Goal: Task Accomplishment & Management: Use online tool/utility

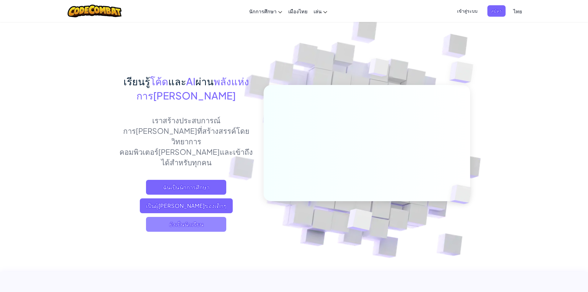
click at [188, 220] on font "ยังเป็นนักเรียน" at bounding box center [186, 223] width 34 height 7
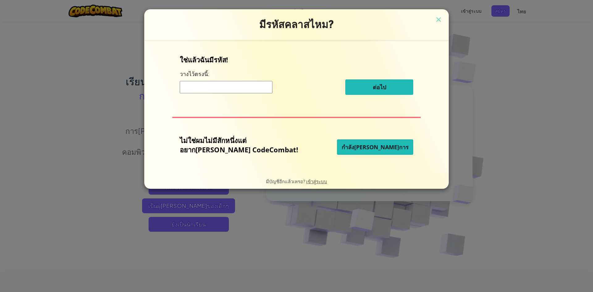
click at [252, 86] on input at bounding box center [226, 87] width 93 height 12
type input "ม1/1"
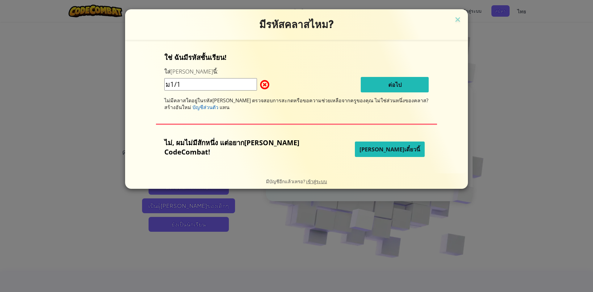
click at [382, 146] on span "[PERSON_NAME]เดี๋ยวนี้" at bounding box center [389, 148] width 61 height 7
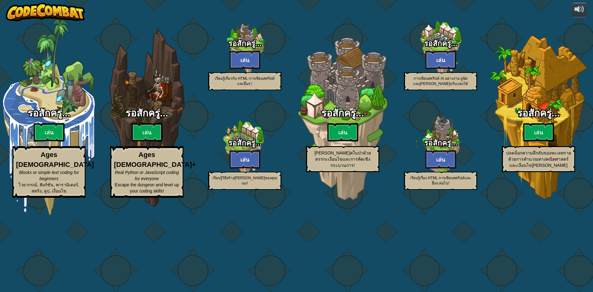
select select "th"
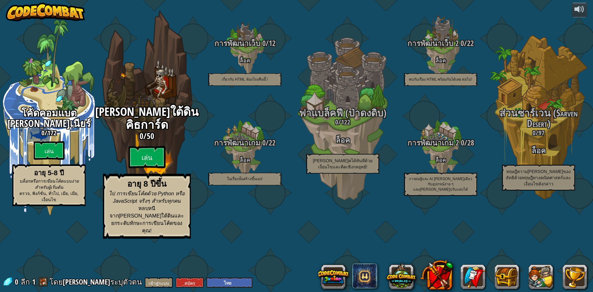
click at [128, 132] on font "[PERSON_NAME]ใต้ดินคิธการ์ด" at bounding box center [146, 118] width 103 height 29
select select "th"
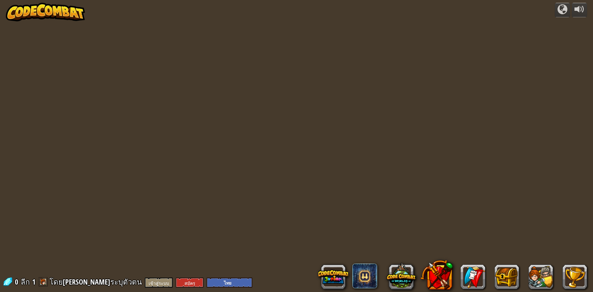
select select "th"
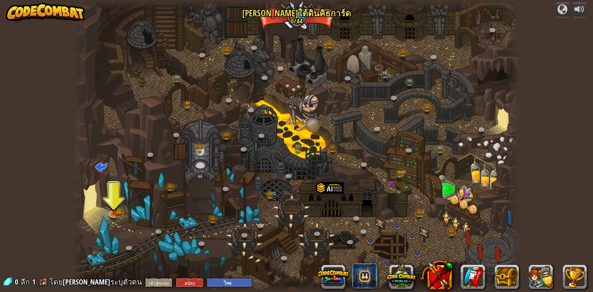
click at [107, 208] on div at bounding box center [296, 146] width 446 height 292
click at [110, 212] on img at bounding box center [113, 200] width 12 height 27
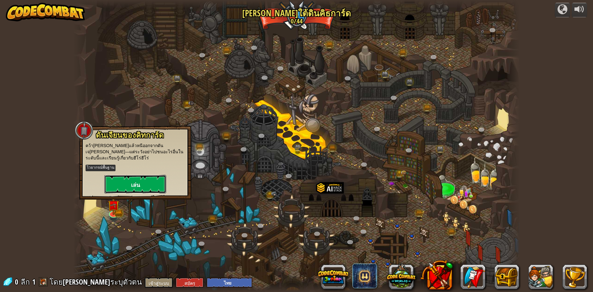
click at [140, 175] on button "เล่น" at bounding box center [135, 184] width 62 height 19
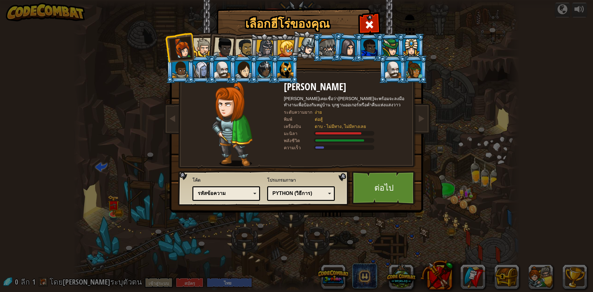
click at [202, 40] on div at bounding box center [202, 47] width 19 height 19
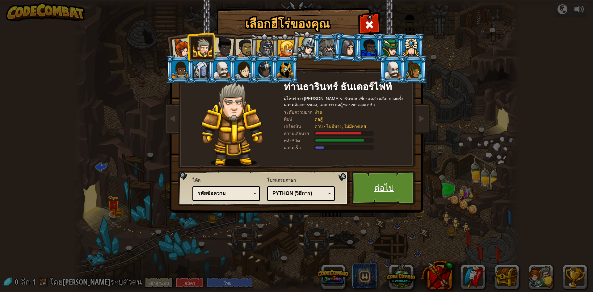
click at [381, 184] on font "ต่อไป" at bounding box center [383, 187] width 19 height 11
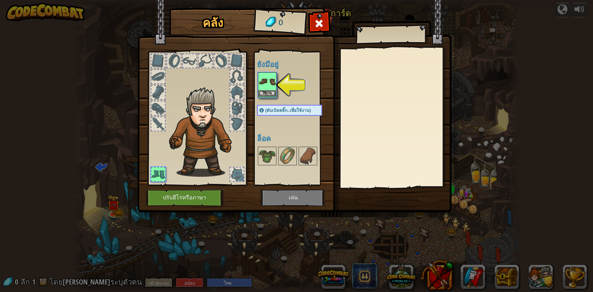
click at [265, 82] on img at bounding box center [266, 81] width 17 height 17
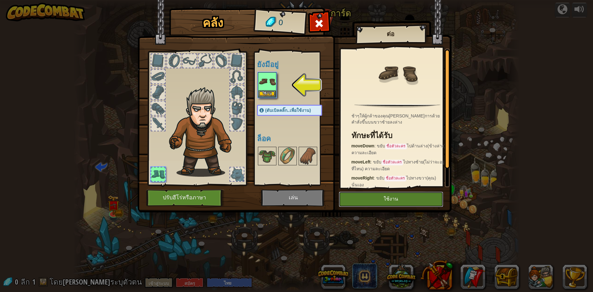
click at [431, 196] on button "ใช้งาน" at bounding box center [391, 198] width 104 height 15
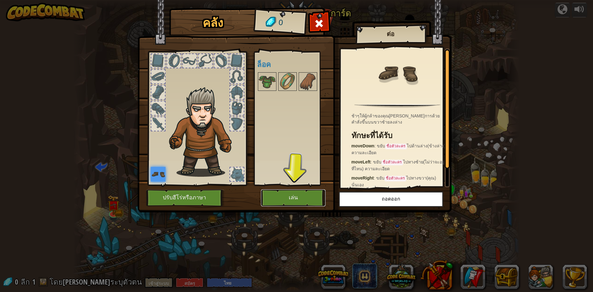
click at [296, 190] on button "เล่น" at bounding box center [293, 197] width 65 height 17
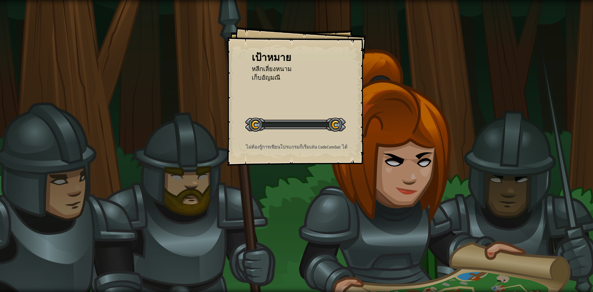
click at [301, 207] on div "เป้าหมาย หลีกเลี่ยงหนาม เก็บ[PERSON_NAME] เริ่มด่าน เกิดข้อผิดพลาดในการโหลดจากเ…" at bounding box center [296, 146] width 593 height 292
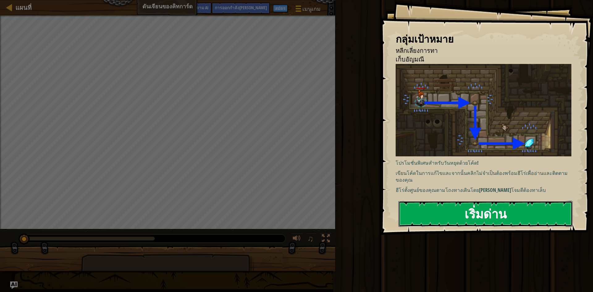
click at [448, 206] on button "เริ่มด่าน" at bounding box center [485, 214] width 174 height 26
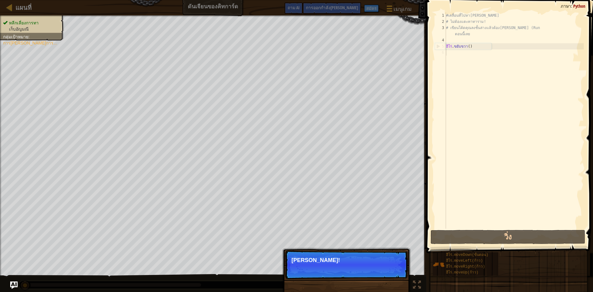
click at [357, 279] on p "ข้าม (esc) ต่อไป [PERSON_NAME]!" at bounding box center [346, 264] width 123 height 28
click at [390, 267] on font "ต่อไป" at bounding box center [391, 268] width 10 height 5
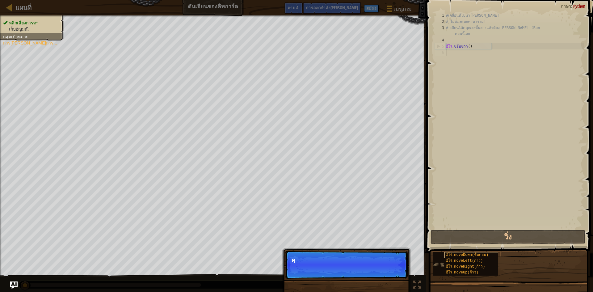
scroll to position [3, 0]
click at [388, 273] on p "ข้าม (esc) ต่อไป [PERSON_NAME]ใช้วิธีเหล่านี" at bounding box center [346, 264] width 123 height 28
click at [388, 273] on p "ข้าม (esc) ต่อไป วิธีการอื่นๆ" at bounding box center [346, 264] width 123 height 28
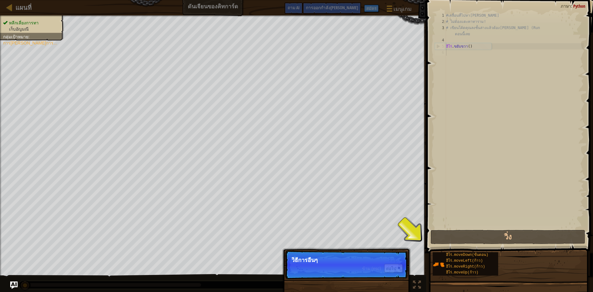
click at [388, 273] on p "ข้าม (esc) ต่อไป วิธีการอื่นๆ" at bounding box center [346, 264] width 123 height 28
click at [389, 264] on button "ต่อไป" at bounding box center [393, 268] width 19 height 9
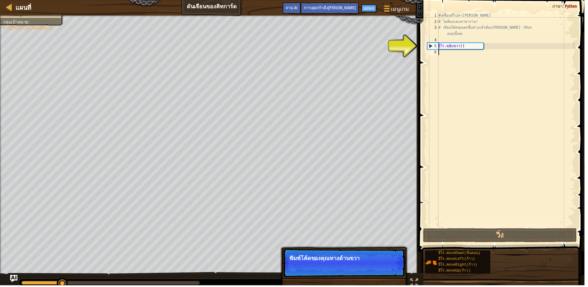
click at [401, 268] on button "ต่อไป" at bounding box center [393, 268] width 19 height 8
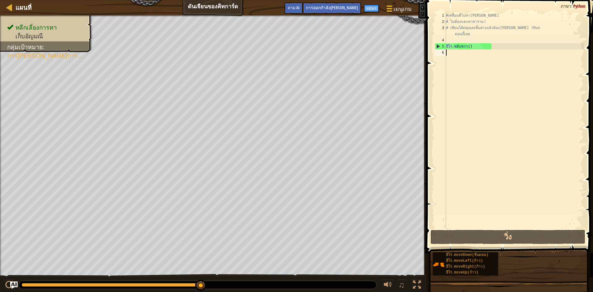
type textarea "ท"
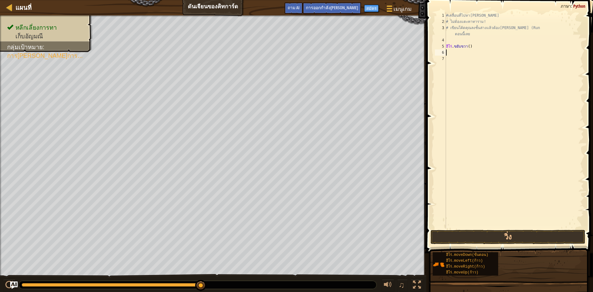
type textarea "m"
type textarea "ท"
type textarea "m"
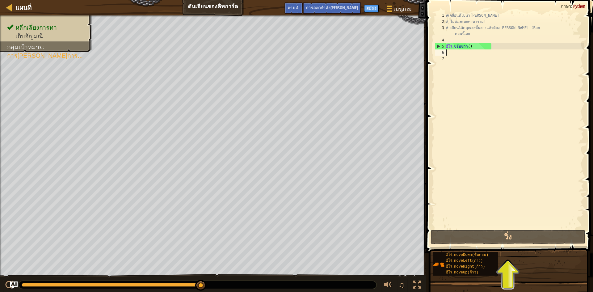
type textarea "M"
type textarea "m"
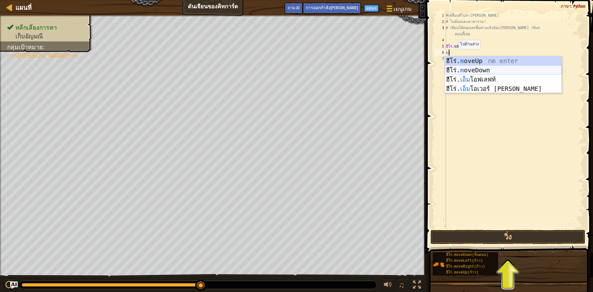
click at [478, 72] on div "ฮีโร่. m oveUp กด enter ฮีโร่. m oveDown กด enter ฮีโร่. เอ็ม โอฟเลฟท์ กด enter…" at bounding box center [503, 84] width 117 height 56
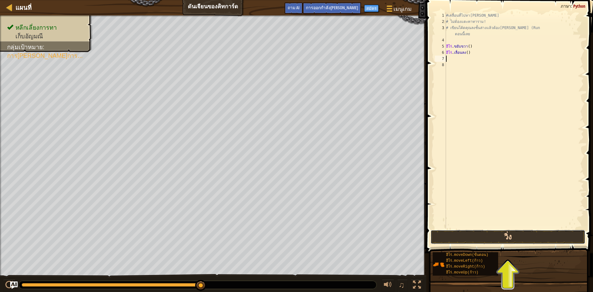
click at [534, 236] on button "วิ่ง" at bounding box center [507, 237] width 155 height 14
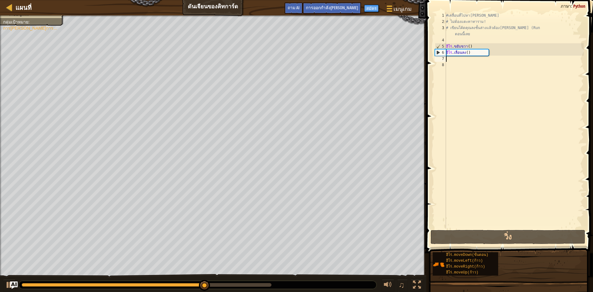
type textarea "m"
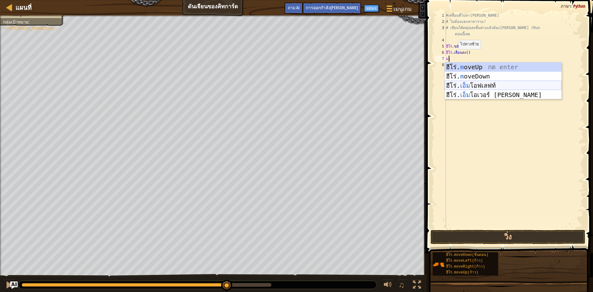
click at [480, 86] on div "ฮีโร่. m oveUp กด enter ฮีโร่. m oveDown กด enter ฮีโร่. เอ็ม โอฟเลฟท์ กด enter…" at bounding box center [503, 90] width 117 height 56
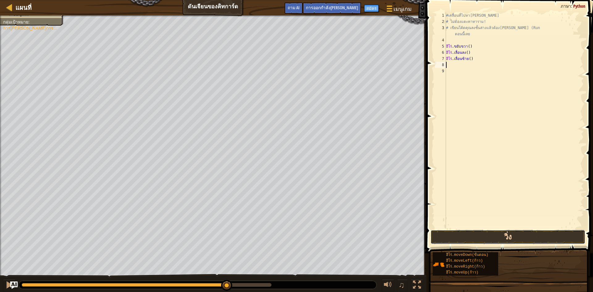
click at [500, 234] on button "วิ่ง" at bounding box center [507, 237] width 155 height 14
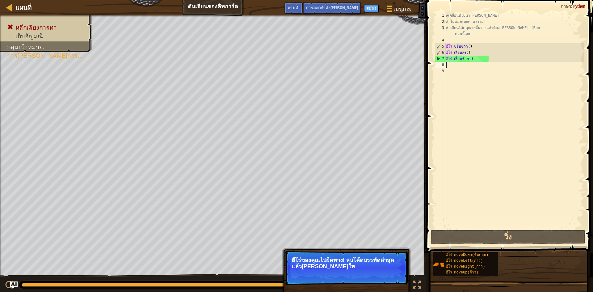
click at [388, 269] on p "ฮีโร่ของคุณไปผิดทาง! ลบโค้ดบรรทัดล่าสุดแล้ว[PERSON_NAME]ให" at bounding box center [346, 263] width 110 height 12
click at [388, 269] on p "ฮีโร่ของคุณไปผิดทาง! โค้ดบรรทัดล่าสุดแล้ว[PERSON_NAME]ใหม่อีกครั้ง" at bounding box center [346, 263] width 110 height 12
click at [395, 272] on font "ต่อไป" at bounding box center [391, 274] width 10 height 5
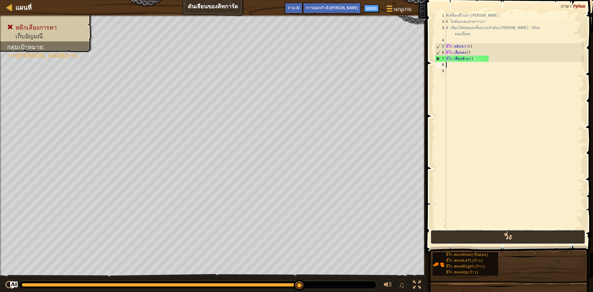
click at [467, 237] on button "วิ่ง" at bounding box center [507, 237] width 155 height 14
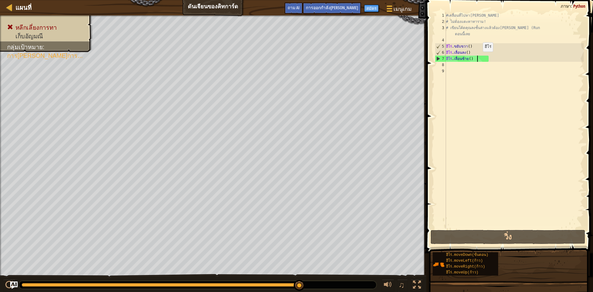
click at [478, 58] on div "#เคลื่อนที่ไปหา[PERSON_NAME] # ไม่ต้องแตะทาทาราม! # เขียนโค้ดคุณลงชั้นล่างแล้วต…" at bounding box center [514, 126] width 139 height 228
click at [438, 57] on div "7" at bounding box center [440, 59] width 11 height 6
click at [437, 47] on div "5" at bounding box center [440, 46] width 11 height 6
click at [483, 59] on div "#เคลื่อนที่ไปหา[PERSON_NAME] # ไม่ต้องแตะทาทาราม! # เขียนโค้ดคุณลงชั้นล่างแล้วต…" at bounding box center [514, 126] width 139 height 228
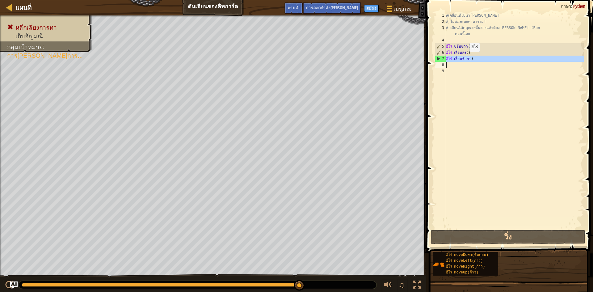
drag, startPoint x: 445, startPoint y: 57, endPoint x: 467, endPoint y: 58, distance: 22.6
click at [467, 58] on div "hero.moveLeft() 1 2 3 4 5 6 7 8 9 #เคลื่อนที่ไปหา[PERSON_NAME] # ไม่ต้องแตะทาทา…" at bounding box center [509, 120] width 150 height 216
type textarea "hero.moveLeft()"
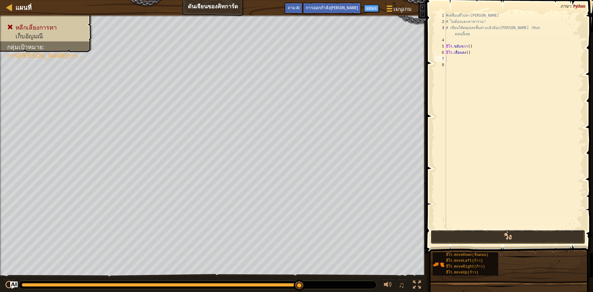
click at [496, 234] on button "วิ่ง" at bounding box center [507, 237] width 155 height 14
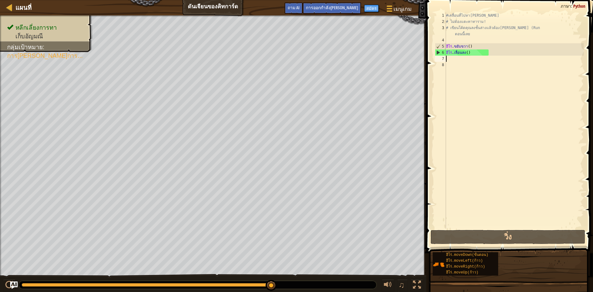
type textarea "m"
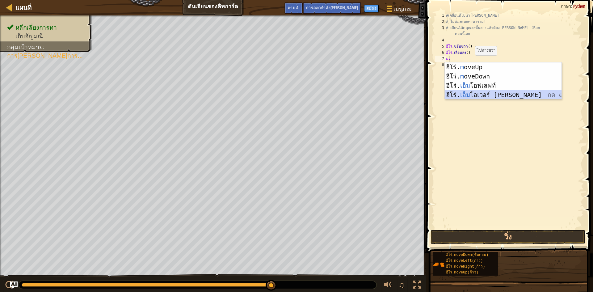
click at [495, 91] on div "ฮีโร่. m oveUp กด enter ฮีโร่. m oveDown กด enter ฮีโร่. เอ็ม โอฟเลฟท์ กด enter…" at bounding box center [503, 90] width 117 height 56
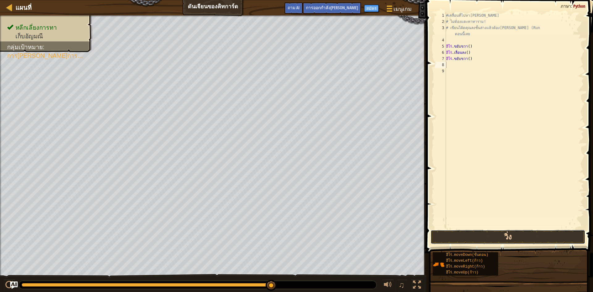
click at [496, 237] on button "วิ่ง" at bounding box center [507, 237] width 155 height 14
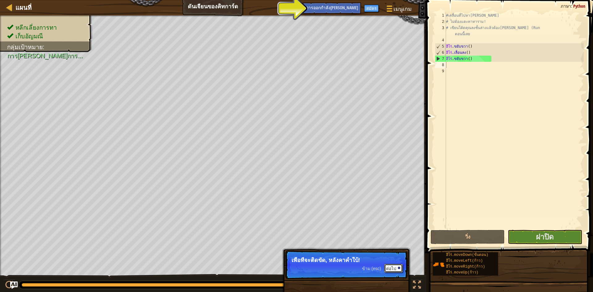
click at [392, 265] on button "ต่อไป" at bounding box center [393, 268] width 19 height 9
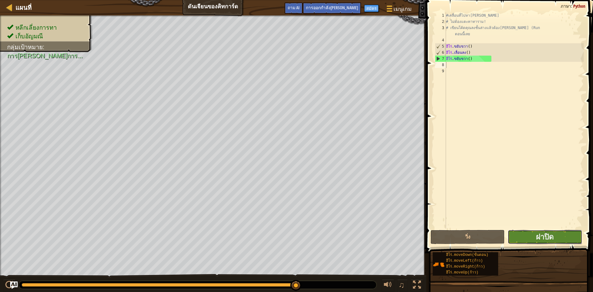
click at [538, 241] on button "ฝาปิด" at bounding box center [545, 237] width 74 height 14
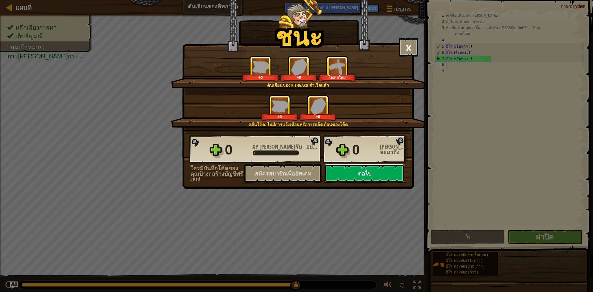
click at [382, 165] on button "ต่อไป" at bounding box center [365, 173] width 80 height 19
select select "th"
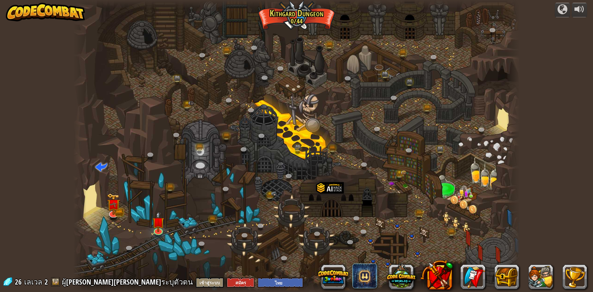
select select "th"
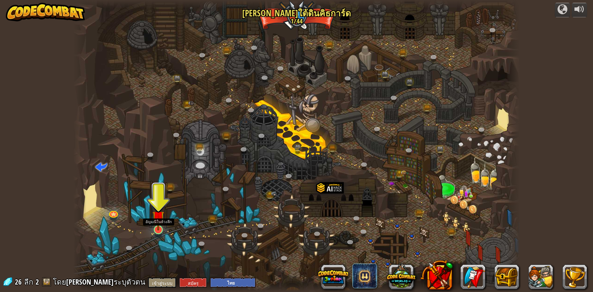
click at [160, 229] on img at bounding box center [158, 216] width 12 height 27
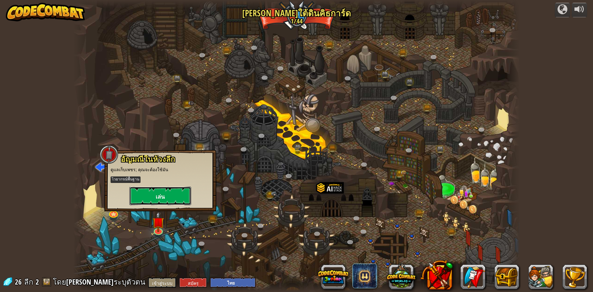
click at [166, 195] on button "เล่น" at bounding box center [160, 195] width 62 height 19
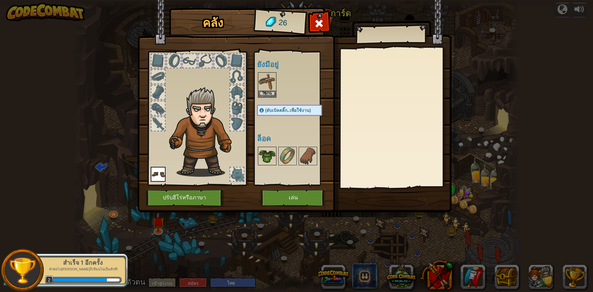
click at [271, 149] on img at bounding box center [266, 155] width 17 height 17
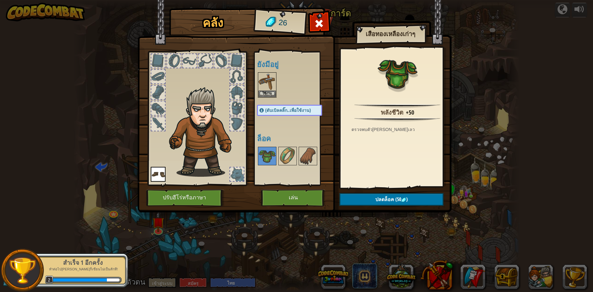
click at [255, 59] on div "ยังมีอยู่ ใช้งาน ใช้งาน (ดับเบิลคลิ๊ก..เพื่อใช้งาน) ล็อค" at bounding box center [292, 118] width 76 height 134
click at [267, 89] on img at bounding box center [266, 81] width 17 height 17
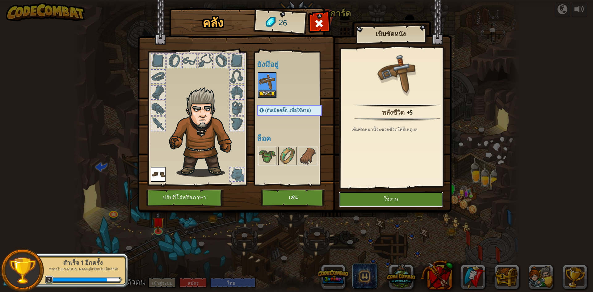
click at [400, 202] on button "ใช้งาน" at bounding box center [391, 198] width 104 height 15
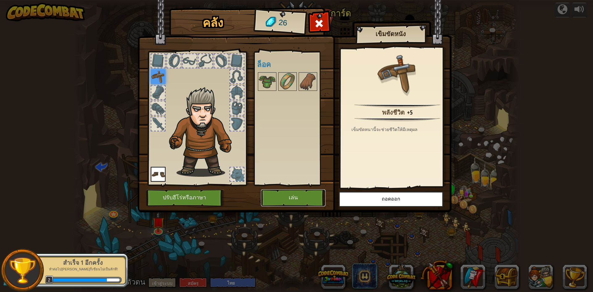
click at [304, 192] on button "เล่น" at bounding box center [293, 197] width 65 height 17
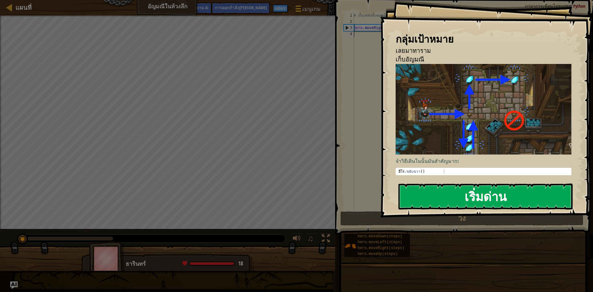
click at [534, 184] on button "เริ่มด่าน" at bounding box center [485, 196] width 174 height 26
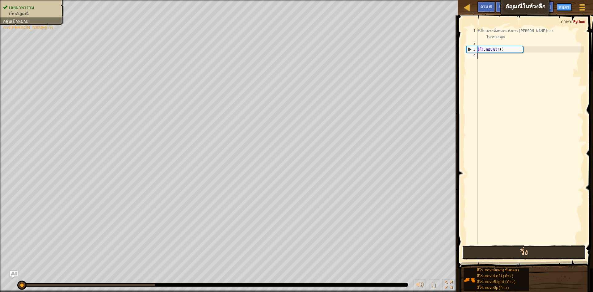
click at [530, 249] on button "วิ่ง" at bounding box center [524, 252] width 124 height 14
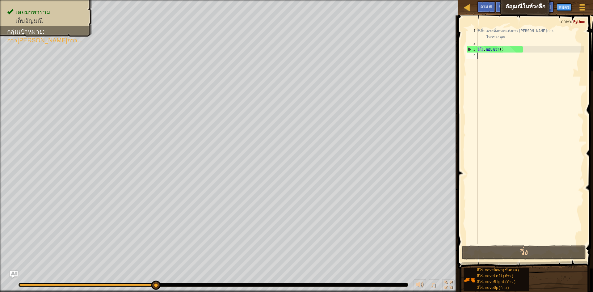
type textarea "m"
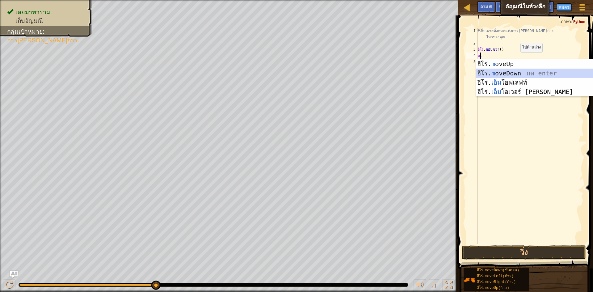
click at [523, 70] on div "ฮีโร่. m oveUp กด enter ฮีโร่. m oveDown กด enter ฮีโร่. เอ็ม โอฟเลฟท์ กด enter…" at bounding box center [534, 87] width 117 height 56
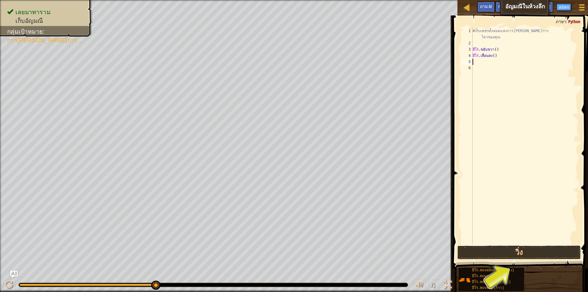
drag, startPoint x: 496, startPoint y: 245, endPoint x: 500, endPoint y: 243, distance: 4.6
click at [496, 245] on button "วิ่ง" at bounding box center [519, 252] width 124 height 14
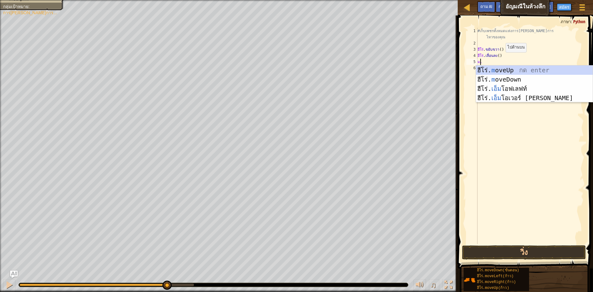
type textarea "m"
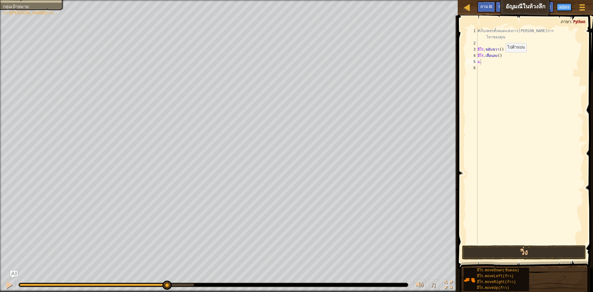
click at [510, 0] on body "แผนที่ [PERSON_NAME]ในห้วงลึก เมนูเกม ฝาปิด [PERSON_NAME]ออกกำลัง[PERSON_NAME] …" at bounding box center [296, 0] width 593 height 0
click at [510, 65] on div "#เก็บเพชรทั้งหมดแห่งการ[PERSON_NAME]การ ไหวของคุณ ฮีโร่ . ขยับขวา ( ) ฮีโร่ . เ…" at bounding box center [529, 145] width 107 height 235
click at [494, 62] on div "#เก็บเพชรทั้งหมดแห่งการ[PERSON_NAME]การ ไหวของคุณ ฮีโร่ . ขยับขวา ( ) ฮีโร่ . เ…" at bounding box center [529, 145] width 107 height 235
type textarea "m"
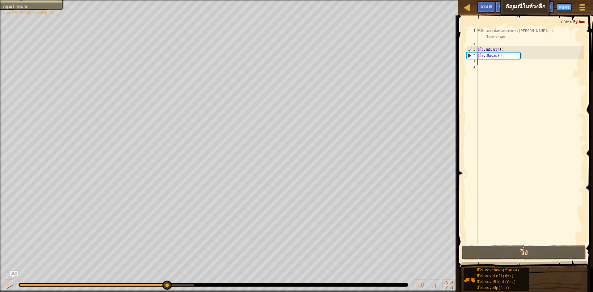
type textarea "m"
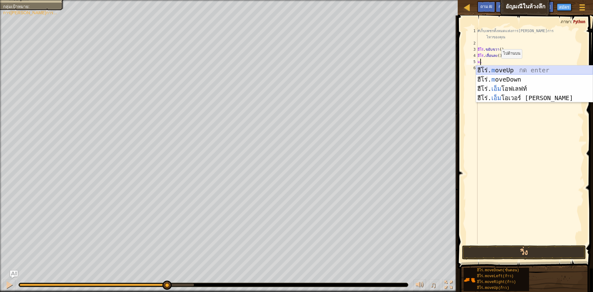
click at [520, 68] on div "ฮีโร่. m oveUp กด enter ฮีโร่. m oveDown กด enter ฮีโร่. เอ็ม โอฟเลฟท์ กด enter…" at bounding box center [534, 93] width 117 height 56
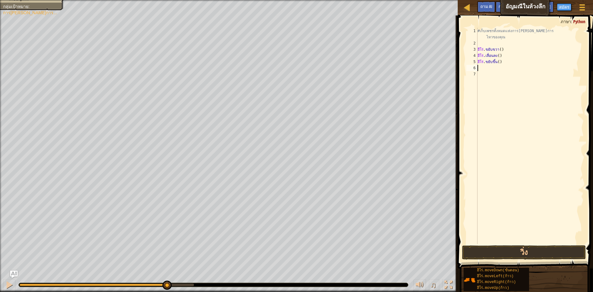
type textarea "m"
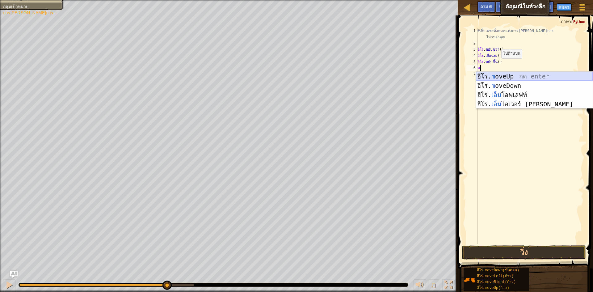
click at [500, 73] on div "ฮีโร่. m oveUp กด enter ฮีโร่. m oveDown กด enter ฮีโร่. เอ็ม โอฟเลฟท์ กด enter…" at bounding box center [534, 100] width 117 height 56
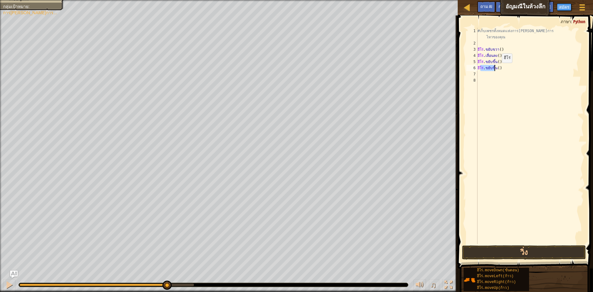
drag, startPoint x: 480, startPoint y: 69, endPoint x: 505, endPoint y: 69, distance: 25.6
click at [505, 69] on div "#เก็บเพชรทั้งหมดแห่งการ[PERSON_NAME]การ ไหวของคุณ ฮีโร่ . ขยับขวา ( ) ฮีโร่ . เ…" at bounding box center [529, 145] width 107 height 235
drag, startPoint x: 479, startPoint y: 68, endPoint x: 489, endPoint y: 68, distance: 10.2
click at [489, 68] on div "hero.moveUp() 1 2 3 4 5 6 7 8 #เก็บเพชรทั้งหมดแห่งการ[PERSON_NAME]การ ไหวของคุณ…" at bounding box center [524, 136] width 119 height 216
type textarea "hero.moveUp()"
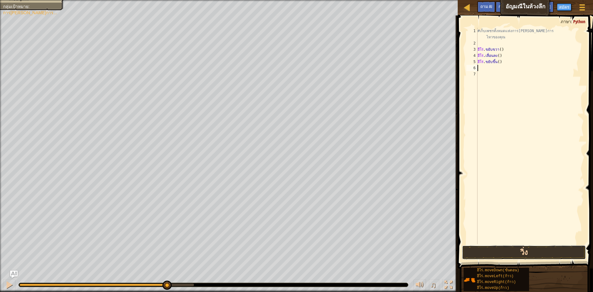
click at [527, 249] on button "วิ่ง" at bounding box center [524, 252] width 124 height 14
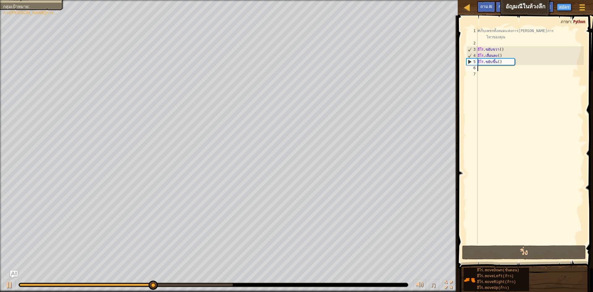
type textarea "m"
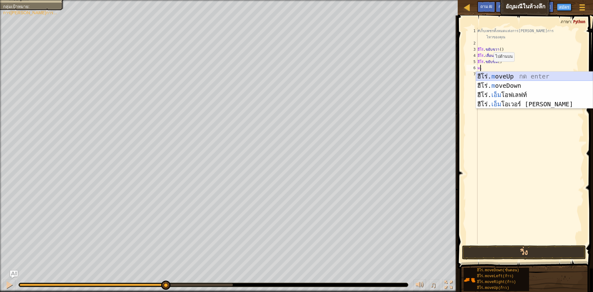
click at [519, 73] on div "ฮีโร่. m oveUp กด enter ฮีโร่. m oveDown กด enter ฮีโร่. เอ็ม โอฟเลฟท์ กด enter…" at bounding box center [534, 100] width 117 height 56
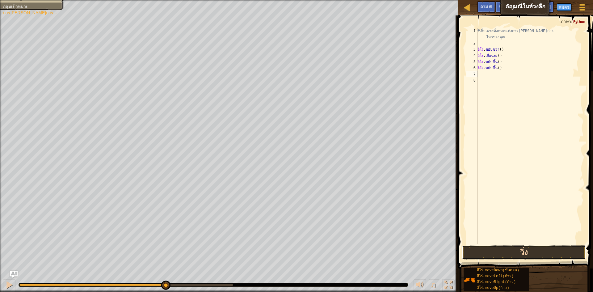
click at [535, 256] on button "วิ่ง" at bounding box center [524, 252] width 124 height 14
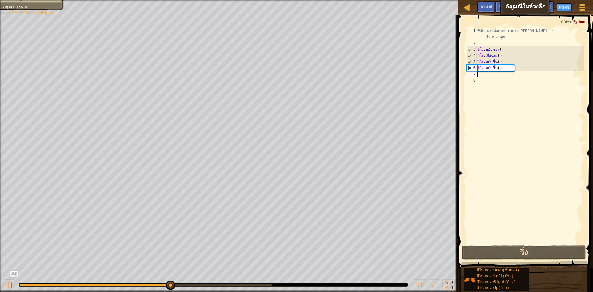
type textarea "m"
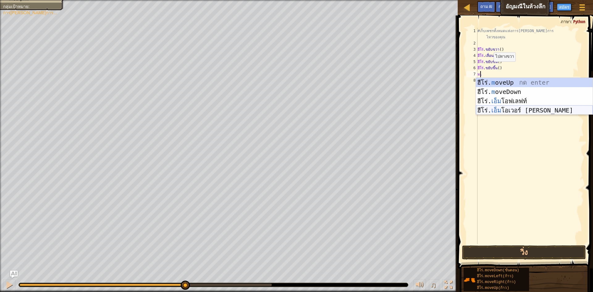
click at [515, 108] on div "ฮีโร่. m oveUp กด enter ฮีโร่. m oveDown กด enter ฮีโร่. เอ็ม โอฟเลฟท์ กด enter…" at bounding box center [534, 106] width 117 height 56
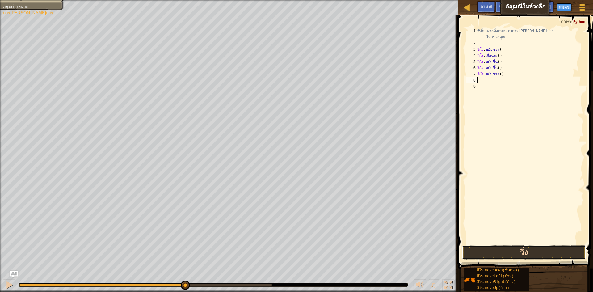
click at [539, 246] on button "วิ่ง" at bounding box center [524, 252] width 124 height 14
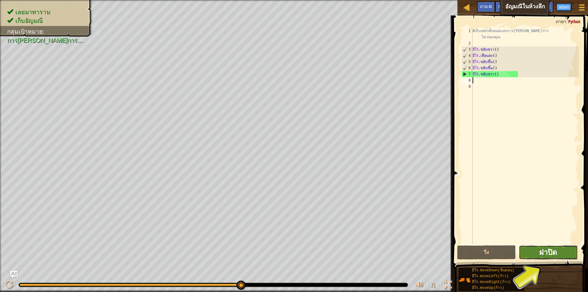
click at [547, 255] on font "ฝาปิด" at bounding box center [548, 252] width 18 height 10
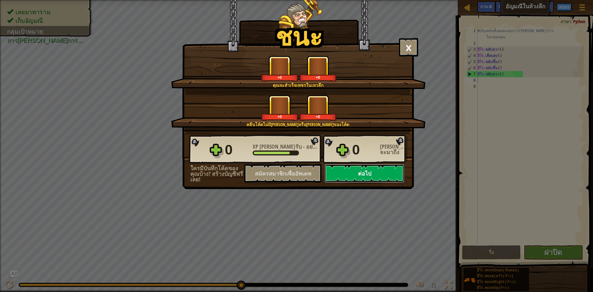
click at [382, 173] on button "ต่อไป" at bounding box center [365, 173] width 80 height 19
select select "th"
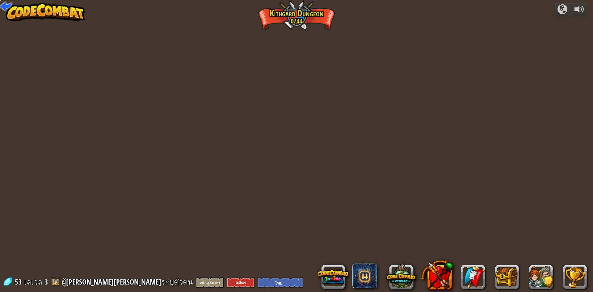
select select "th"
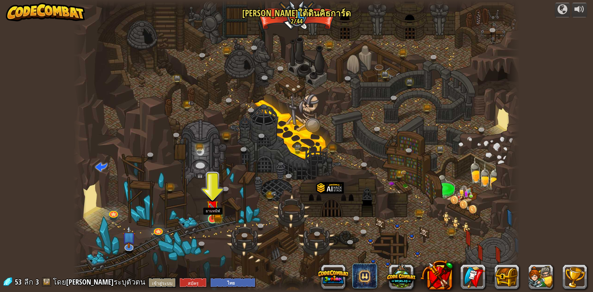
click at [211, 215] on img at bounding box center [212, 206] width 12 height 27
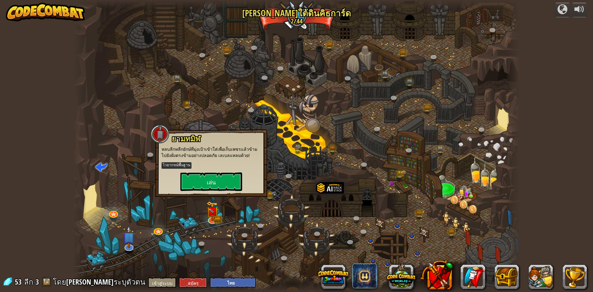
click at [217, 165] on p "ไวยากรณ์พื้นฐาน" at bounding box center [210, 165] width 99 height 8
click at [216, 185] on button "เล่น" at bounding box center [211, 181] width 62 height 19
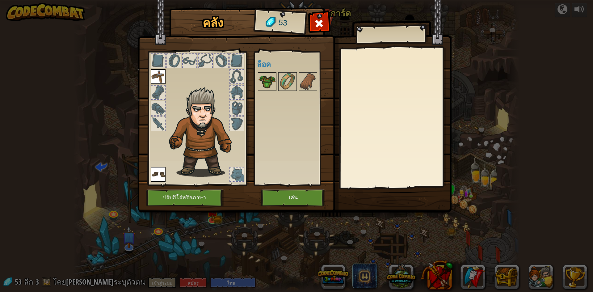
click at [263, 85] on img at bounding box center [266, 81] width 17 height 17
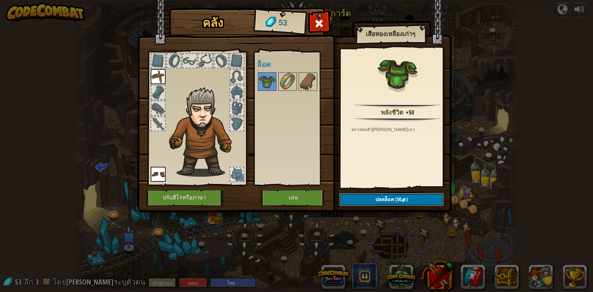
click at [379, 193] on button "ปลดล็อค (50 )" at bounding box center [391, 199] width 104 height 13
click at [362, 197] on button "ยืนยัน" at bounding box center [391, 199] width 104 height 13
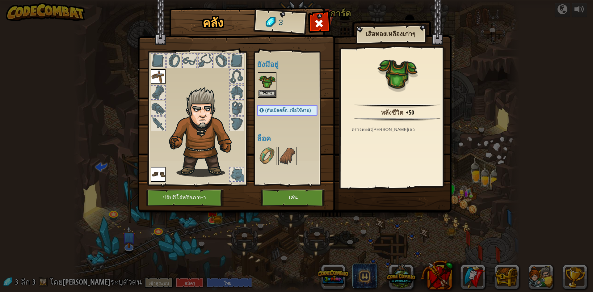
click at [268, 88] on img at bounding box center [266, 81] width 17 height 17
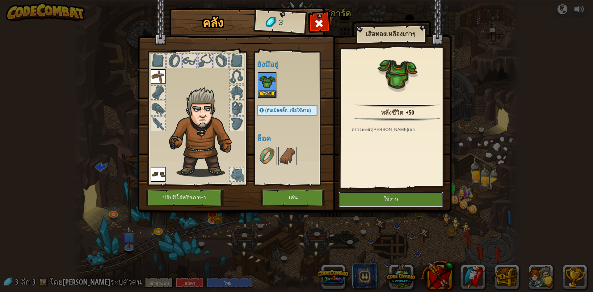
click at [397, 203] on button "ใช้งาน" at bounding box center [391, 198] width 104 height 15
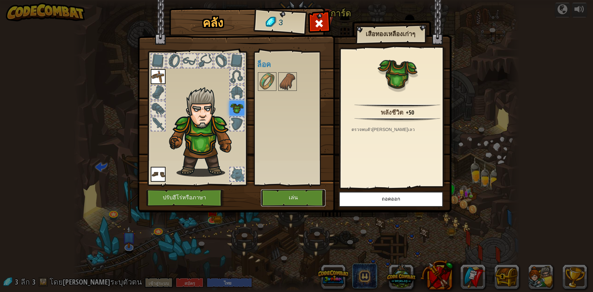
click at [302, 197] on button "เล่น" at bounding box center [293, 197] width 65 height 17
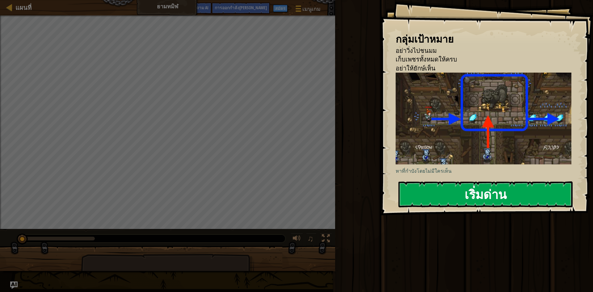
click at [432, 195] on button "เริ่มด่าน" at bounding box center [485, 194] width 174 height 26
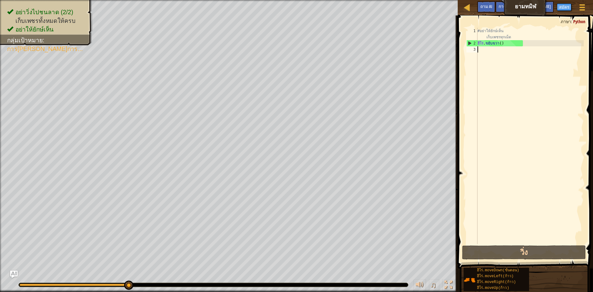
type textarea "m"
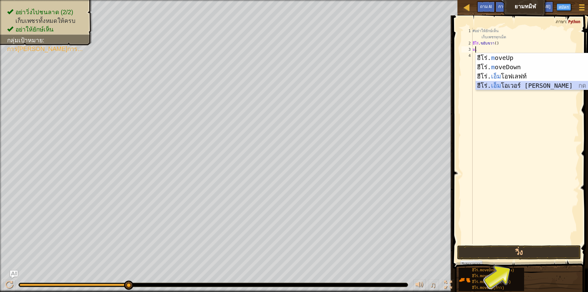
click at [530, 84] on div "ฮีโร่. m oveUp กด enter ฮีโร่. m oveDown กด enter ฮีโร่. เอ็ม โอฟเลฟท์ กด enter…" at bounding box center [534, 81] width 117 height 56
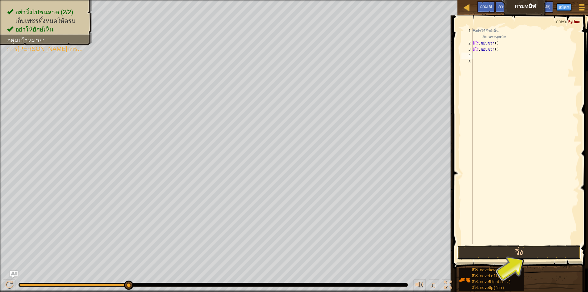
click at [519, 252] on button "วิ่ง" at bounding box center [519, 252] width 124 height 14
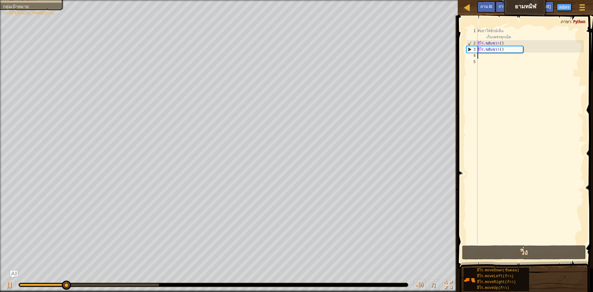
type textarea "m"
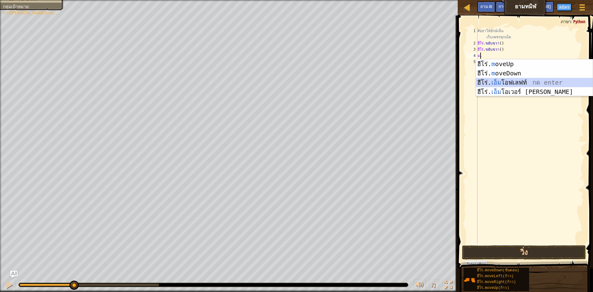
click at [522, 85] on div "ฮีโร่. m oveUp กด enter ฮีโร่. m oveDown กด enter ฮีโร่. เอ็ม โอฟเลฟท์ กด enter…" at bounding box center [534, 87] width 117 height 56
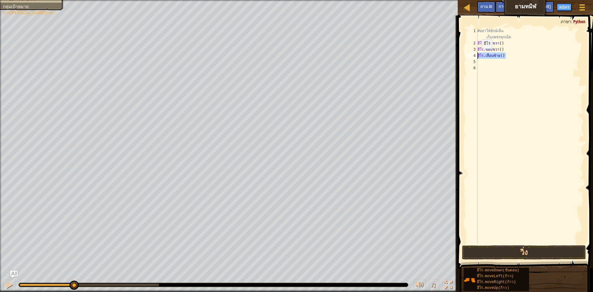
drag, startPoint x: 505, startPoint y: 55, endPoint x: 475, endPoint y: 55, distance: 29.3
click at [475, 55] on div "1 2 3 4 5 6 #อย่าให้ยักษ์เห็น เก็บเพชรทุกเม็ด ฮีโร่ . ขยับขวา ( ) ฮีโร่ . ขยับข…" at bounding box center [524, 136] width 119 height 216
drag, startPoint x: 517, startPoint y: 55, endPoint x: 464, endPoint y: 58, distance: 52.9
click at [464, 58] on div "efhero.moveLt() 1 2 3 4 5 6 #อย่าให้ยักษ์เห็น เก็บเพชรทุกเม็ด ฮีโร่ . ขยับขวา (…" at bounding box center [524, 154] width 137 height 271
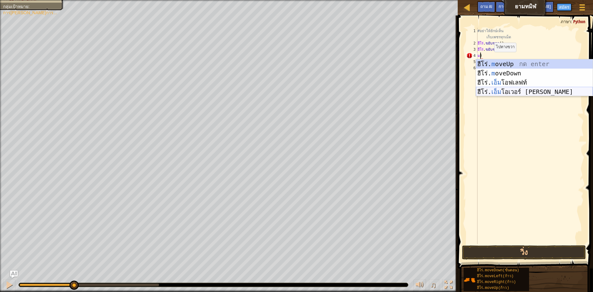
click at [510, 90] on div "ฮีโร่. m oveUp กด enter ฮีโร่. m oveDown กด enter ฮีโร่. เอ็ม โอฟเลฟท์ กด enter…" at bounding box center [534, 87] width 117 height 56
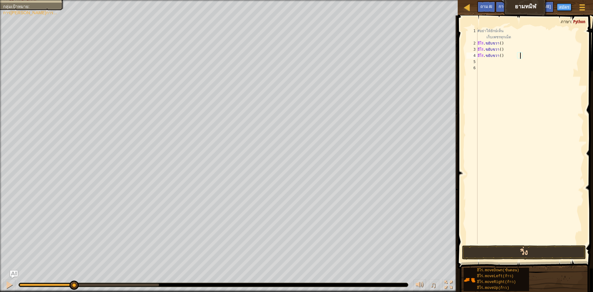
type textarea "hero.moveRight()"
click at [560, 247] on button "วิ่ง" at bounding box center [524, 252] width 124 height 14
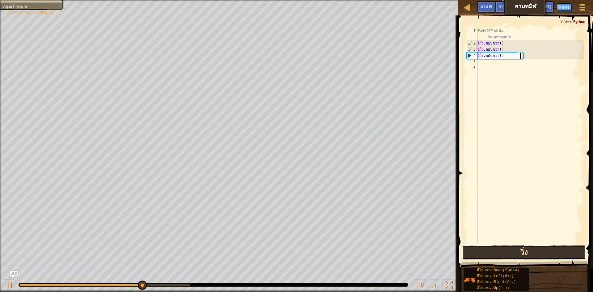
click at [523, 254] on button "วิ่ง" at bounding box center [524, 252] width 124 height 14
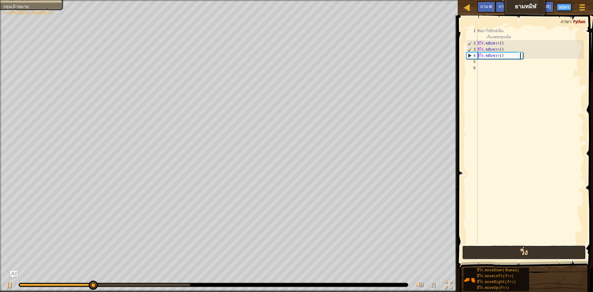
click at [523, 254] on button "วิ่ง" at bounding box center [524, 252] width 124 height 14
click at [526, 251] on button "วิ่ง" at bounding box center [524, 252] width 124 height 14
click at [507, 61] on div "#อย่าให้ยักษ์เห็น เก็บเพชรทุกเม็ด ฮีโร่ . ขยับขวา ( ) ฮีโร่ . ขยับขวา ( ) ฮีโร่…" at bounding box center [529, 145] width 107 height 235
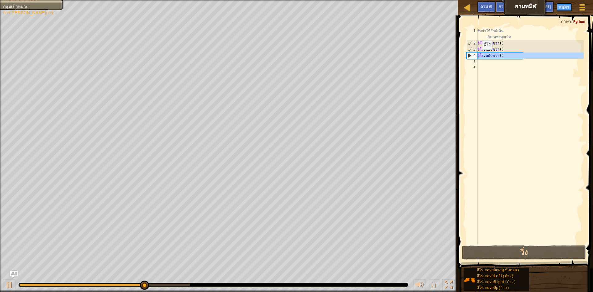
click at [467, 55] on div "4" at bounding box center [472, 55] width 11 height 6
click at [470, 55] on div "4" at bounding box center [472, 55] width 11 height 6
type textarea "hero.moveRight()"
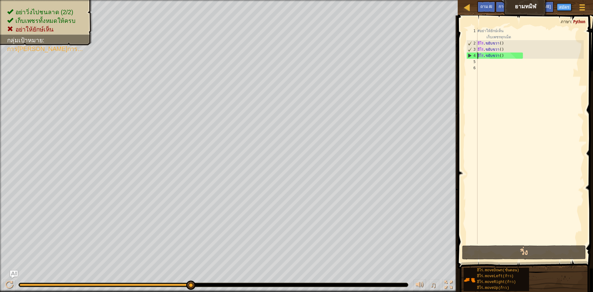
click at [488, 62] on div "#อย่าให้ยักษ์เห็น เก็บเพชรทุกเม็ด ฮีโร่ . ขยับขวา ( ) ฮีโร่ . ขยับขวา ( ) ฮีโร่…" at bounding box center [529, 145] width 107 height 235
type textarea "m"
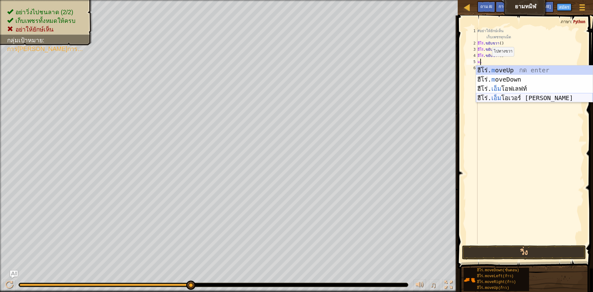
click at [517, 95] on div "ฮีโร่. m oveUp กด enter ฮีโร่. m oveDown กด enter ฮีโร่. เอ็ม โอฟเลฟท์ กด enter…" at bounding box center [534, 93] width 117 height 56
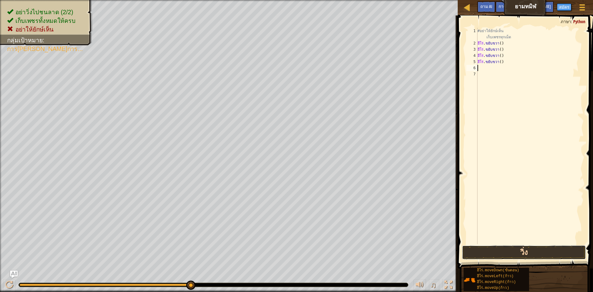
click at [535, 249] on button "วิ่ง" at bounding box center [524, 252] width 124 height 14
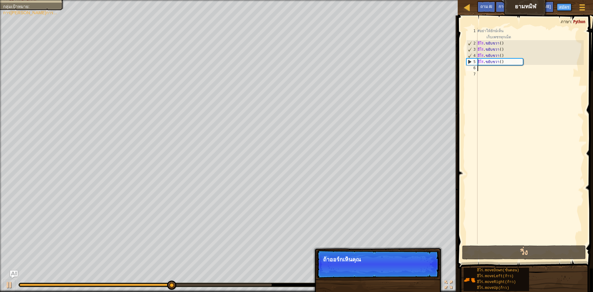
type textarea "m"
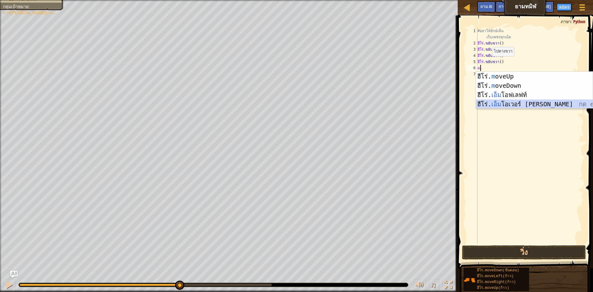
click at [528, 102] on div "ฮีโร่. m oveUp กด enter ฮีโร่. m oveDown กด enter ฮีโร่. เอ็ม โอฟเลฟท์ กด enter…" at bounding box center [534, 100] width 117 height 56
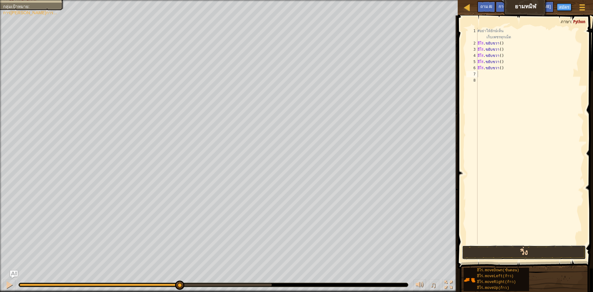
click at [536, 256] on button "วิ่ง" at bounding box center [524, 252] width 124 height 14
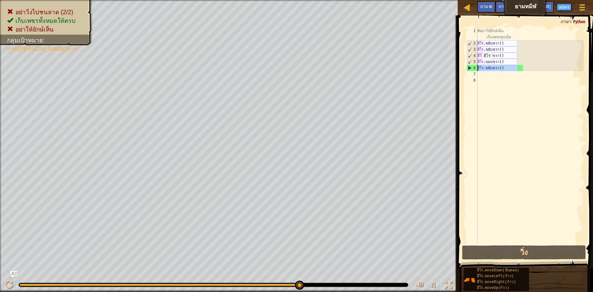
drag, startPoint x: 518, startPoint y: 67, endPoint x: 477, endPoint y: 67, distance: 41.4
click at [477, 67] on div "1 2 3 4 5 6 7 8 #อย่าให้ยักษ์เห็น เก็บเพชรทุกเม็ด ฮีโร่ . ขยับขวา ( ) ฮีโร่ . ข…" at bounding box center [524, 136] width 119 height 216
type textarea "hero.moveRight()"
click at [454, 71] on div "แผนที่ ยามทมิฬ เมนูเกม ฝาปิด [PERSON_NAME]ออกกำลัง[PERSON_NAME] ถาม AI 1 הההההה…" at bounding box center [296, 146] width 593 height 292
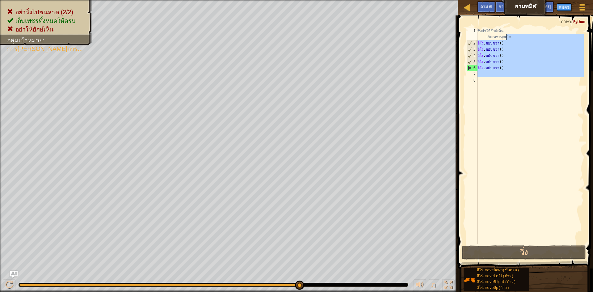
drag, startPoint x: 498, startPoint y: 86, endPoint x: 505, endPoint y: 35, distance: 52.1
click at [505, 35] on div "#อย่าให้ยักษ์เห็น เก็บเพชรทุกเม็ด ฮีโร่ . ขยับขวา ( ) ฮีโร่ . ขยับขวา ( ) ฮีโร่…" at bounding box center [529, 145] width 107 height 235
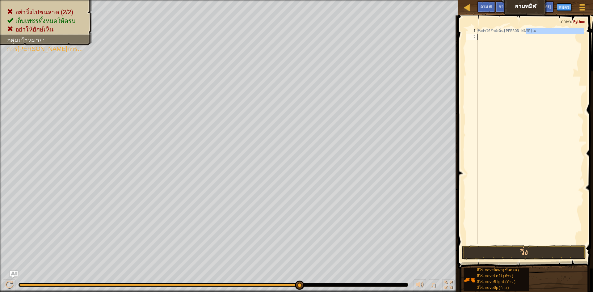
click at [441, 42] on div "แผนที่ ยามทมิฬ เมนูเกม ฝาปิด [PERSON_NAME]ออกกำลัง[PERSON_NAME] ถาม AI 1 הההההה…" at bounding box center [296, 146] width 593 height 292
type textarea "# [PERSON_NAME]อย่าให้ยักษ์เห็น เก็บเพ"
drag, startPoint x: 517, startPoint y: 31, endPoint x: 487, endPoint y: 37, distance: 31.2
click at [487, 37] on div "#อย่าให้ยักษ์เห็น[PERSON_NAME]เพ" at bounding box center [529, 142] width 107 height 228
click at [506, 251] on button "วิ่ง" at bounding box center [524, 252] width 124 height 14
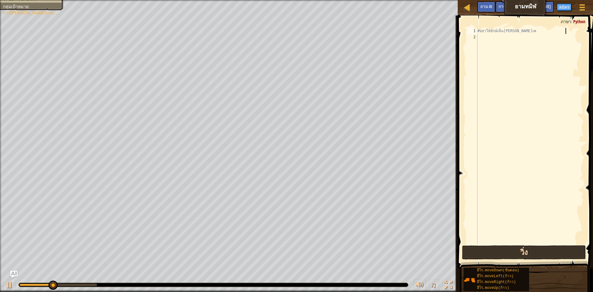
type textarea "# [PERSON_NAME]อย่าให้ยักษ์เห็น เก็บเพm"
click at [489, 34] on div "#อย่าให้ยักษ์เห็นเก็บเพม" at bounding box center [529, 142] width 107 height 228
type textarea "m"
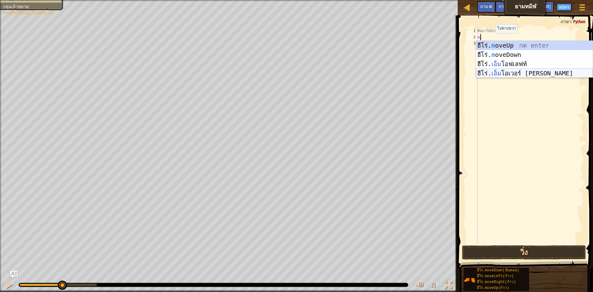
click at [519, 74] on div "ฮีโร่. m oveUp กด enter ฮีโร่. m oveDown กด enter ฮีโร่. เอ็ม โอฟเลฟท์ กด enter…" at bounding box center [534, 69] width 117 height 56
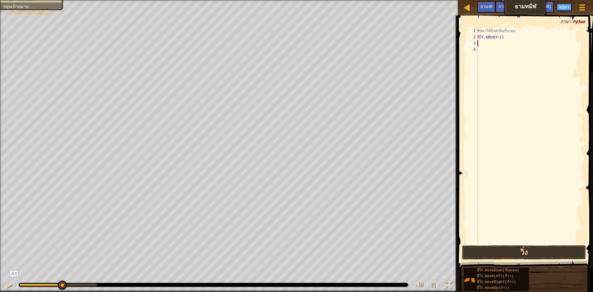
type textarea "m"
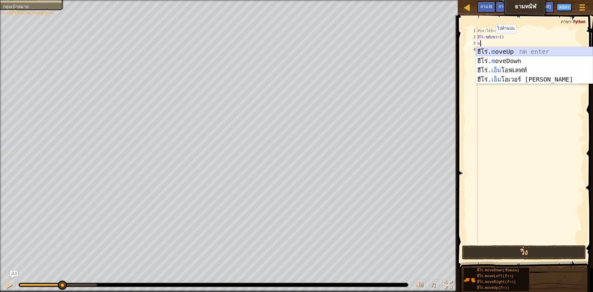
click at [508, 52] on div "ฮีโร่. m oveUp กด enter ฮีโร่. m oveDown กด enter ฮีโร่. เอ็ม โอฟเลฟท์ กด enter…" at bounding box center [534, 75] width 117 height 56
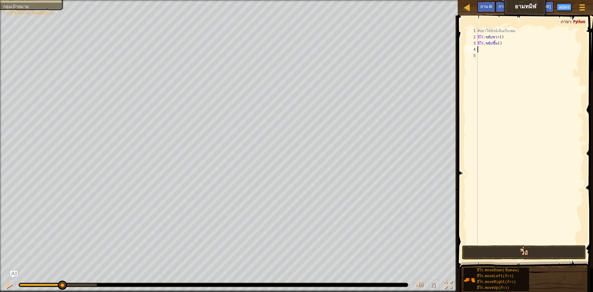
type textarea "m"
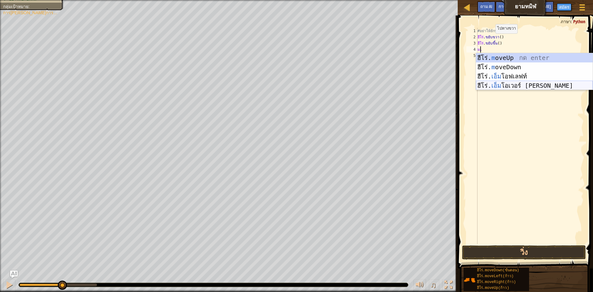
click at [514, 81] on div "ฮีโร่. m oveUp กด enter ฮีโร่. m oveDown กด enter ฮีโร่. เอ็ม โอฟเลฟท์ กด enter…" at bounding box center [534, 81] width 117 height 56
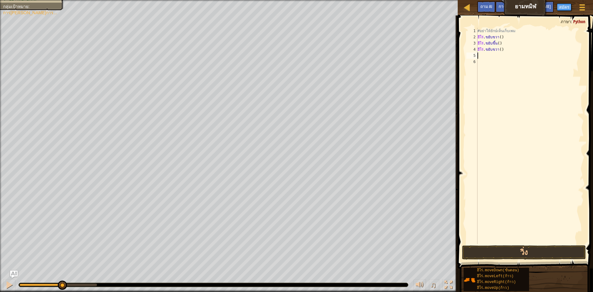
type textarea "m"
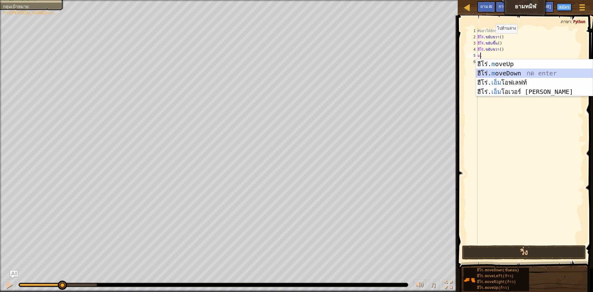
click at [521, 73] on div "ฮีโร่. m oveUp กด enter ฮีโร่. m oveDown กด enter ฮีโร่. เอ็ม โอฟเลฟท์ กด enter…" at bounding box center [534, 87] width 117 height 56
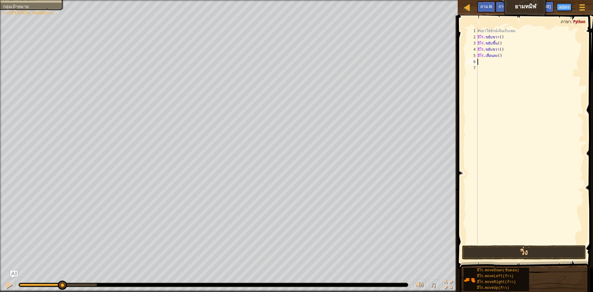
type textarea "m"
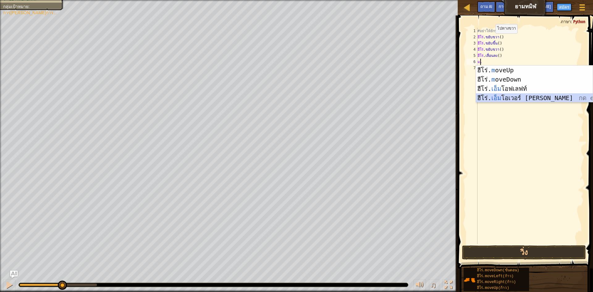
click at [528, 98] on div "ฮีโร่. m oveUp กด enter ฮีโร่. m oveDown กด enter ฮีโร่. เอ็ม โอฟเลฟท์ กด enter…" at bounding box center [534, 93] width 117 height 56
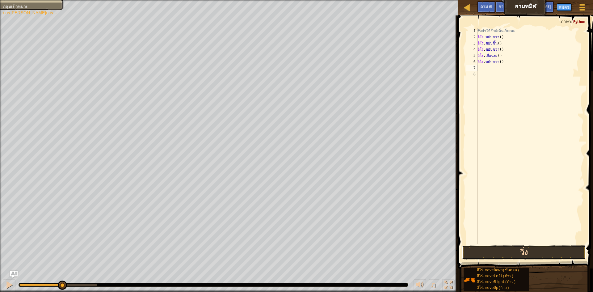
click at [543, 250] on button "วิ่ง" at bounding box center [524, 252] width 124 height 14
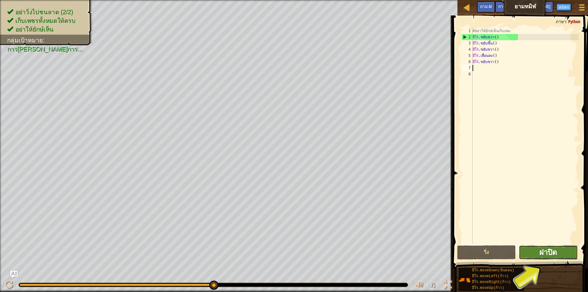
click at [557, 254] on font "ฝาปิด" at bounding box center [548, 252] width 18 height 10
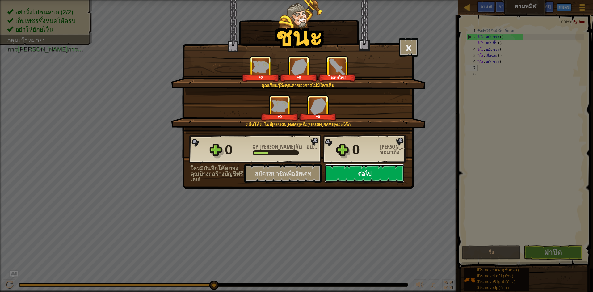
click at [358, 176] on font "ต่อไป" at bounding box center [364, 174] width 13 height 8
select select "th"
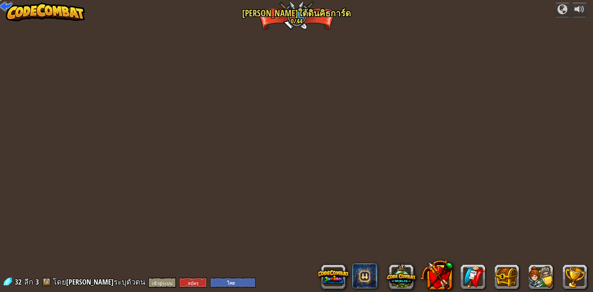
select select "th"
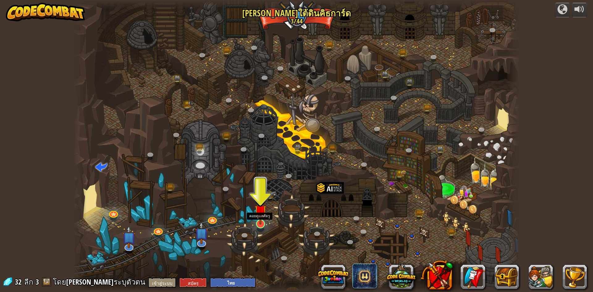
click at [257, 221] on img at bounding box center [260, 210] width 12 height 27
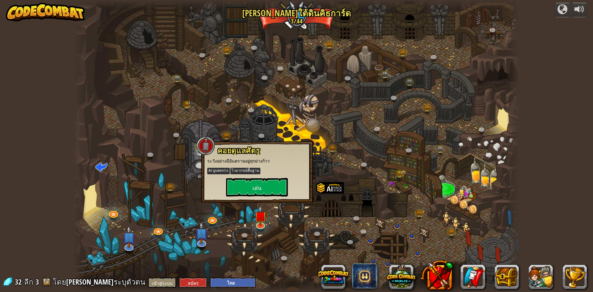
click at [269, 175] on div "คอยดูแลศัตรู ระวังอย่างมีอันตรายอยู่ทุกย่างก้าว Arguments ไวยากรณ์พื้นฐาน [PERS…" at bounding box center [256, 171] width 99 height 50
drag, startPoint x: 269, startPoint y: 176, endPoint x: 270, endPoint y: 179, distance: 3.7
click at [270, 179] on div "คอยดูแลศัตรู ระวังอย่างมีอันตรายอยู่ทุกย่างก้าว Arguments ไวยากรณ์พื้นฐาน [PERS…" at bounding box center [256, 171] width 99 height 50
click at [273, 187] on button "เล่น" at bounding box center [257, 187] width 62 height 19
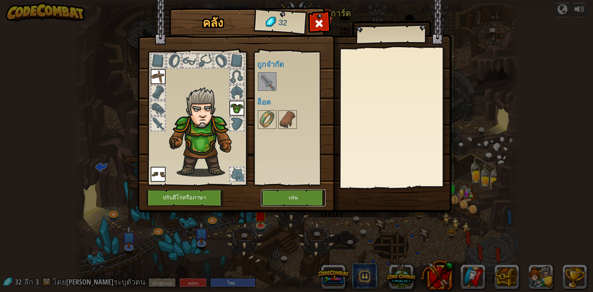
click at [290, 200] on font "เล่น" at bounding box center [293, 198] width 9 height 6
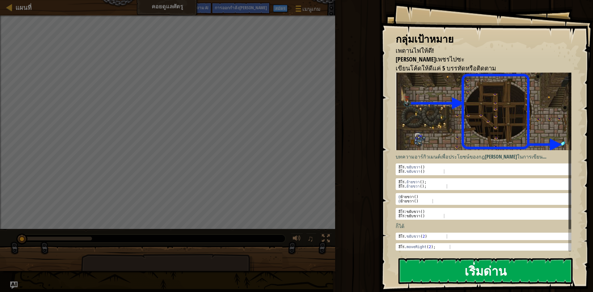
click at [506, 273] on font "เริ่มด่าน" at bounding box center [485, 270] width 42 height 17
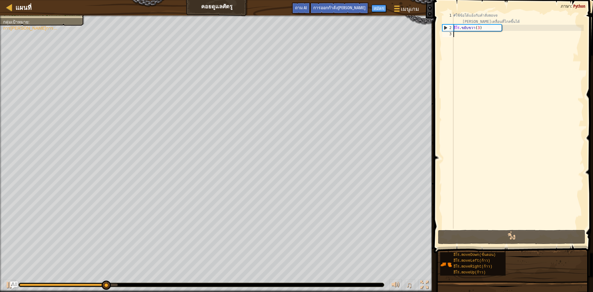
type textarea "m"
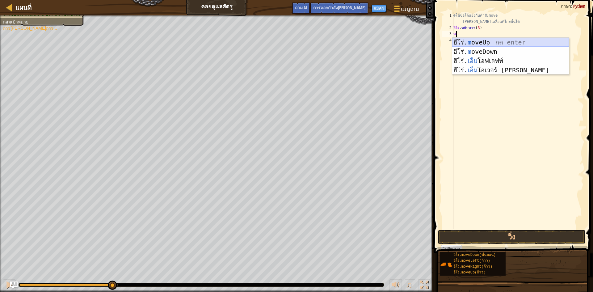
click at [487, 40] on div "ฮีโร่. m oveUp กด enter ฮีโร่. m oveDown กด enter ฮีโร่. เอ็ม โอฟเลฟท์ กด enter…" at bounding box center [510, 66] width 117 height 56
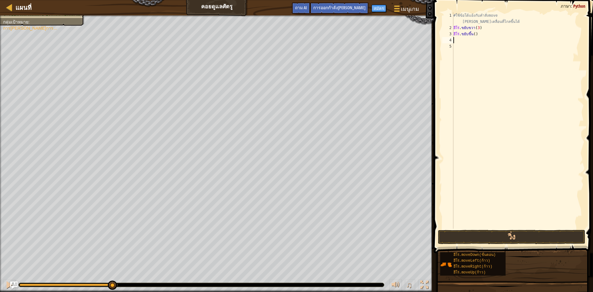
type textarea "m"
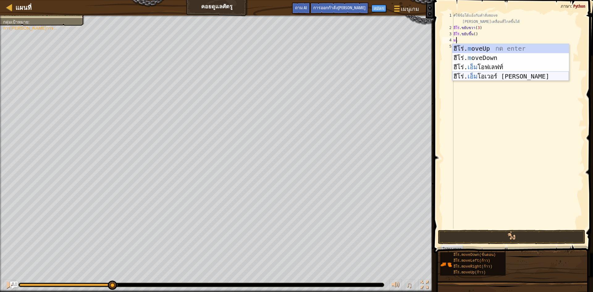
click at [500, 78] on div "ฮีโร่. m oveUp กด enter ฮีโร่. m oveDown กด enter ฮีโร่. เอ็ม โอฟเลฟท์ กด enter…" at bounding box center [510, 72] width 117 height 56
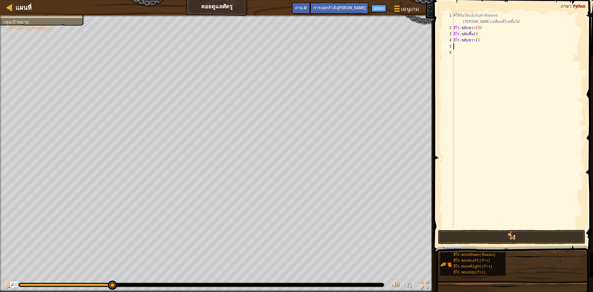
type textarea "m"
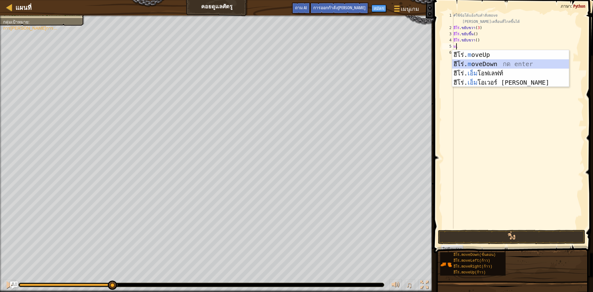
click at [496, 62] on div "ฮีโร่. m oveUp กด enter ฮีโร่. m oveDown กด enter ฮีโร่. เอ็ม โอฟเลฟท์ กด enter…" at bounding box center [510, 78] width 117 height 56
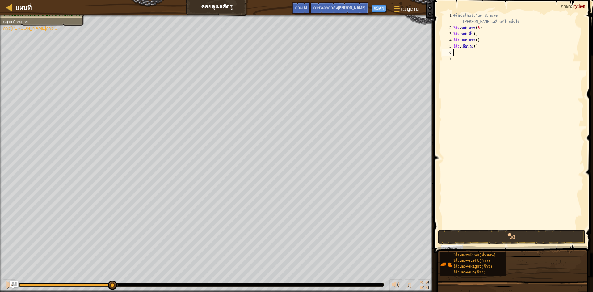
type textarea "m"
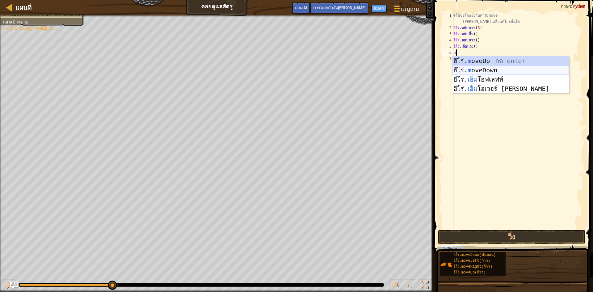
click at [496, 70] on div "ฮีโร่. m oveUp กด enter ฮีโร่. m oveDown กด enter ฮีโร่. เอ็ม โอฟเลฟท์ กด enter…" at bounding box center [510, 84] width 117 height 56
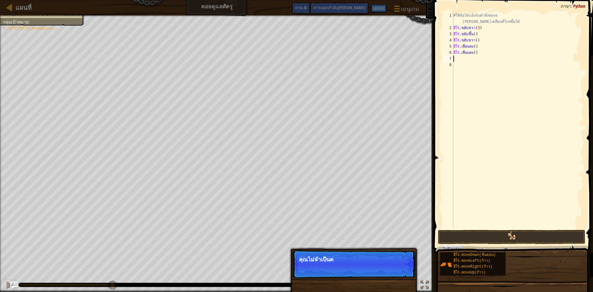
type textarea "m"
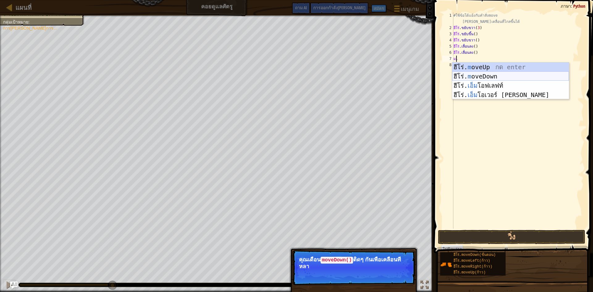
click at [496, 73] on div "ฮีโร่. m oveUp กด enter ฮีโร่. m oveDown กด enter ฮีโร่. เอ็ม โอฟเลฟท์ กด enter…" at bounding box center [510, 90] width 117 height 56
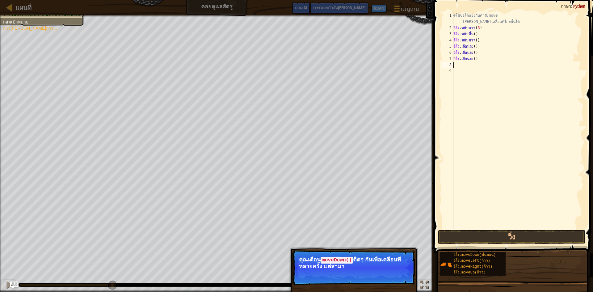
type textarea "m"
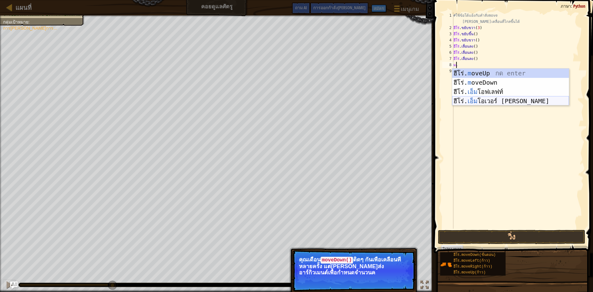
click at [514, 100] on div "ฮีโร่. m oveUp กด enter ฮีโร่. m oveDown กด enter ฮีโร่. เอ็ม โอฟเลฟท์ กด enter…" at bounding box center [510, 97] width 117 height 56
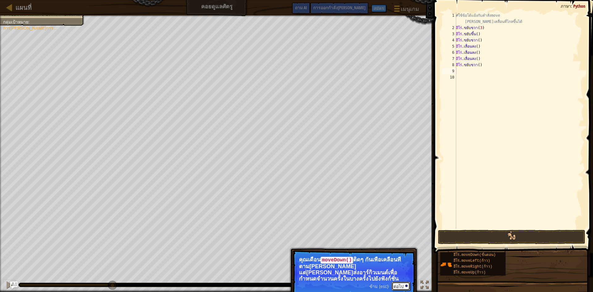
click at [400, 286] on font "ต่อไป" at bounding box center [398, 286] width 10 height 5
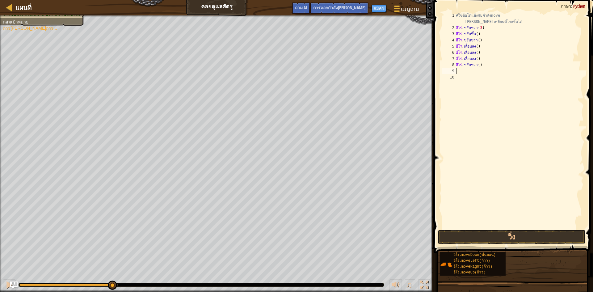
type textarea "m"
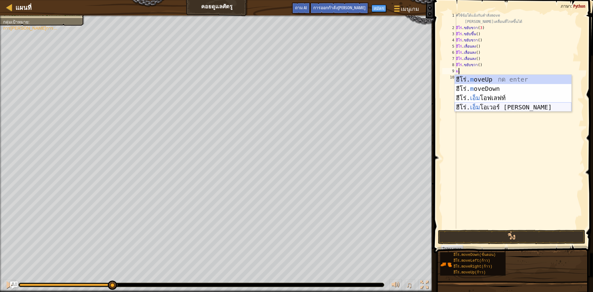
click at [501, 105] on div "ฮีโร่. m oveUp กด enter ฮีโร่. m oveDown กด enter ฮีโร่. เอ็ม โอฟเลฟท์ กด enter…" at bounding box center [513, 103] width 117 height 56
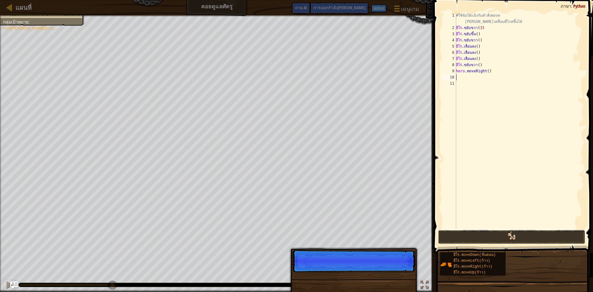
click at [518, 235] on button "วิ่ง" at bounding box center [511, 237] width 147 height 14
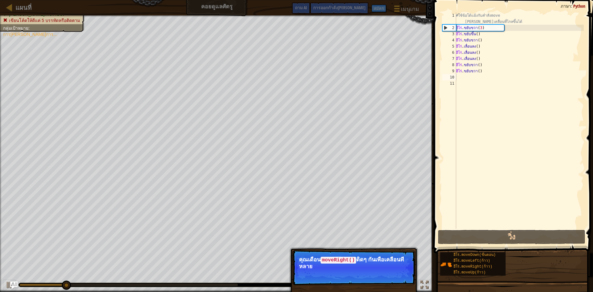
click at [384, 277] on p "ข้าม (esc) ต่อไป คุณเดือน moveRight() ติดๆ กันเพื่อเคลื่อนที่หลาย" at bounding box center [353, 267] width 123 height 35
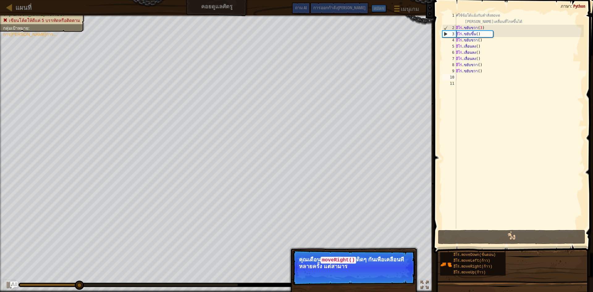
click at [388, 276] on p "ข้าม (esc) ต่อไป คุณเดือน moveRight() ติดๆ กันเพื่อเคลื่อนที่หลายครั้ง แต่สามาร" at bounding box center [353, 267] width 123 height 35
click at [396, 275] on p "ข้าม (esc) ต่อไป คุณเดือน moveRight() ติดๆ กันเพื่อเคลื่อนที่หลายครั้ง แต่[PERS…" at bounding box center [353, 267] width 123 height 35
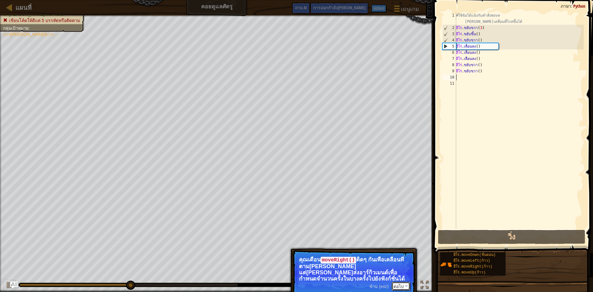
click at [399, 287] on font "ต่อไป" at bounding box center [398, 286] width 10 height 5
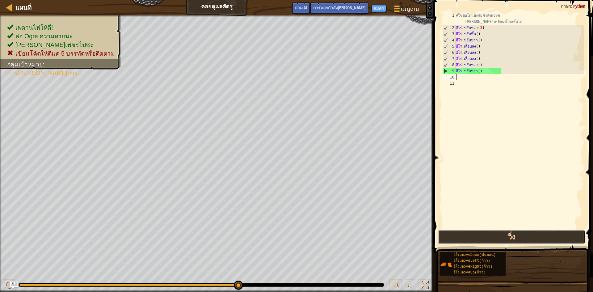
click at [450, 237] on button "วิ่ง" at bounding box center [511, 237] width 147 height 14
click at [443, 67] on div "8" at bounding box center [449, 65] width 14 height 6
type textarea "hero.moveRight()"
click at [468, 78] on div "#ใช้ข้อโต้แย้งกับคำสั่งmove [PERSON_NAME]เคลื่อนที่ไกลขึ้นได้ ฮีโร่ . ขยับขวา (…" at bounding box center [519, 129] width 129 height 235
type textarea "m"
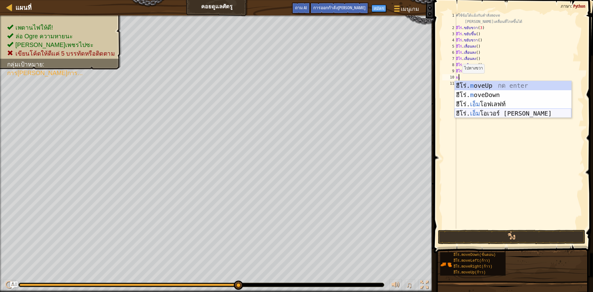
click at [465, 113] on div "ฮีโร่. m oveUp กด enter ฮีโร่. m oveDown กด enter ฮีโร่. เอ็ม โอฟเลฟท์ กด enter…" at bounding box center [513, 109] width 117 height 56
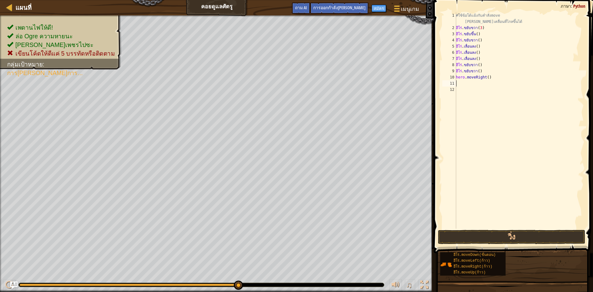
type textarea "m"
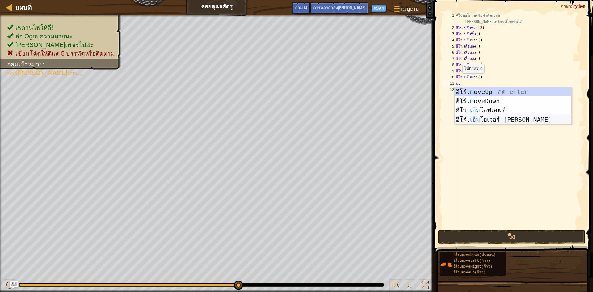
click at [470, 121] on div "ฮีโร่. m oveUp กด enter ฮีโร่. m oveDown กด enter ฮีโร่. เอ็ม โอฟเลฟท์ กด enter…" at bounding box center [513, 115] width 117 height 56
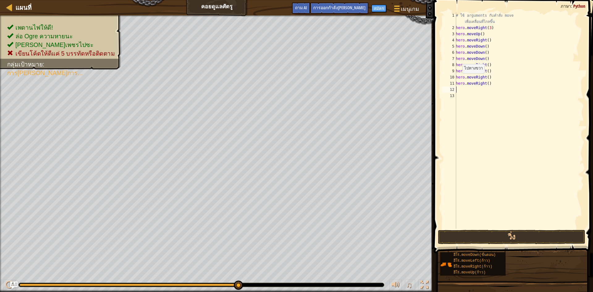
type textarea "m"
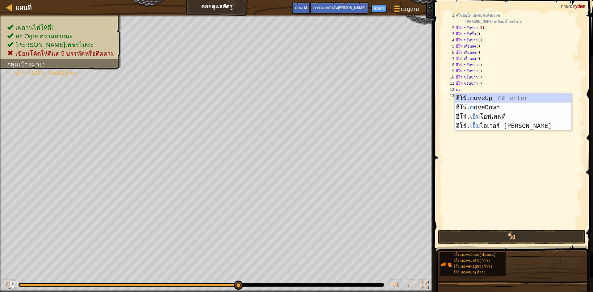
click at [470, 120] on div "ฮีโร่. m oveUp กด enter ฮีโร่. m oveDown กด enter ฮีโร่. เอ็ม โอฟเลฟท์ กด enter…" at bounding box center [513, 121] width 117 height 56
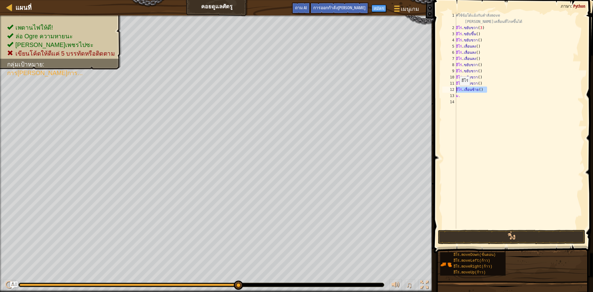
drag, startPoint x: 488, startPoint y: 90, endPoint x: 449, endPoint y: 93, distance: 38.3
click at [449, 93] on div "m 1 2 3 4 5 6 7 8 9 10 11 12 13 14 #ใช้ข้อโต้แย้งกับคำสั่งmove [PERSON_NAME]เคล…" at bounding box center [512, 120] width 143 height 216
type textarea "hero.moveLem"
click at [462, 99] on div "#ใช้ข้อโต้แย้งกับคำสั่งmove [PERSON_NAME]เคลื่อนที่ไกลขึ้นได้ ฮีโร่ . ขยับขวา (…" at bounding box center [519, 129] width 129 height 235
type textarea "m"
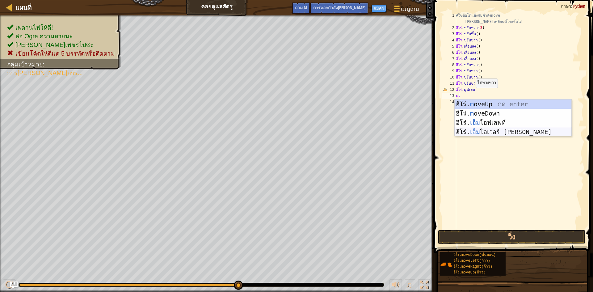
click at [491, 132] on div "ฮีโร่. m oveUp กด enter ฮีโร่. m oveDown กด enter ฮีโร่. เอ็ม โอฟเลฟท์ กด enter…" at bounding box center [513, 127] width 117 height 56
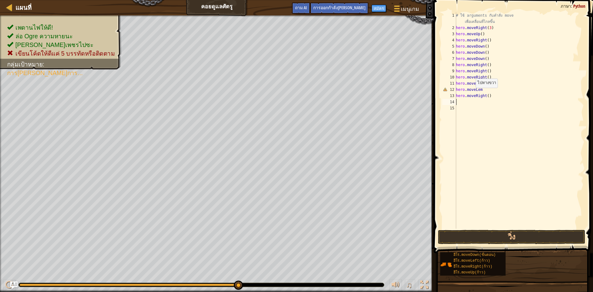
type textarea "m"
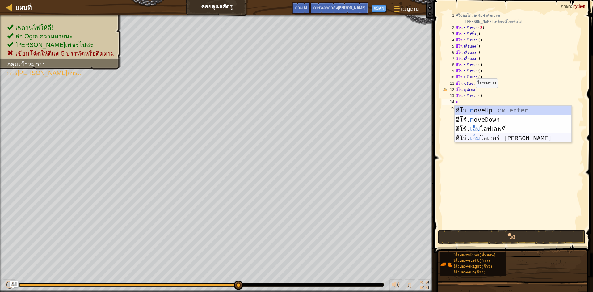
click at [495, 137] on div "ฮีโร่. m oveUp กด enter ฮีโร่. m oveDown กด enter ฮีโร่. เอ็ม โอฟเลฟท์ กด enter…" at bounding box center [513, 134] width 117 height 56
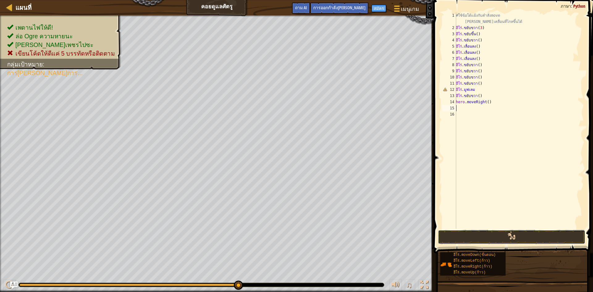
click at [525, 231] on button "วิ่ง" at bounding box center [511, 237] width 147 height 14
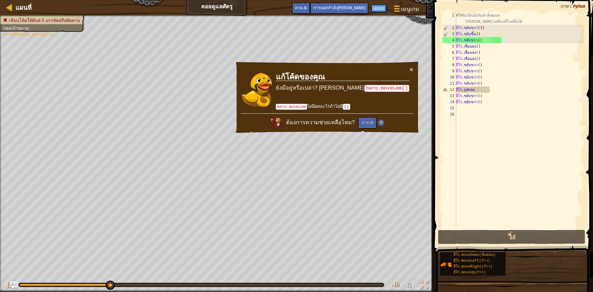
click at [408, 68] on td "แก้โค้ดของคุณ ยังมีอยู่หรือเปล่า? [PERSON_NAME] hero.moveLem() hero.moveLem ไม่…" at bounding box center [342, 89] width 134 height 47
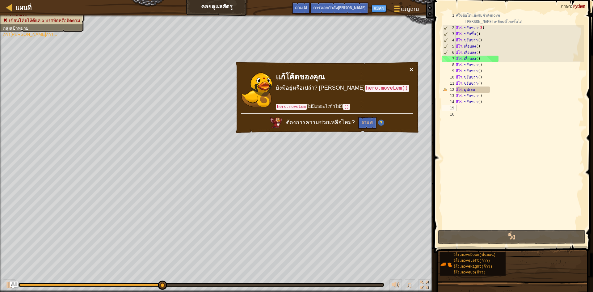
click at [411, 68] on button "×" at bounding box center [411, 69] width 4 height 6
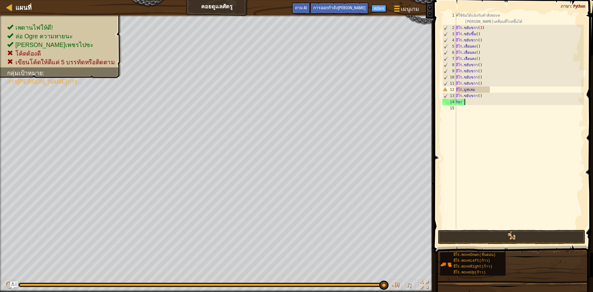
type textarea "h"
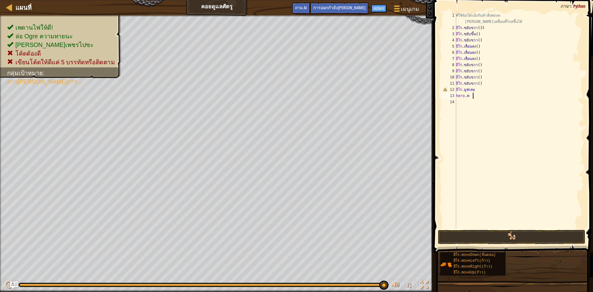
type textarea "h"
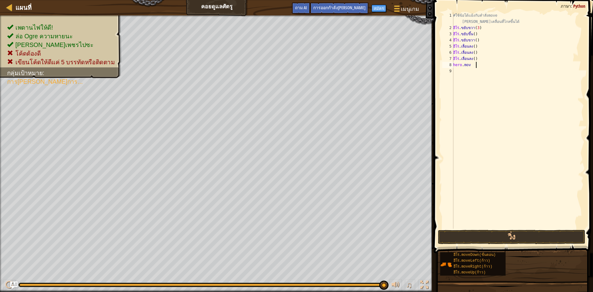
type textarea "h"
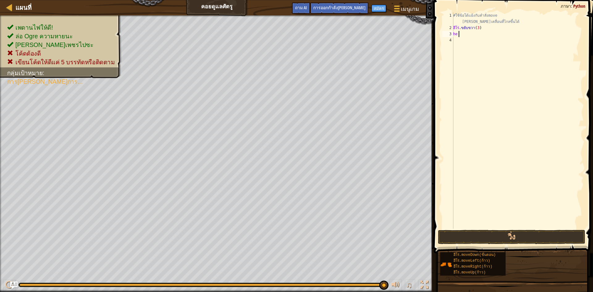
type textarea "h"
click at [496, 17] on div "#ใช้ข้อโต้แย้งกับคำสั่งmove [PERSON_NAME]เคลื่อนที่ไกลขึ้นได้ ฮีโร่ . [DEMOGRAP…" at bounding box center [518, 129] width 132 height 235
click at [502, 26] on div "#ใช้ข้อโต้แย้งกับคำสั่งmove [PERSON_NAME]เคลื่อนที่ไกลขึ้นได้ ฮีโร่ . [DEMOGRAP…" at bounding box center [518, 129] width 132 height 235
click at [504, 16] on div "#ใช้ข้อโต้แย้งกับคำสั่งmove [PERSON_NAME]เคลื่อนที่ไกลขึ้นได้ ฮีโร่ . [DEMOGRAP…" at bounding box center [518, 129] width 132 height 235
click at [501, 25] on div "#ใช้ข้อโต้แย้งกับคำสั่งmove [PERSON_NAME]เคลื่อนที่ไกลขึ้นได้ ฮีโร่ . [DEMOGRAP…" at bounding box center [518, 129] width 132 height 235
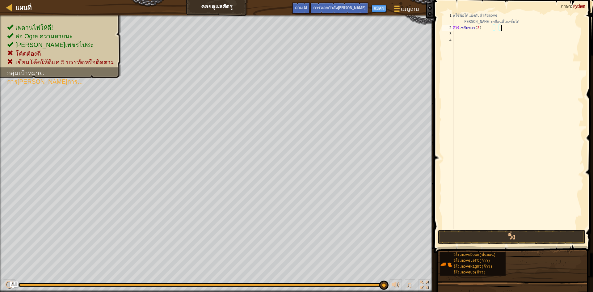
click at [501, 22] on div "#ใช้ข้อโต้แย้งกับคำสั่งmove [PERSON_NAME]เคลื่อนที่ไกลขึ้นได้ ฮีโร่ . [DEMOGRAP…" at bounding box center [518, 129] width 132 height 235
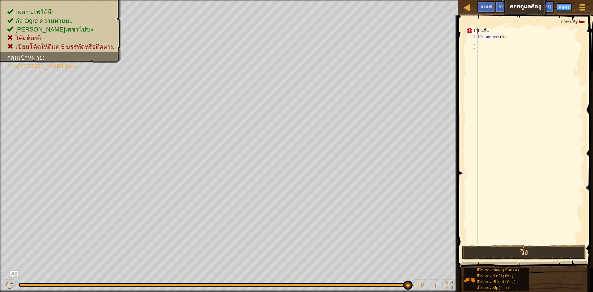
click at [497, 28] on div "ี่ไกลขึ้น ฮีโร่ . [DEMOGRAPHIC_DATA]ขวา ( 3 )" at bounding box center [529, 142] width 107 height 228
click at [497, 28] on div "หน ฮีโร่ . [DEMOGRAPHIC_DATA]ขวา ( 3 )" at bounding box center [529, 142] width 107 height 228
type textarea "้"
type textarea "h"
click at [505, 113] on div "ชม. ฮีโร่ . [DEMOGRAPHIC_DATA]ขวา ( 3 )" at bounding box center [529, 142] width 107 height 228
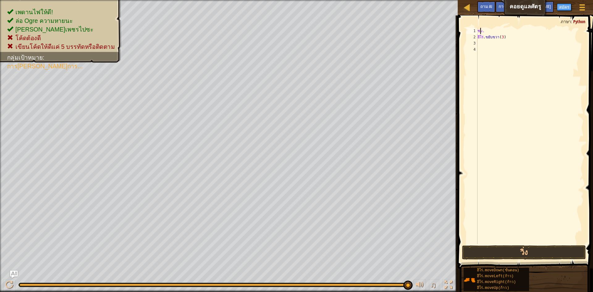
click at [489, 30] on div "ชม. ฮีโร่ . [DEMOGRAPHIC_DATA]ขวา ( 3 )" at bounding box center [529, 142] width 107 height 228
click at [505, 38] on div "ชม. ฮีโร่ . [DEMOGRAPHIC_DATA]ขวา ( 3 )" at bounding box center [529, 142] width 107 height 228
click at [519, 36] on div "ชม. ฮีโร่ . move89ight ( 3 )" at bounding box center [529, 142] width 107 height 228
click at [518, 37] on div "ชม. ฮีโร่ . move89ight ( 3 )" at bounding box center [529, 142] width 107 height 228
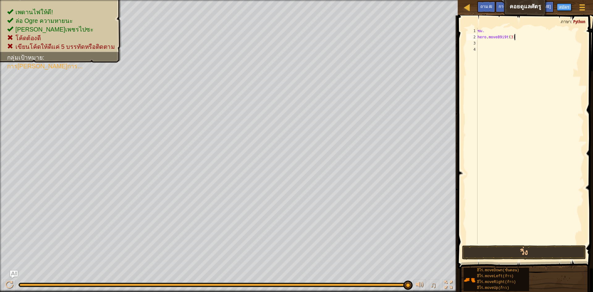
scroll to position [3, 2]
click at [574, 257] on button "วิ่ง" at bounding box center [524, 252] width 124 height 14
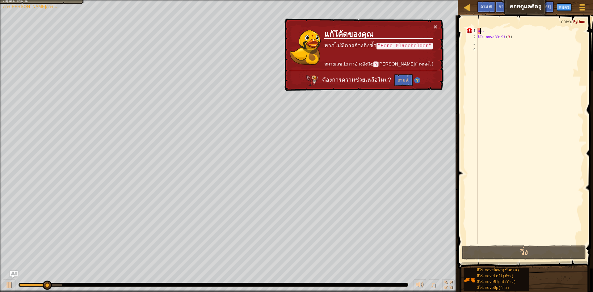
click at [499, 30] on div "ชม. ฮีโร่ . move89i9t ( 3 )" at bounding box center [529, 142] width 107 height 228
type textarea "h"
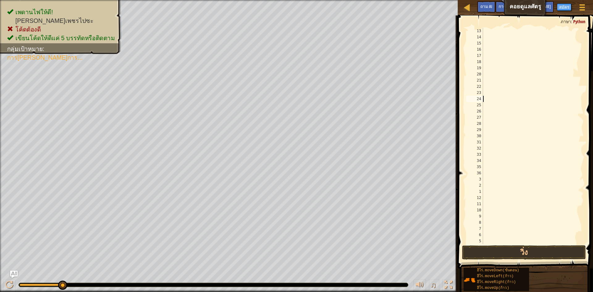
scroll to position [74, 0]
drag, startPoint x: 513, startPoint y: 173, endPoint x: 507, endPoint y: 174, distance: 6.5
click at [508, 173] on div at bounding box center [530, 142] width 97 height 228
click at [553, 244] on span at bounding box center [526, 133] width 140 height 271
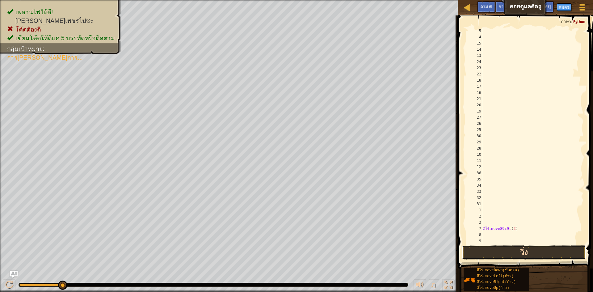
click at [553, 247] on button "วิ่ง" at bounding box center [524, 252] width 124 height 14
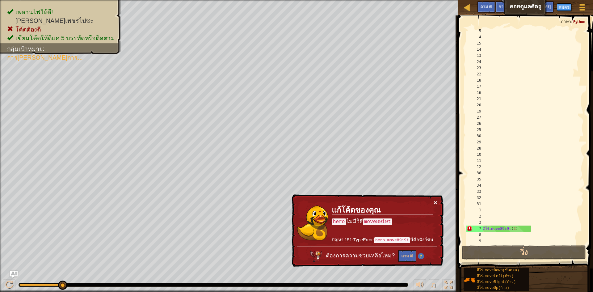
click at [434, 201] on button "×" at bounding box center [436, 202] width 4 height 6
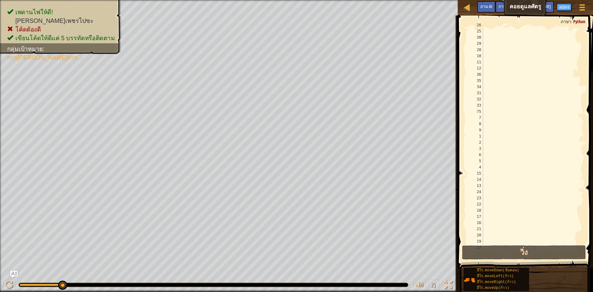
scroll to position [0, 0]
click at [498, 27] on span at bounding box center [526, 133] width 140 height 271
click at [495, 32] on div at bounding box center [530, 142] width 97 height 228
click at [491, 32] on div at bounding box center [530, 142] width 97 height 228
type textarea "m"
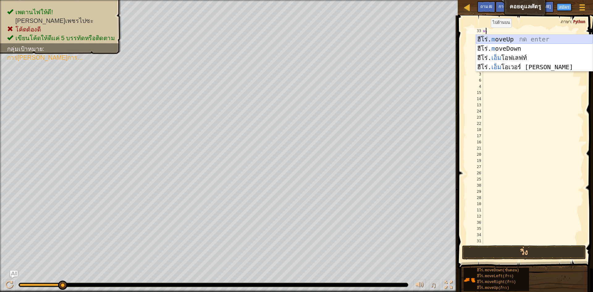
click at [522, 38] on div "ฮีโร่. m oveUp กด enter ฮีโร่. m oveDown กด enter ฮีโร่. เอ็ม โอฟเลฟท์ กด enter…" at bounding box center [534, 63] width 117 height 56
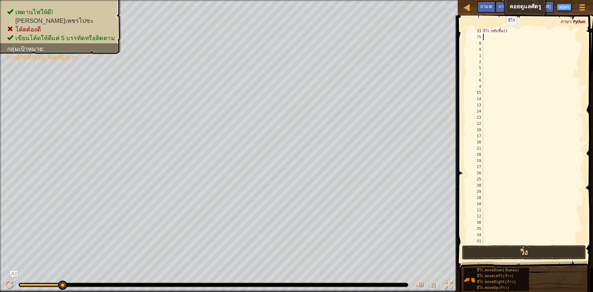
click at [507, 31] on div "ฮีโร่ . ขยับขึ้น ( )" at bounding box center [530, 142] width 97 height 228
click at [505, 31] on div "ฮีโร่ . ขยับขึ้น ( )" at bounding box center [530, 142] width 97 height 228
click at [502, 30] on div "ฮีโร่ . mov1eUp ( )" at bounding box center [530, 142] width 97 height 228
click at [502, 31] on div "ฮีโร่ . mov1eUp ( )" at bounding box center [530, 142] width 97 height 228
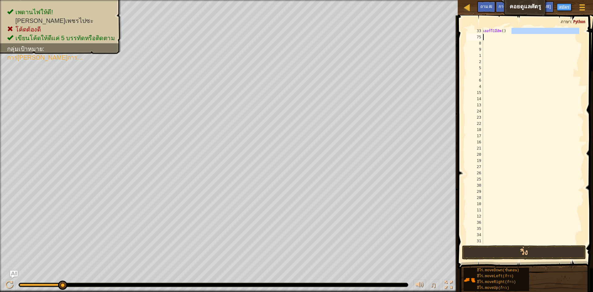
drag, startPoint x: 520, startPoint y: 32, endPoint x: 461, endPoint y: 34, distance: 59.3
click at [461, 34] on div "herv1eUp() 33 75 8 9 1 2 5 3 6 4 15 14 13 24 23 22 18 17 16 21 20 19 27 26 25 3…" at bounding box center [524, 154] width 137 height 271
drag, startPoint x: 507, startPoint y: 32, endPoint x: 463, endPoint y: 32, distance: 43.5
click at [463, 32] on div "herv1eUp() 33 75 8 9 1 2 5 3 6 4 15 14 13 24 23 22 18 17 16 21 20 19 27 26 25 3…" at bounding box center [524, 154] width 137 height 271
type textarea "()"
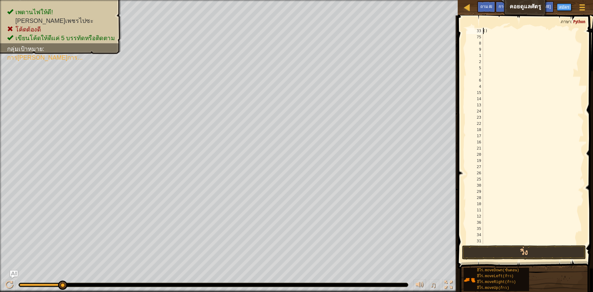
scroll to position [3, 0]
drag, startPoint x: 500, startPoint y: 31, endPoint x: 456, endPoint y: 32, distance: 43.5
click at [456, 32] on div "() 33 75 8 9 1 2 5 3 6 4 15 14 13 24 23 22 18 17 16 21 20 19 27 26 25 30 29 28 …" at bounding box center [524, 154] width 137 height 271
type textarea "m"
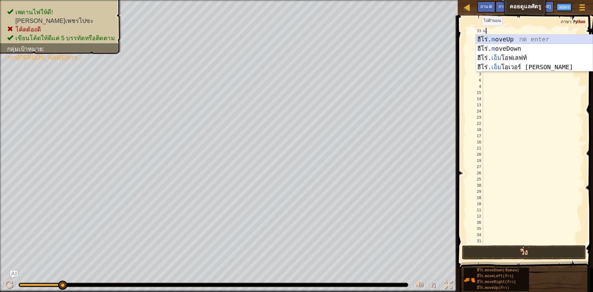
click at [508, 36] on div "ฮีโร่. m oveUp กด enter ฮีโร่. m oveDown กด enter ฮีโร่. เอ็ม โอฟเลฟท์ กด enter…" at bounding box center [534, 63] width 117 height 56
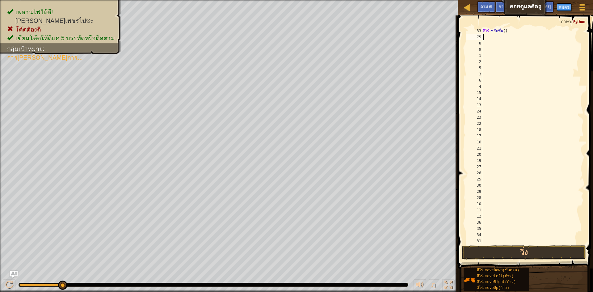
type textarea "m"
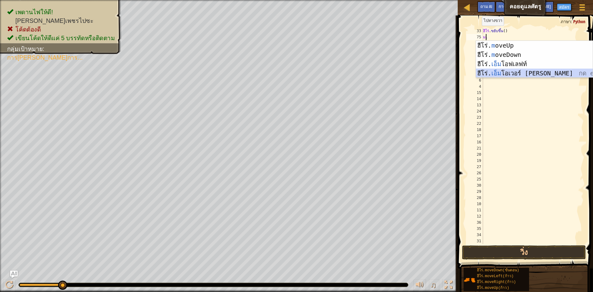
click at [522, 73] on div "ฮีโร่. m oveUp กด enter ฮีโร่. m oveDown กด enter ฮีโร่. เอ็ม โอฟเลฟท์ กด enter…" at bounding box center [534, 69] width 117 height 56
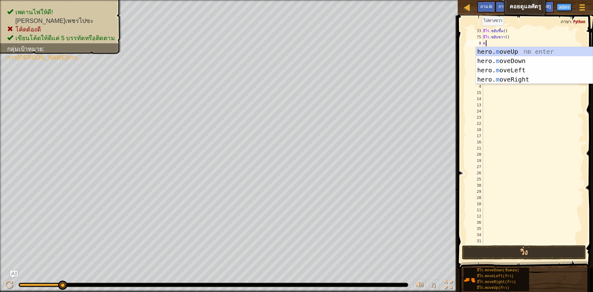
type textarea "m"
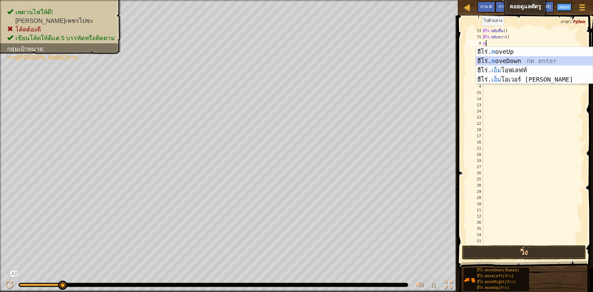
click at [524, 60] on div "ฮีโร่. m oveUp กด enter ฮีโร่. m oveDown กด enter ฮีโร่. เอ็ม โอฟเลฟท์ กด enter…" at bounding box center [534, 75] width 117 height 56
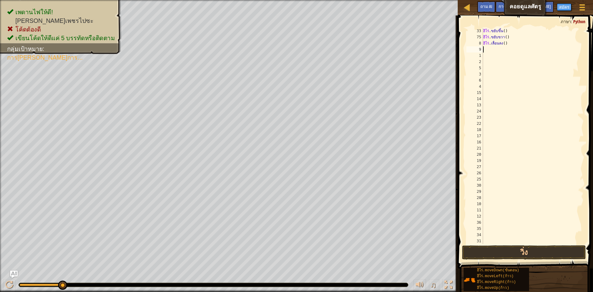
type textarea "m"
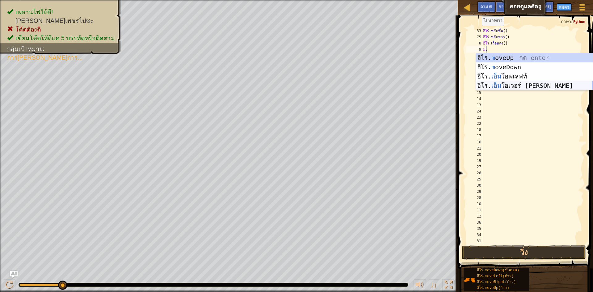
click at [514, 84] on div "ฮีโร่. m oveUp กด enter ฮีโร่. m oveDown กด enter ฮีโร่. เอ็ม โอฟเลฟท์ กด enter…" at bounding box center [534, 81] width 117 height 56
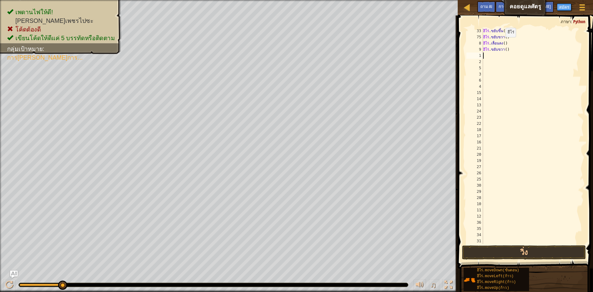
click at [507, 43] on div "ฮีโร่ . ขยับขึ้น ( ) ฮีโร่ . ขยับขวา ( ) ฮีโร่ . เลื่อนลง ( ) ฮีโร่ . [DEMOGRAP…" at bounding box center [530, 142] width 97 height 228
click at [509, 49] on div "ฮีโร่ . ขยับขึ้น ( ) ฮีโร่ . ขยับขวา ( ) ฮีโร่ . mov3eDown ( ) ฮีโร่ . [DEMOGRA…" at bounding box center [530, 142] width 97 height 228
type textarea "hero.move2Right()"
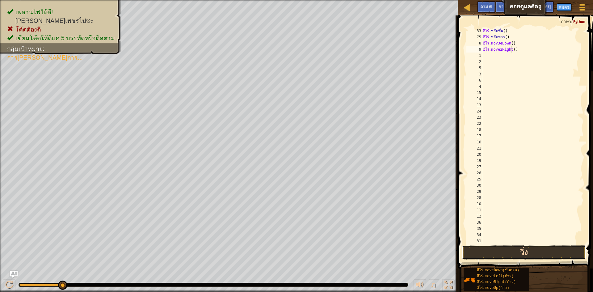
click at [541, 251] on button "วิ่ง" at bounding box center [524, 252] width 124 height 14
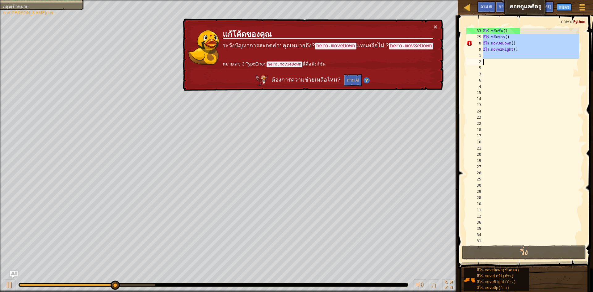
drag, startPoint x: 483, startPoint y: 35, endPoint x: 522, endPoint y: 60, distance: 46.0
click at [522, 60] on div "ฮีโร่ . ขยับขึ้น ( ) ฮีโร่ . ขยับขวา ( ) ฮีโร่ . mov3eDown ( ) ฮีโร่ . move2Rig…" at bounding box center [530, 142] width 97 height 228
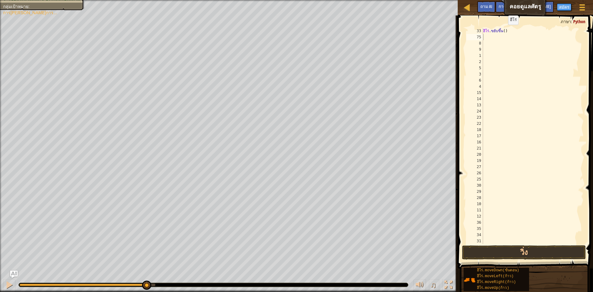
drag, startPoint x: 519, startPoint y: 27, endPoint x: 496, endPoint y: 27, distance: 23.2
click at [496, 27] on span at bounding box center [526, 133] width 140 height 271
drag, startPoint x: 511, startPoint y: 32, endPoint x: 474, endPoint y: 36, distance: 38.0
click at [474, 36] on div "33 75 8 9 1 2 5 3 6 4 15 14 13 24 23 22 18 17 16 21 20 19 27 26 25 30 29 28 10 …" at bounding box center [524, 136] width 119 height 216
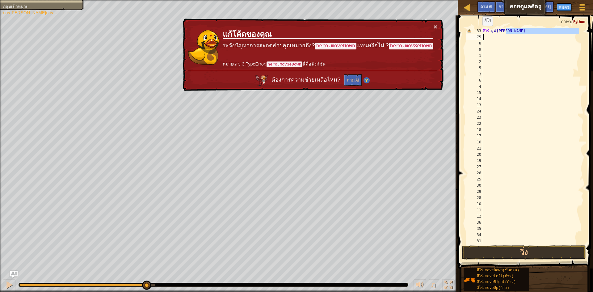
drag, startPoint x: 507, startPoint y: 32, endPoint x: 456, endPoint y: 39, distance: 51.2
click at [456, 39] on div "hero.moveU 33 75 8 9 1 2 5 3 6 4 15 14 13 24 23 22 18 17 16 21 20 19 27 26 25 3…" at bounding box center [524, 154] width 137 height 271
click at [500, 32] on div "ฮีโร่ . มูฟ[PERSON_NAME]" at bounding box center [530, 142] width 97 height 228
drag, startPoint x: 491, startPoint y: 31, endPoint x: 488, endPoint y: 31, distance: 3.7
click at [488, 31] on div "ฮีโร่ . มูฟ[PERSON_NAME]" at bounding box center [530, 142] width 97 height 228
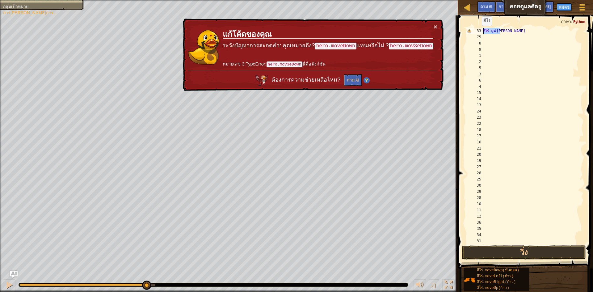
drag, startPoint x: 500, startPoint y: 31, endPoint x: 479, endPoint y: 32, distance: 20.5
click at [479, 32] on div "hero.moveU 33 75 8 9 1 2 5 3 6 4 15 14 13 24 23 22 18 17 16 21 20 19 27 26 25 3…" at bounding box center [524, 136] width 119 height 216
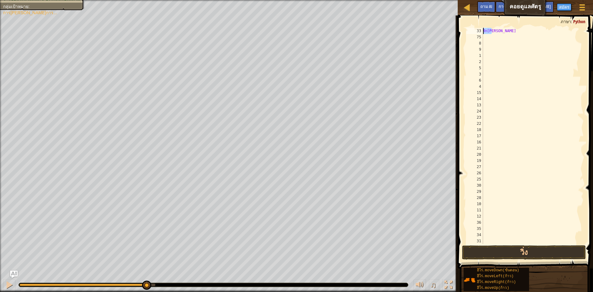
drag, startPoint x: 493, startPoint y: 32, endPoint x: 481, endPoint y: 32, distance: 11.7
click at [481, 32] on div "oveU 33 75 8 9 1 2 5 3 6 4 15 14 13 24 23 22 18 17 16 21 20 19 27 26 25 30 29 2…" at bounding box center [524, 136] width 119 height 216
type textarea "U"
drag, startPoint x: 492, startPoint y: 30, endPoint x: 485, endPoint y: 31, distance: 7.2
click at [485, 31] on div "คุณ" at bounding box center [530, 142] width 97 height 228
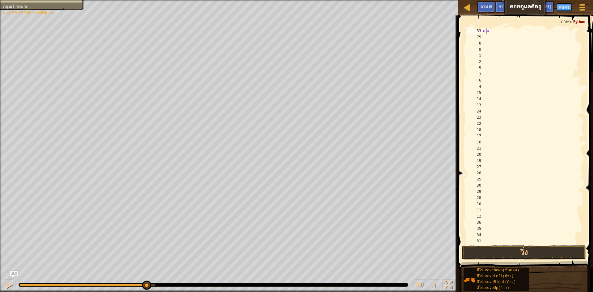
drag, startPoint x: 488, startPoint y: 31, endPoint x: 485, endPoint y: 32, distance: 3.7
click at [485, 32] on div "คุณ" at bounding box center [530, 142] width 97 height 228
drag, startPoint x: 493, startPoint y: 32, endPoint x: 479, endPoint y: 31, distance: 13.9
click at [479, 31] on div "U 33 75 8 9 1 2 5 3 6 4 15 14 13 24 23 22 18 17 16 21 20 19 27 26 25 30 29 28 1…" at bounding box center [524, 136] width 119 height 216
click at [524, 250] on button "วิ่ง" at bounding box center [524, 252] width 124 height 14
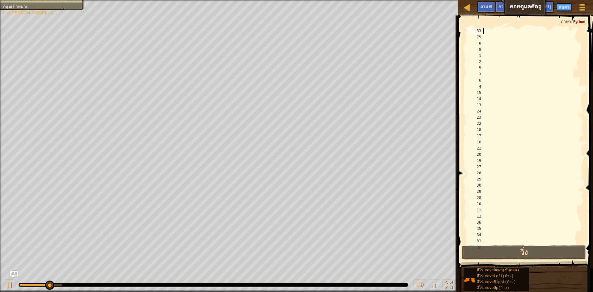
click at [511, 110] on div at bounding box center [530, 142] width 97 height 228
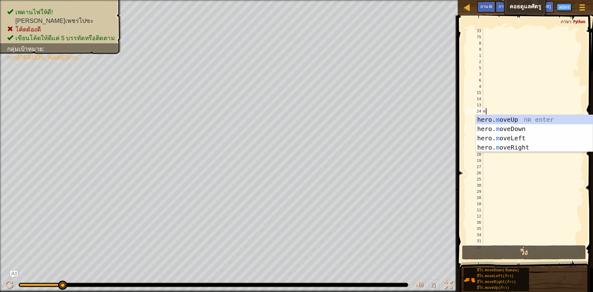
type textarea "m"
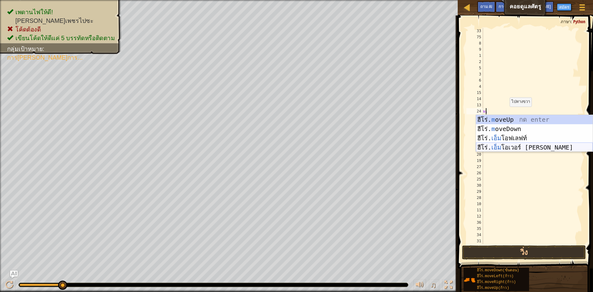
click at [513, 149] on div "ฮีโร่. m oveUp กด enter ฮีโร่. m oveDown กด enter ฮีโร่. เอ็ม โอฟเลฟท์ กด enter…" at bounding box center [534, 143] width 117 height 56
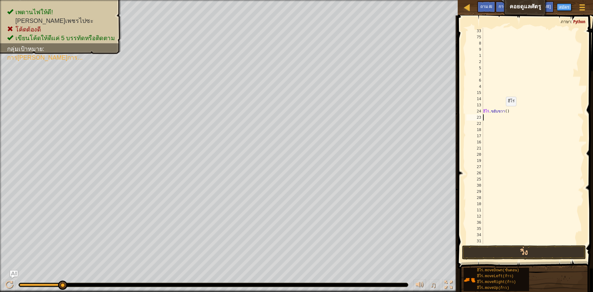
click at [507, 112] on div "ฮีโร่ . [DEMOGRAPHIC_DATA]ขวา ( )" at bounding box center [530, 142] width 97 height 228
click at [509, 111] on div "ฮีโร่ . [DEMOGRAPHIC_DATA]ขวา ( )" at bounding box center [530, 142] width 97 height 228
type textarea "hero.move3Right()"
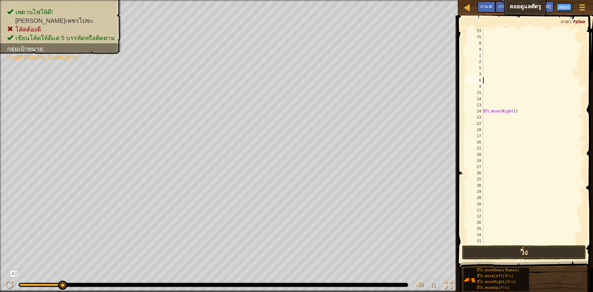
click at [489, 82] on div "ฮีโร่ . move3Right ( )" at bounding box center [530, 142] width 97 height 228
click at [485, 135] on div "ฮีโร่ . move3Right ( )" at bounding box center [530, 142] width 97 height 228
type textarea "m"
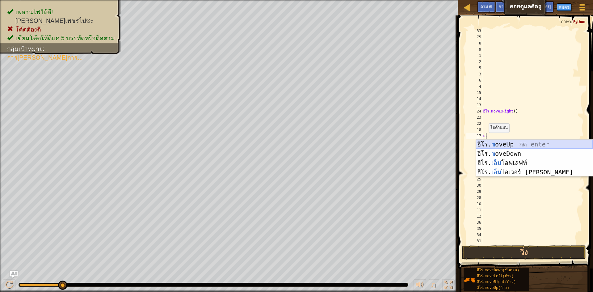
click at [506, 143] on div "ฮีโร่. m oveUp กด enter ฮีโร่. m oveDown กด enter ฮีโร่. เอ็ม โอฟเลฟท์ กด enter…" at bounding box center [534, 168] width 117 height 56
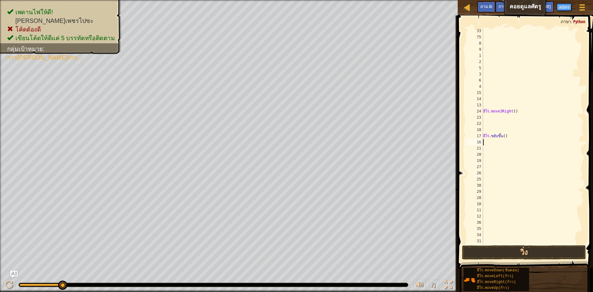
click at [504, 148] on div "ฮีโร่ . move3Right ( ) ฮีโร่ . ขยับขึ้น ( )" at bounding box center [530, 142] width 97 height 228
type textarea "m"
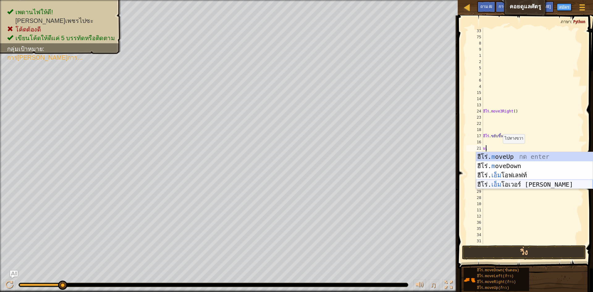
click at [516, 182] on div "ฮีโร่. m oveUp กด enter ฮีโร่. m oveDown กด enter ฮีโร่. เอ็ม โอฟเลฟท์ กด enter…" at bounding box center [534, 180] width 117 height 56
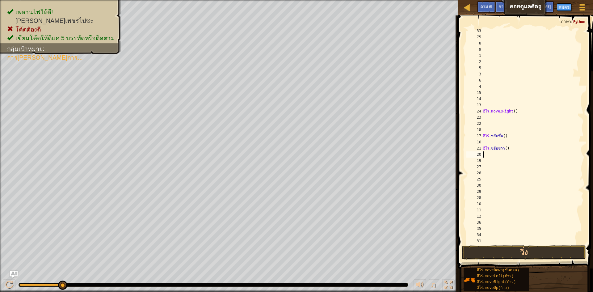
type textarea "m"
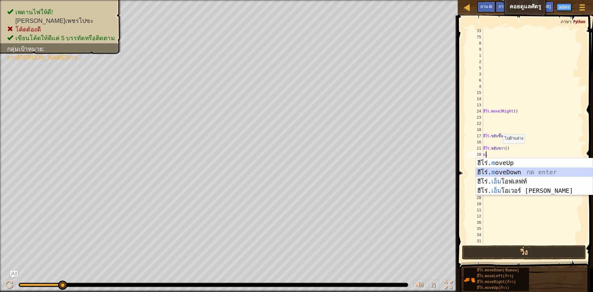
click at [517, 169] on div "ฮีโร่. m oveUp กด enter ฮีโร่. m oveDown กด enter ฮีโร่. เอ็ม โอฟเลฟท์ กด enter…" at bounding box center [534, 186] width 117 height 56
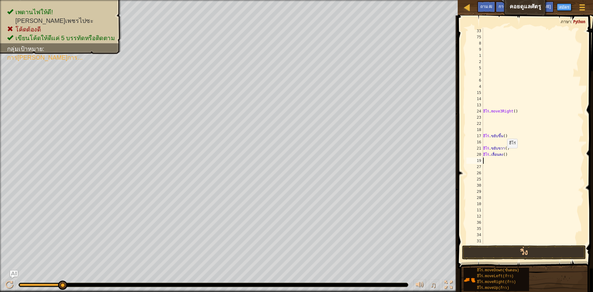
click at [508, 154] on div "ฮีโร่ . move3Right ( ) ฮีโร่ . ขยับขึ้น ( ) ฮีโร่ . ขยับขวา ( ) ฮีโร่ . เลื่อนล…" at bounding box center [530, 142] width 97 height 228
type textarea "hero.move3Down()"
click at [490, 162] on div "ฮีโร่ . move3Right ( ) ฮีโร่ . ขยับขึ้น ( ) ฮีโร่ . ขยับขวา ( ) ฮีโร่ . move3Do…" at bounding box center [530, 142] width 97 height 228
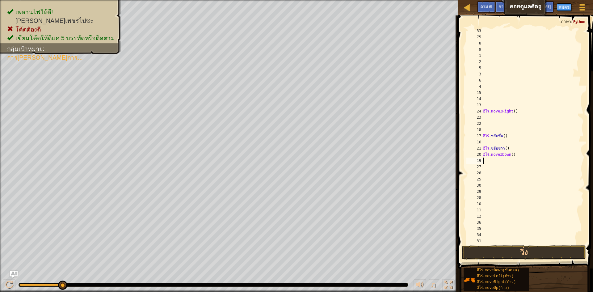
type textarea "m"
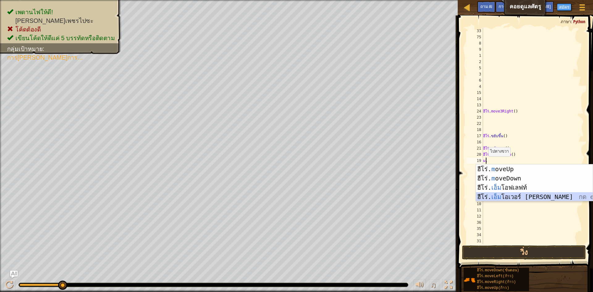
click at [514, 195] on div "ฮีโร่. m oveUp กด enter ฮีโร่. m oveDown กด enter ฮีโร่. เอ็ม โอฟเลฟท์ กด enter…" at bounding box center [534, 192] width 117 height 56
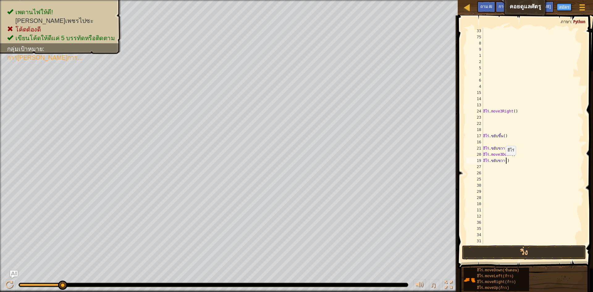
click at [507, 161] on div "ฮีโร่ . move3Right ( ) ฮีโร่ . ขยับขึ้น ( ) ฮีโร่ . ขยับขวา ( ) ฮีโร่ . move3Do…" at bounding box center [530, 142] width 97 height 228
type textarea "hero.mov2eRight()"
click at [521, 253] on button "วิ่ง" at bounding box center [524, 252] width 124 height 14
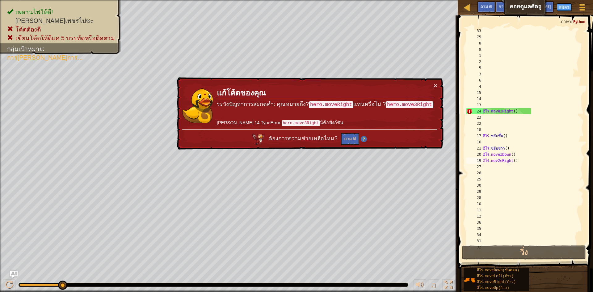
click at [434, 81] on div "× แก้โค้ดของคุณ ระวังปัญหาการสะกดคำ: คุณหมายถึง ? hero.moveRight แทนหรือไม่ ? h…" at bounding box center [309, 113] width 269 height 76
click at [436, 84] on button "×" at bounding box center [435, 83] width 4 height 6
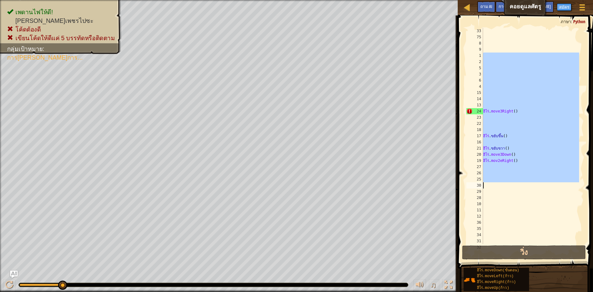
drag, startPoint x: 495, startPoint y: 58, endPoint x: 492, endPoint y: 187, distance: 128.5
click at [492, 187] on div "ฮีโร่ . move3Right ( ) ฮีโร่ . ขยับขึ้น ( ) ฮีโร่ . ขยับขวา ( ) ฮีโร่ . move3Do…" at bounding box center [530, 142] width 97 height 228
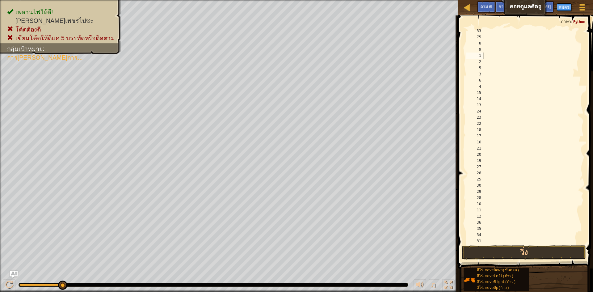
click at [488, 26] on span at bounding box center [526, 133] width 140 height 271
click at [509, 256] on button "วิ่ง" at bounding box center [524, 252] width 124 height 14
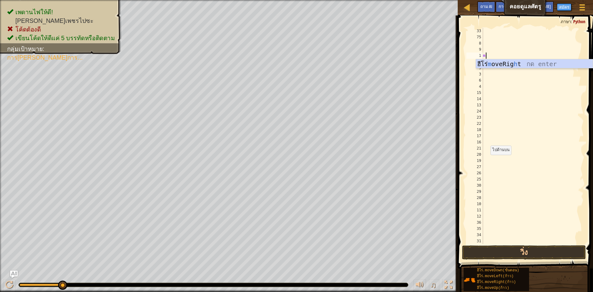
type textarea "m"
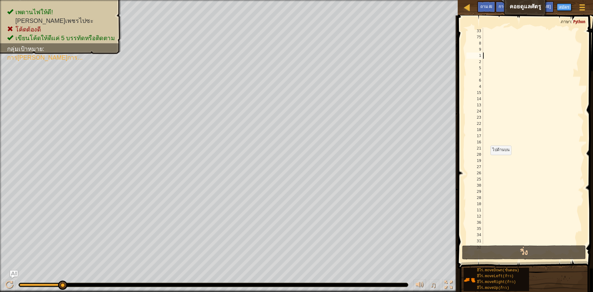
type textarea "h"
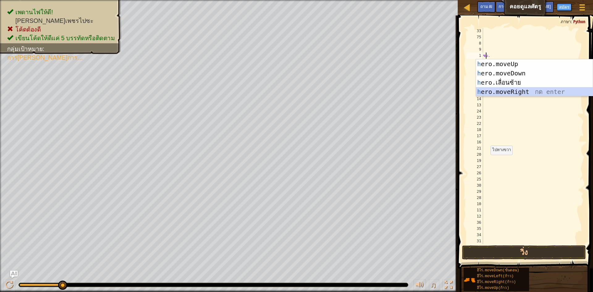
click at [522, 90] on div "h ero.moveUp กด enter h ero.moveDown กด enter h ero.เลื่อนซ้าย กด enter h ero.m…" at bounding box center [534, 87] width 117 height 56
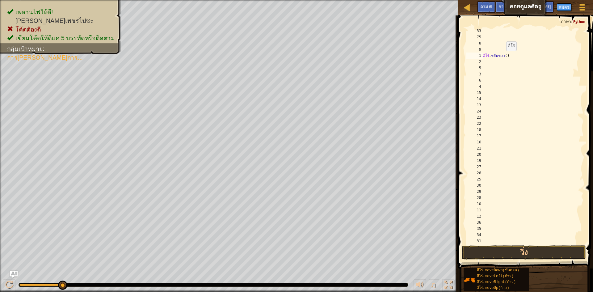
click at [507, 57] on div "ฮีโร่ . [DEMOGRAPHIC_DATA]ขวา ( )" at bounding box center [530, 142] width 97 height 228
drag, startPoint x: 526, startPoint y: 52, endPoint x: 463, endPoint y: 61, distance: 63.3
click at [463, 61] on div "hero.move3Right() 33 75 8 9 1 2 5 3 6 4 15 14 13 24 23 22 18 17 16 21 20 19 27 …" at bounding box center [524, 154] width 137 height 271
drag, startPoint x: 521, startPoint y: 54, endPoint x: 481, endPoint y: 55, distance: 39.2
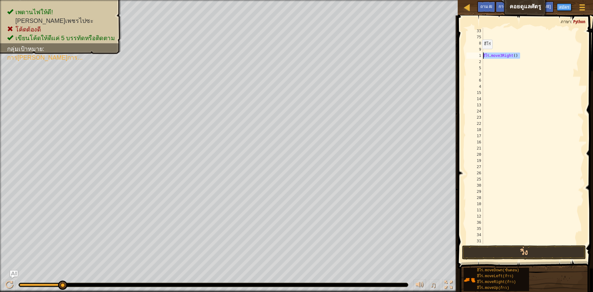
click at [481, 55] on div "hero.move3Right() 33 75 8 9 1 2 5 3 6 4 15 14 13 24 23 22 18 17 16 21 20 19 27 …" at bounding box center [524, 136] width 119 height 216
type textarea "ht()"
drag, startPoint x: 503, startPoint y: 52, endPoint x: 476, endPoint y: 57, distance: 28.2
click at [476, 57] on div "ht() 33 75 8 9 1 2 5 3 6 4 15 14 13 24 23 22 18 17 16 21 20 19 27 26 25 30 29 2…" at bounding box center [524, 136] width 119 height 216
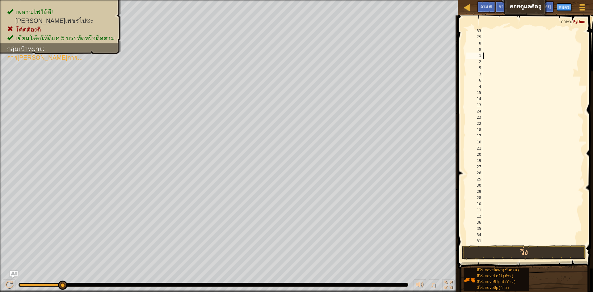
scroll to position [3, 0]
type textarea "h"
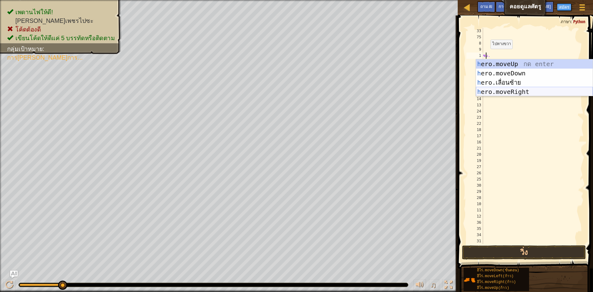
click at [505, 91] on div "h ero.moveUp กด enter h ero.moveDown กด enter h ero.เลื่อนซ้าย กด enter h ero.m…" at bounding box center [534, 87] width 117 height 56
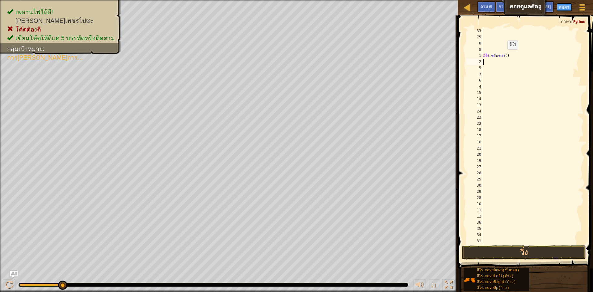
click at [509, 56] on div "ฮีโร่ . [DEMOGRAPHIC_DATA]ขวา ( )" at bounding box center [530, 142] width 97 height 228
click at [492, 253] on button "วิ่ง" at bounding box center [524, 252] width 124 height 14
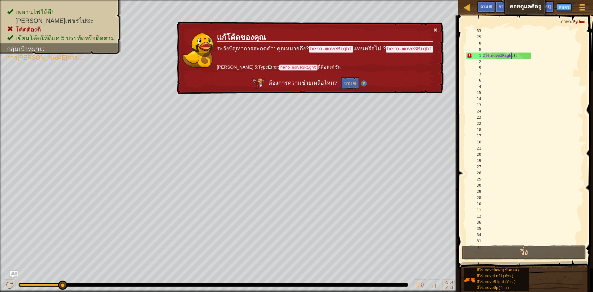
click at [435, 28] on button "×" at bounding box center [435, 29] width 4 height 6
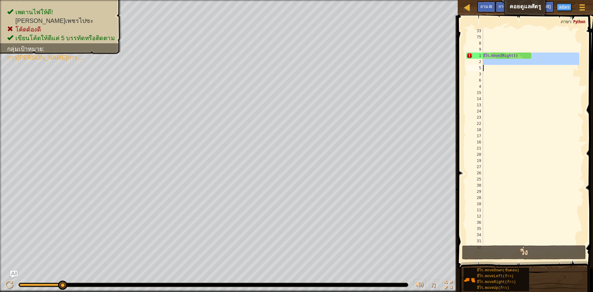
drag, startPoint x: 534, startPoint y: 55, endPoint x: 481, endPoint y: 51, distance: 53.0
click at [481, 52] on div "hero.move3Right() 33 75 8 9 1 2 5 3 6 4 15 14 13 24 23 22 18 17 16 21 20 19 27 …" at bounding box center [524, 136] width 119 height 216
type textarea "hero.move3Right()"
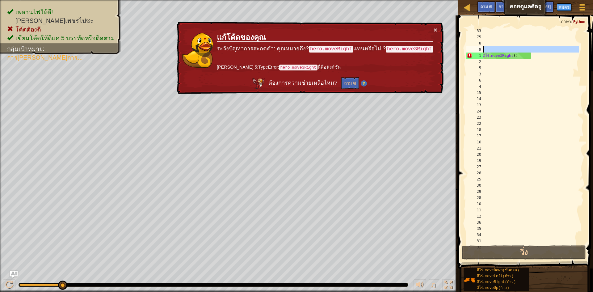
click at [481, 49] on div "9" at bounding box center [474, 49] width 17 height 6
drag, startPoint x: 481, startPoint y: 49, endPoint x: 481, endPoint y: 61, distance: 11.4
type textarea "hero.move3Right()"
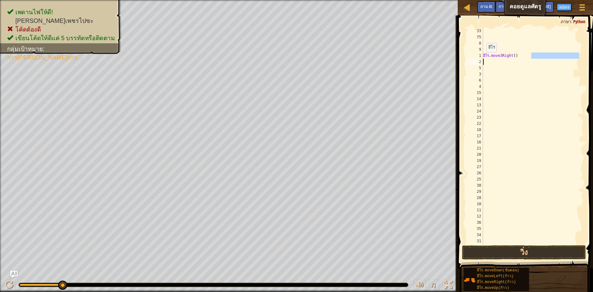
drag, startPoint x: 531, startPoint y: 53, endPoint x: 462, endPoint y: 63, distance: 70.1
click at [462, 63] on div "hero.move3Right() 33 75 8 9 1 2 5 3 6 4 15 14 13 24 23 22 18 17 16 21 20 19 27 …" at bounding box center [524, 154] width 137 height 271
type textarea "hero.move3Right()"
drag, startPoint x: 523, startPoint y: 52, endPoint x: 492, endPoint y: 65, distance: 34.3
click at [492, 65] on div "ฮีโร่ . move3Right ( )" at bounding box center [530, 142] width 97 height 228
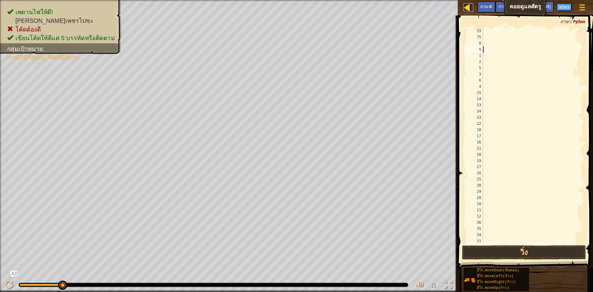
click at [468, 8] on div at bounding box center [467, 7] width 8 height 8
select select "th"
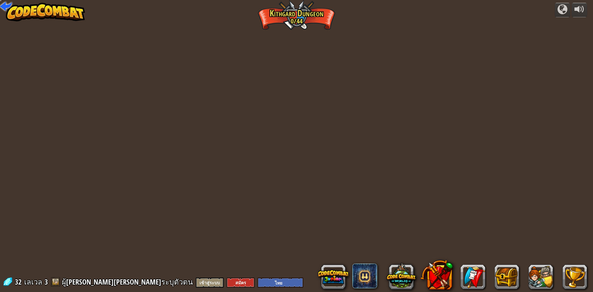
select select "th"
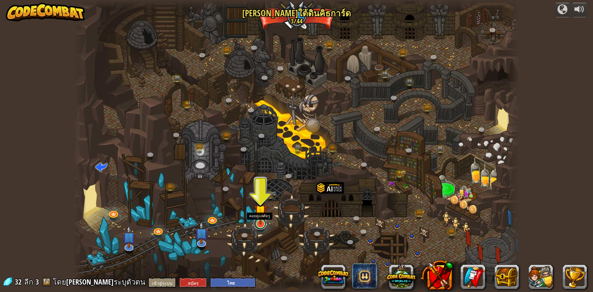
click at [262, 225] on link at bounding box center [260, 223] width 12 height 12
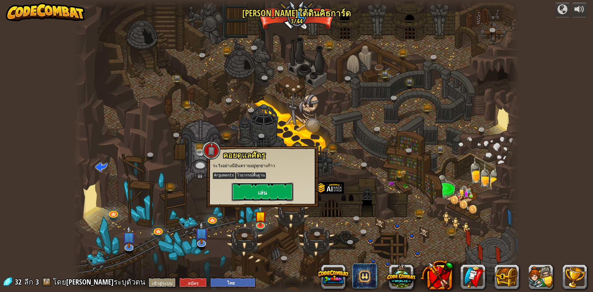
click at [269, 193] on button "เล่น" at bounding box center [263, 191] width 62 height 19
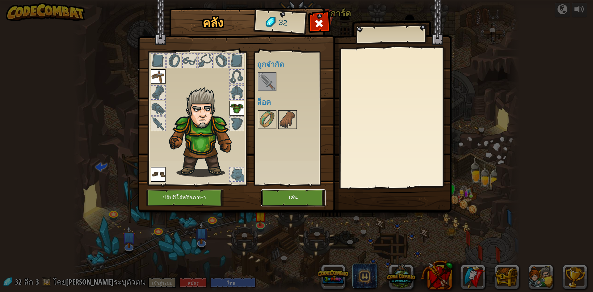
click at [275, 196] on button "เล่น" at bounding box center [293, 197] width 65 height 17
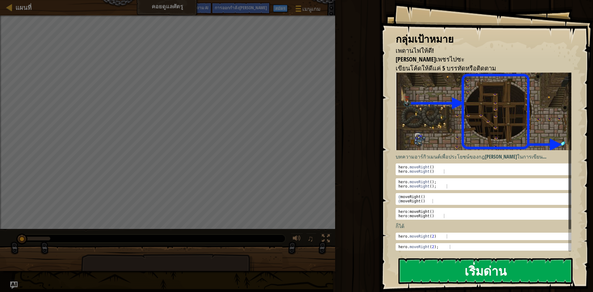
click at [462, 135] on div "กลุ่มเป้าหมาย เพดานไฟให้ดี! [PERSON_NAME]เพชรไปซะ เขียนโค้ดให้ดีแค่ 5 บรรทัดหรื…" at bounding box center [486, 146] width 213 height 292
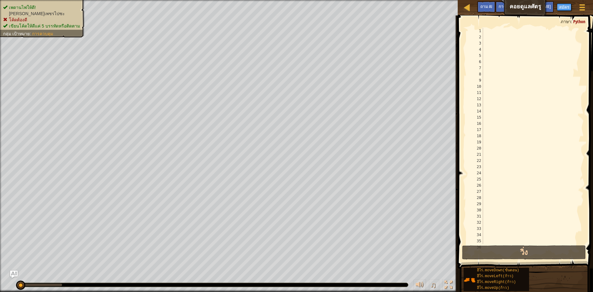
click at [503, 28] on div at bounding box center [530, 142] width 97 height 228
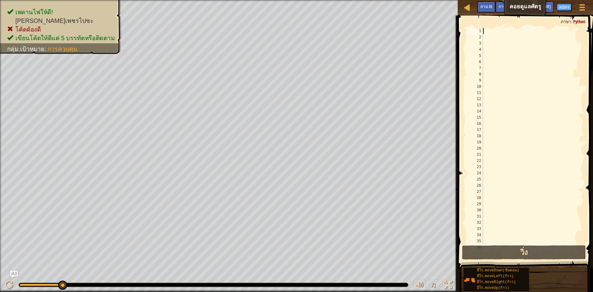
type textarea "h"
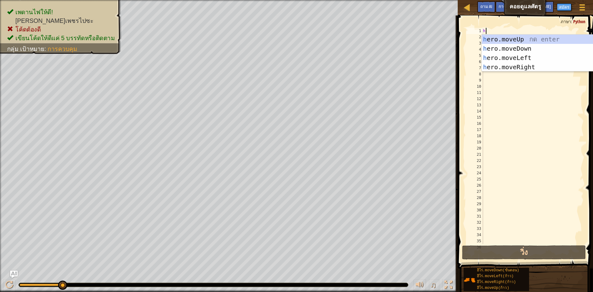
scroll to position [3, 0]
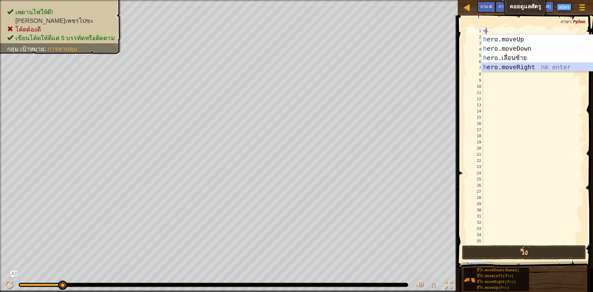
click at [510, 67] on div "h ero.moveUp กด enter h ero.moveDown กด enter h ero.เลื่อนซ้าย กด enter h ero.m…" at bounding box center [540, 63] width 117 height 56
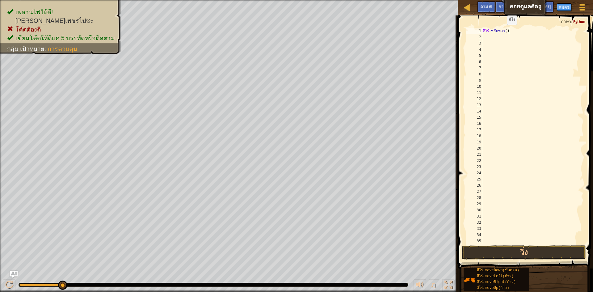
click at [508, 31] on div "ฮีโร่ . [DEMOGRAPHIC_DATA]ขวา ( )" at bounding box center [530, 142] width 97 height 228
click at [508, 31] on div "ฮีโร่ . [DEMOGRAPHIC_DATA]ขวา ( )" at bounding box center [530, 136] width 97 height 216
drag, startPoint x: 523, startPoint y: 29, endPoint x: 470, endPoint y: 31, distance: 53.5
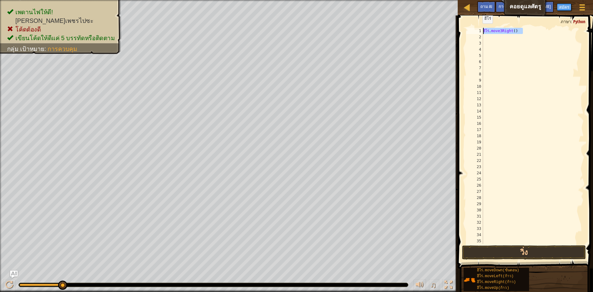
click at [470, 31] on div "hero.move3Right() 1 2 3 4 5 6 7 8 9 10 11 12 13 14 15 16 17 18 19 20 21 22 23 2…" at bounding box center [524, 136] width 119 height 216
type textarea "t()"
drag, startPoint x: 498, startPoint y: 31, endPoint x: 471, endPoint y: 31, distance: 26.6
click at [471, 31] on div "t() 1 2 3 4 5 6 7 8 9 10 11 12 13 14 15 16 17 18 19 20 21 22 23 24 25 26 27 28 …" at bounding box center [524, 136] width 119 height 216
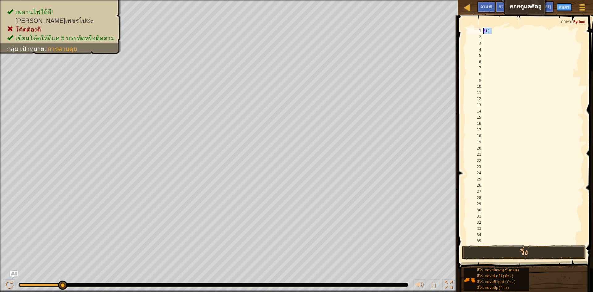
scroll to position [3, 0]
type textarea "h"
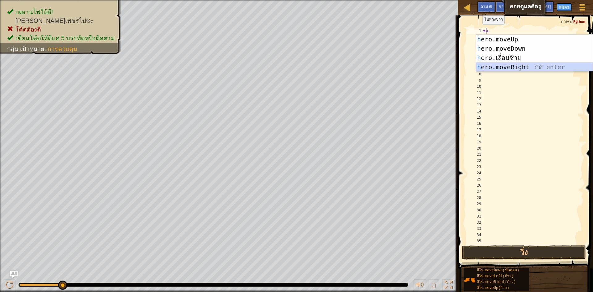
click at [534, 67] on div "h ero.moveUp กด enter h ero.moveDown กด enter h ero.เลื่อนซ้าย กด enter h ero.m…" at bounding box center [534, 63] width 117 height 56
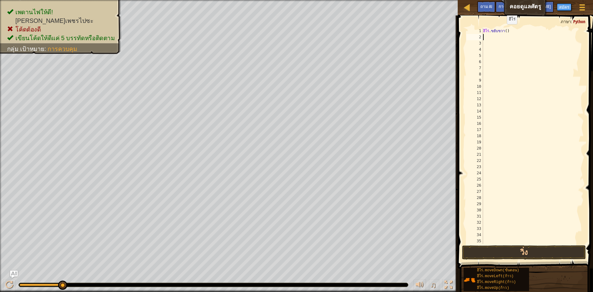
click at [508, 30] on div "ฮีโร่ . [DEMOGRAPHIC_DATA]ขวา ( )" at bounding box center [530, 142] width 97 height 228
click at [508, 30] on div "ฮีโร่ . [DEMOGRAPHIC_DATA]ขวา ( )" at bounding box center [530, 136] width 97 height 216
drag, startPoint x: 528, startPoint y: 30, endPoint x: 482, endPoint y: 30, distance: 46.3
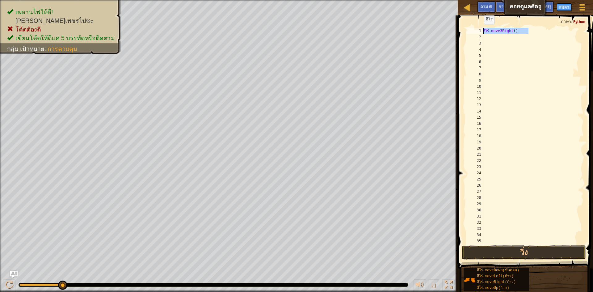
click at [482, 30] on div "hero.move3Right() 1 2 3 4 5 6 7 8 9 10 11 12 13 14 15 16 17 18 19 20 21 22 23 2…" at bounding box center [524, 136] width 119 height 216
drag, startPoint x: 491, startPoint y: 33, endPoint x: 473, endPoint y: 35, distance: 18.3
click at [473, 35] on div ") 1 2 3 4 5 6 7 8 9 10 11 12 13 14 15 16 17 18 19 20 21 22 23 24 25 26 27 28 29…" at bounding box center [524, 136] width 119 height 216
click at [484, 29] on div "-" at bounding box center [530, 142] width 97 height 228
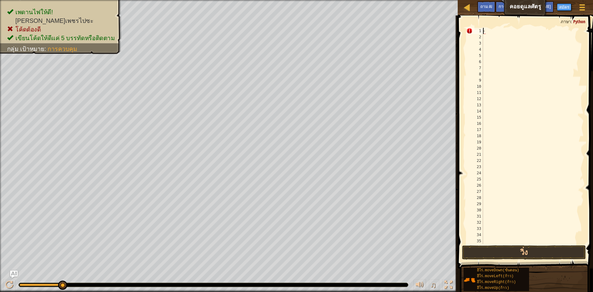
drag, startPoint x: 484, startPoint y: 29, endPoint x: 487, endPoint y: 35, distance: 6.5
click at [487, 35] on div "-" at bounding box center [530, 142] width 97 height 228
click at [489, 34] on div "-" at bounding box center [530, 136] width 97 height 216
type textarea ")"
type textarea "h"
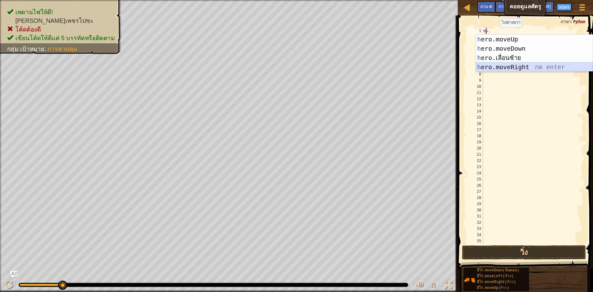
click at [514, 63] on div "h ero.moveUp กด enter h ero.moveDown กด enter h ero.เลื่อนซ้าย กด enter h ero.m…" at bounding box center [534, 63] width 117 height 56
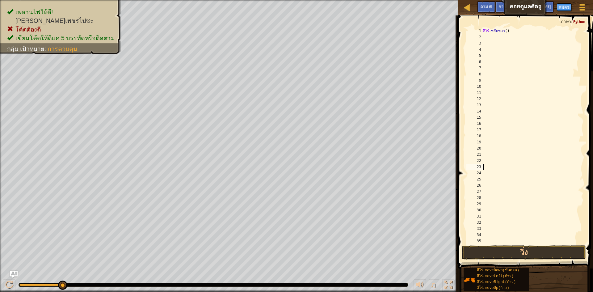
click at [530, 169] on div "ฮีโร่ . [DEMOGRAPHIC_DATA]ขวา ( )" at bounding box center [530, 142] width 97 height 228
click at [495, 31] on div "ฮีโร่ . [DEMOGRAPHIC_DATA]ขวา ( )" at bounding box center [530, 142] width 97 height 228
click at [507, 31] on div "ฮีโร่ . [DEMOGRAPHIC_DATA]ขวา ( )" at bounding box center [530, 142] width 97 height 228
drag, startPoint x: 530, startPoint y: 32, endPoint x: 467, endPoint y: 34, distance: 62.7
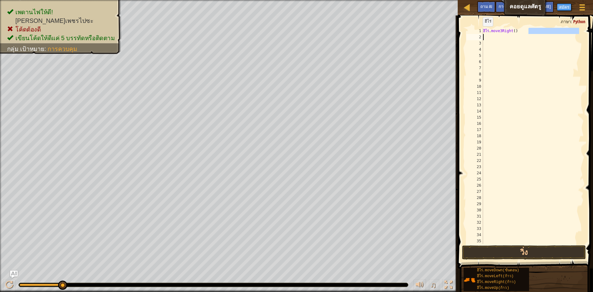
click at [467, 34] on div "hero.move3Right() 1 2 3 4 5 6 7 8 9 10 11 12 13 14 15 16 17 18 19 20 21 22 23 2…" at bounding box center [524, 136] width 119 height 216
type textarea "hero.move3Right("
drag, startPoint x: 518, startPoint y: 32, endPoint x: 472, endPoint y: 43, distance: 47.6
click at [472, 43] on div "hero.move3Right( 1 2 3 4 5 6 7 8 9 10 11 12 13 14 15 16 17 18 19 20 21 22 23 24…" at bounding box center [524, 136] width 119 height 216
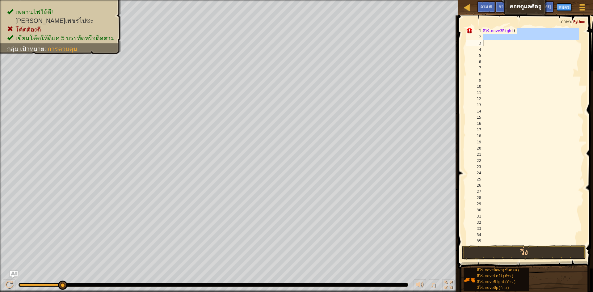
drag, startPoint x: 493, startPoint y: 21, endPoint x: 491, endPoint y: 40, distance: 19.0
click at [491, 45] on div "1 2 3 4 5 6 7 8 9 10 11 12 13 14 15 16 17 18 19 20 21 22 23 24 25 26 27 28 29 3…" at bounding box center [524, 154] width 137 height 271
drag, startPoint x: 493, startPoint y: 49, endPoint x: 490, endPoint y: 16, distance: 32.6
click at [491, 19] on div "1 2 3 4 5 6 7 8 9 10 11 12 13 14 15 16 17 18 19 20 21 22 23 24 25 26 27 28 29 3…" at bounding box center [524, 154] width 137 height 271
type textarea "hero.move3Right("
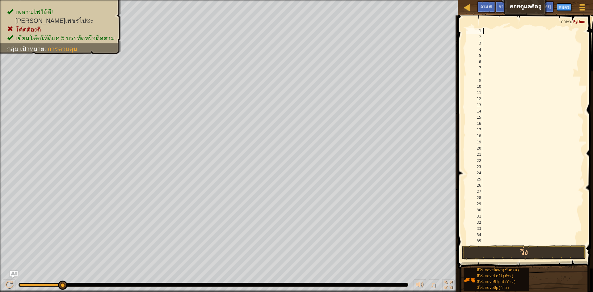
type textarea "h"
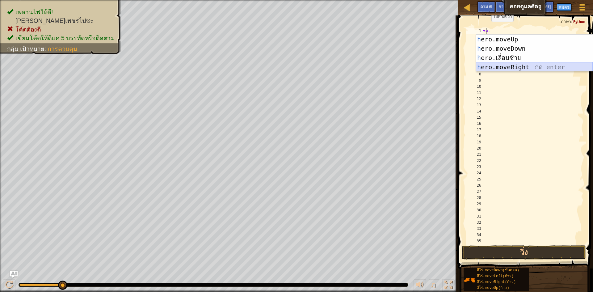
drag, startPoint x: 505, startPoint y: 64, endPoint x: 511, endPoint y: 66, distance: 6.2
click at [506, 67] on div "h ero.moveUp กด enter h ero.moveDown กด enter h ero.เลื่อนซ้าย กด enter h ero.m…" at bounding box center [534, 63] width 117 height 56
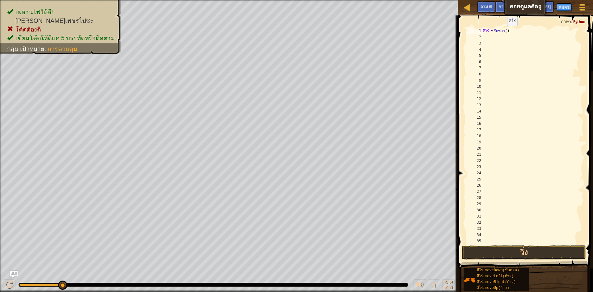
click at [508, 32] on div "ฮีโร่ . [DEMOGRAPHIC_DATA]ขวา ( )" at bounding box center [530, 142] width 97 height 228
type textarea "hero.moveRight()"
click at [508, 32] on div "ฮีโร่ . [DEMOGRAPHIC_DATA]ขวา ( )" at bounding box center [530, 142] width 97 height 228
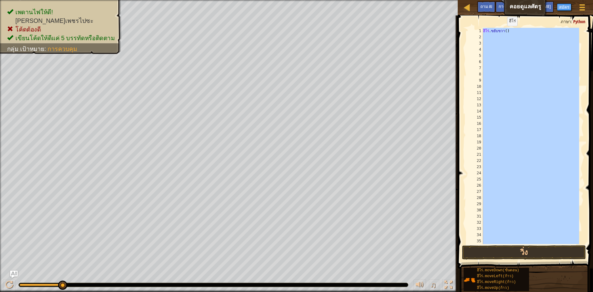
click at [508, 32] on div "ฮีโร่ . [DEMOGRAPHIC_DATA]ขวา ( )" at bounding box center [530, 142] width 97 height 228
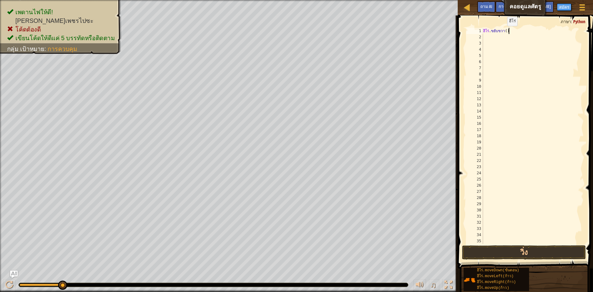
click at [508, 32] on div "ฮีโร่ . [DEMOGRAPHIC_DATA]ขวา ( )" at bounding box center [530, 142] width 97 height 228
type textarea "hero.moveRight()"
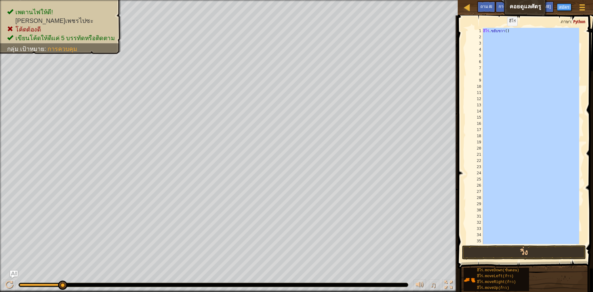
click at [508, 32] on div "ฮีโร่ . [DEMOGRAPHIC_DATA]ขวา ( )" at bounding box center [530, 142] width 97 height 228
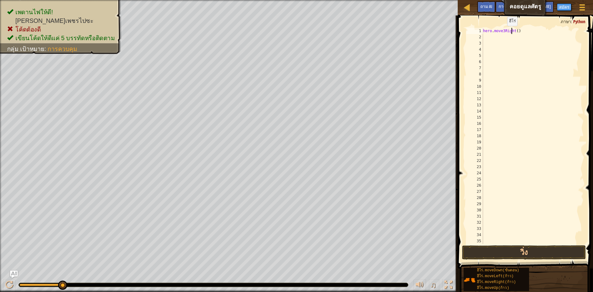
scroll to position [3, 2]
click at [502, 250] on button "วิ่ง" at bounding box center [524, 252] width 124 height 14
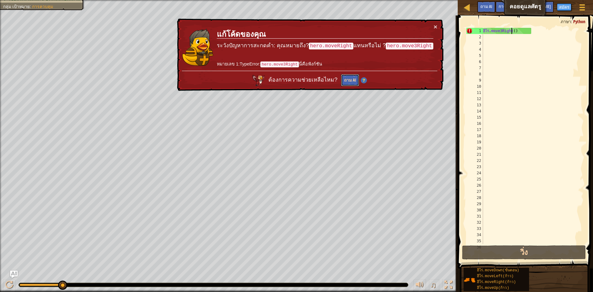
click at [351, 82] on font "ถาม AI" at bounding box center [350, 80] width 12 height 6
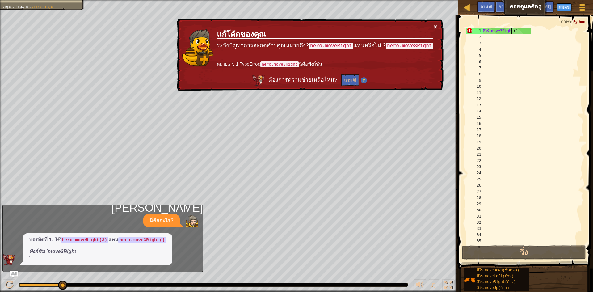
click at [435, 26] on button "×" at bounding box center [436, 26] width 4 height 6
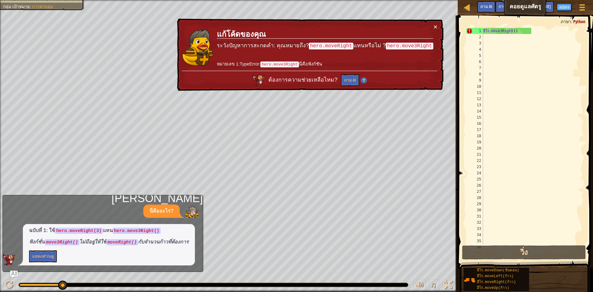
drag, startPoint x: 57, startPoint y: 230, endPoint x: 72, endPoint y: 234, distance: 16.0
click at [72, 234] on span "ฉบับที่ 1: ใช้ hero.moveRight(3) แทน hero.move3Right() ฟังก์ชั่น move3Right() ไ…" at bounding box center [109, 236] width 160 height 19
drag, startPoint x: 59, startPoint y: 231, endPoint x: 99, endPoint y: 229, distance: 40.8
click at [99, 229] on code "hero.moveRight(3)" at bounding box center [79, 231] width 48 height 6
drag, startPoint x: 528, startPoint y: 30, endPoint x: 484, endPoint y: 28, distance: 44.5
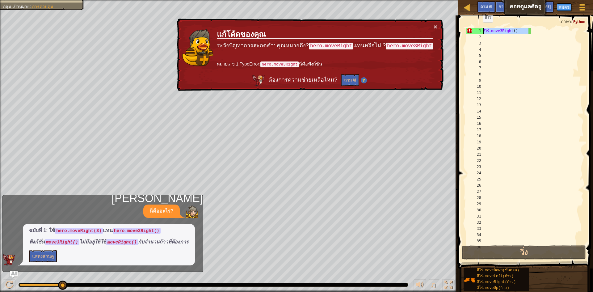
click at [484, 28] on div "ฮีโร่ . move3Right ( )" at bounding box center [530, 142] width 97 height 228
type textarea ")"
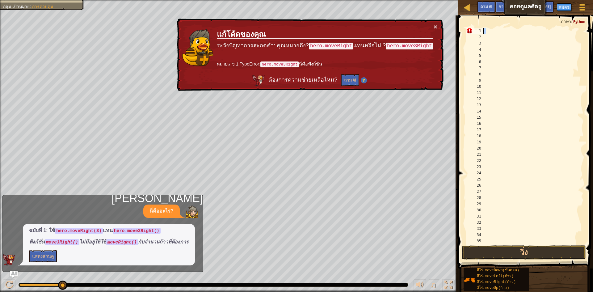
drag, startPoint x: 488, startPoint y: 31, endPoint x: 479, endPoint y: 31, distance: 8.7
click at [479, 31] on div ") 1 2 3 4 5 6 7 8 9 10 11 12 13 14 15 16 17 18 19 20 21 22 23 24 25 26 27 28 29…" at bounding box center [524, 136] width 119 height 216
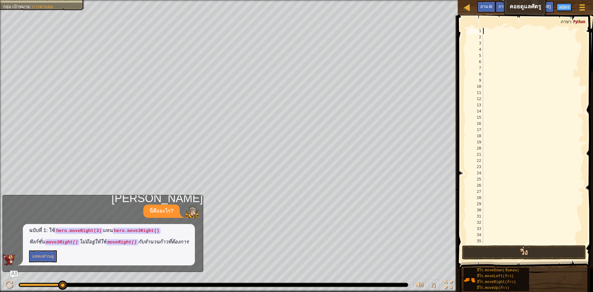
type textarea "m"
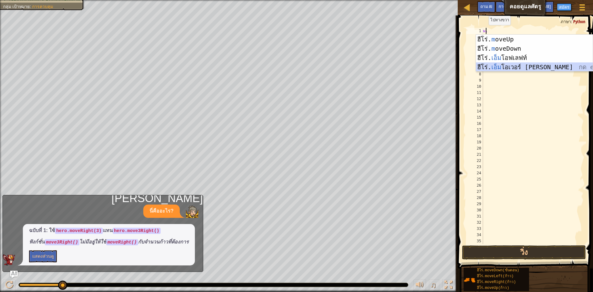
click at [492, 64] on div "ฮีโร่. m oveUp กด enter ฮีโร่. m oveDown กด enter ฮีโร่. เอ็ม โอฟเลฟท์ กด enter…" at bounding box center [534, 63] width 117 height 56
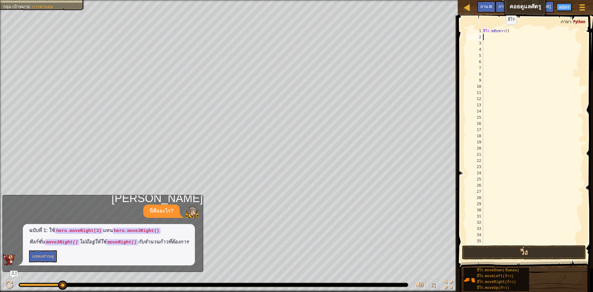
click at [507, 31] on div "ฮีโร่ . [DEMOGRAPHIC_DATA]ขวา ( )" at bounding box center [530, 142] width 97 height 228
click at [509, 31] on div "ฮีโร่ . [DEMOGRAPHIC_DATA]ขวา ( )" at bounding box center [530, 142] width 97 height 228
type textarea "hero.move3Right()"
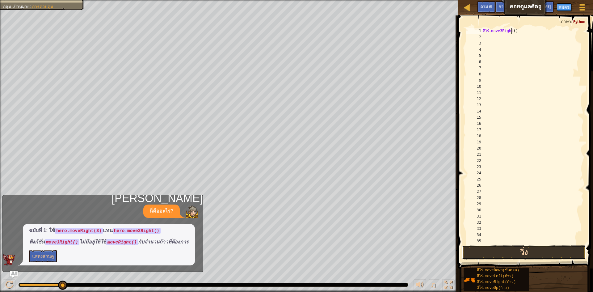
click at [536, 254] on button "วิ่ง" at bounding box center [524, 252] width 124 height 14
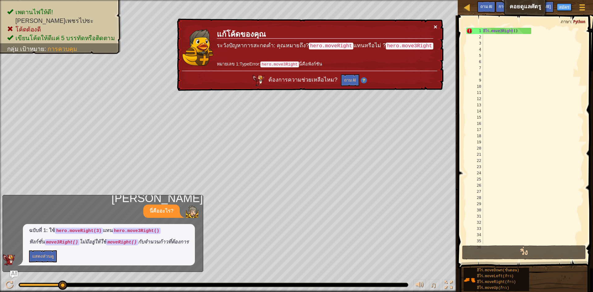
click at [434, 27] on button "×" at bounding box center [436, 27] width 4 height 6
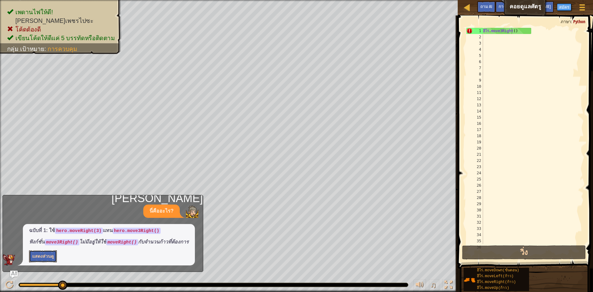
click at [49, 256] on font "แสดงส่วนดู" at bounding box center [43, 256] width 22 height 6
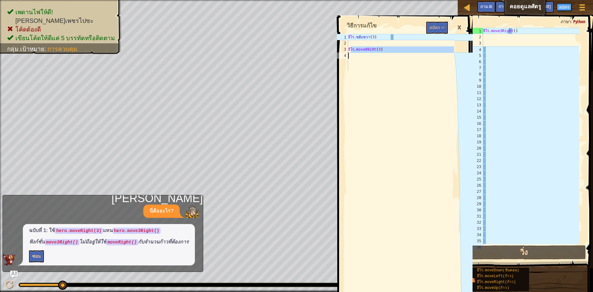
drag, startPoint x: 350, startPoint y: 49, endPoint x: 393, endPoint y: 56, distance: 43.1
click at [393, 56] on div "ฮีโร่ . ขยับขวา ( 3 ) ฮีโร่ . move89i9t ( 3 )" at bounding box center [400, 58] width 107 height 49
type textarea "hero.move89i9t(3)"
drag, startPoint x: 347, startPoint y: 49, endPoint x: 359, endPoint y: 49, distance: 12.0
click at [359, 49] on div "hero.move89i9t(3) 1 2 3 4 ฮีโร่ . ขยับขวา ( 3 ) ฮีโร่ . move89i9t ( 3 ) XXXXXXX…" at bounding box center [395, 52] width 119 height 37
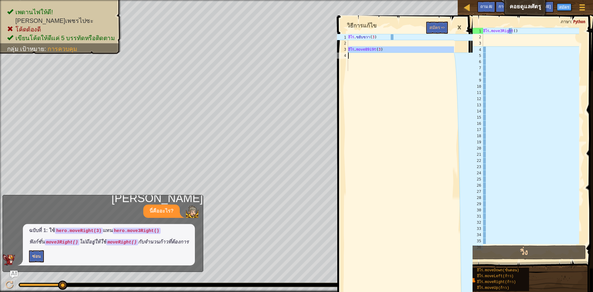
click at [518, 40] on div "ฮีโร่ . move3Right ( )" at bounding box center [530, 142] width 97 height 228
drag, startPoint x: 490, startPoint y: 44, endPoint x: 504, endPoint y: 44, distance: 14.2
click at [504, 44] on div "ฮีโร่ . move3Right ( )" at bounding box center [530, 142] width 97 height 228
drag, startPoint x: 489, startPoint y: 42, endPoint x: 512, endPoint y: 42, distance: 22.8
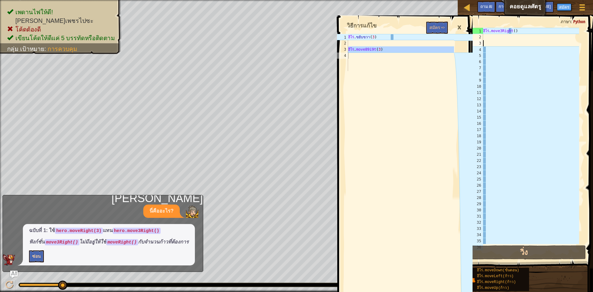
click at [512, 42] on div "ฮีโร่ . move3Right ( )" at bounding box center [530, 142] width 97 height 228
type textarea "hero.moveRight(3)"
click at [387, 35] on div "ฮีโร่ . ขยับขวา ( 3 ) ฮีโร่ . move89i9t ( 3 )" at bounding box center [400, 58] width 107 height 49
click at [441, 25] on font "สมัคร =>" at bounding box center [436, 27] width 15 height 6
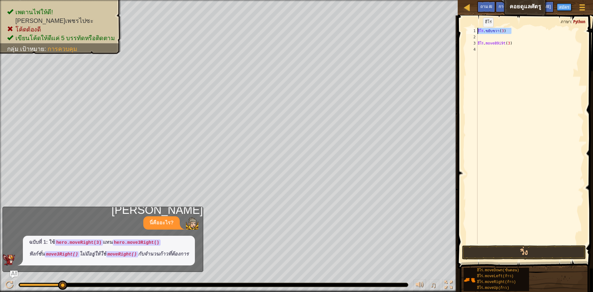
drag, startPoint x: 512, startPoint y: 31, endPoint x: 475, endPoint y: 33, distance: 37.1
click at [475, 33] on div "hero.moveRight(3) 1 2 3 4 ฮีโร่ . ขยับขวา ( 3 ) ฮีโร่ . move89i9t ( 3 ) ההההההה…" at bounding box center [524, 136] width 119 height 216
drag, startPoint x: 488, startPoint y: 29, endPoint x: 477, endPoint y: 30, distance: 10.9
click at [477, 30] on div "ht(3) 1 2 3 4 ht ( 3 ) ฮีโร่ . move89i9t ( 3 ) הההההההההההההההההההההההההההההההה…" at bounding box center [524, 136] width 119 height 216
type textarea ")"
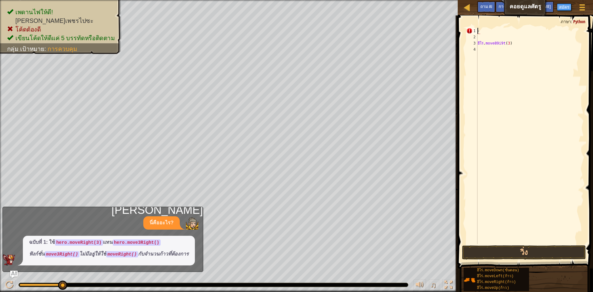
click at [485, 28] on div "- ฮีโร่ . move89i9t ( 3 )" at bounding box center [530, 142] width 108 height 228
click at [511, 250] on button "วิ่ง" at bounding box center [524, 252] width 124 height 14
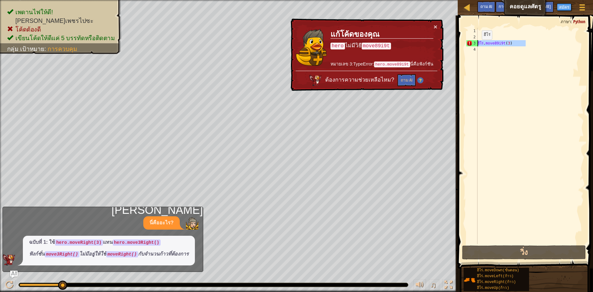
drag, startPoint x: 526, startPoint y: 42, endPoint x: 474, endPoint y: 40, distance: 51.6
click at [474, 40] on div "1 2 3 4 ฮีโร่ . move89i9t ( 3 ) ההההההההההההההההההההההההההההההההההההההההההההההה…" at bounding box center [524, 136] width 119 height 216
type textarea "hero.move89i9t(3)"
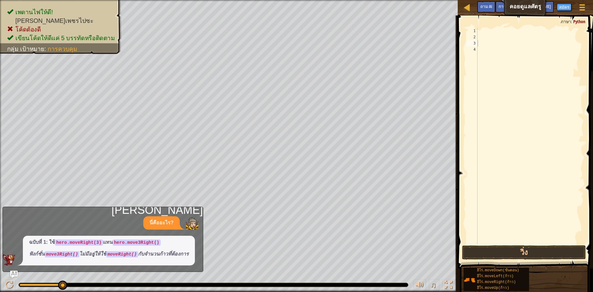
drag, startPoint x: 112, startPoint y: 233, endPoint x: 132, endPoint y: 232, distance: 19.8
click at [112, 233] on div "นี่คืออะไร? ฉบับที่ 1: ใช้ hero.moveRight(3) แทน hero.move3Right() ฟังก์ชั่น mo…" at bounding box center [101, 240] width 197 height 49
click at [156, 224] on font "นี่คืออะไร?" at bounding box center [161, 222] width 24 height 5
click at [150, 258] on div "ฉบับที่ 1: ใช้ hero.moveRight(3) แทน hero.move3Right() ฟังก์ชั่น move3Right() ไ…" at bounding box center [109, 251] width 172 height 30
drag, startPoint x: 72, startPoint y: 253, endPoint x: 58, endPoint y: 254, distance: 14.3
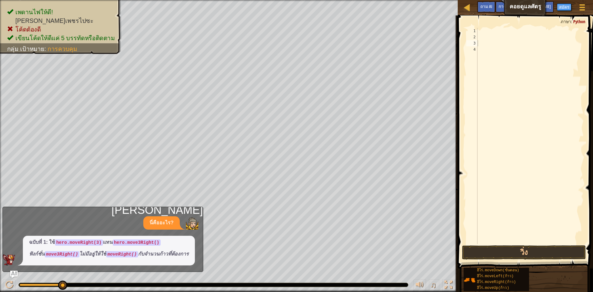
click at [68, 253] on code "move3Right()" at bounding box center [62, 254] width 35 height 6
click at [15, 273] on img "ถาม AI" at bounding box center [14, 274] width 8 height 8
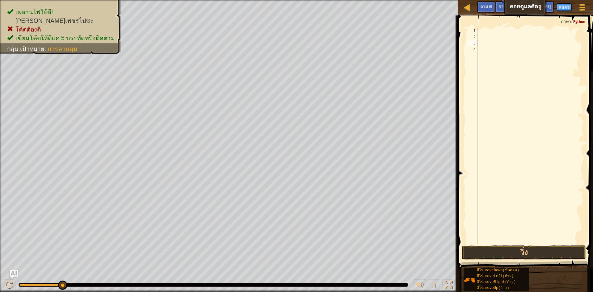
click at [15, 272] on img "ถาม AI" at bounding box center [14, 274] width 8 height 8
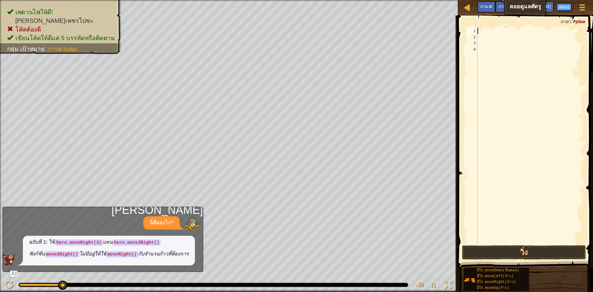
click at [479, 29] on div at bounding box center [530, 142] width 108 height 228
type textarea "h"
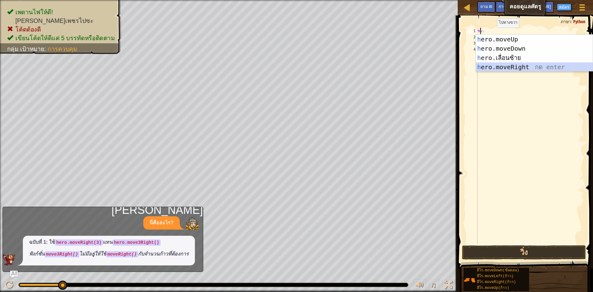
click at [507, 63] on div "h ero.moveUp กด enter h ero.moveDown กด enter h ero.เลื่อนซ้าย กด enter h ero.m…" at bounding box center [534, 63] width 117 height 56
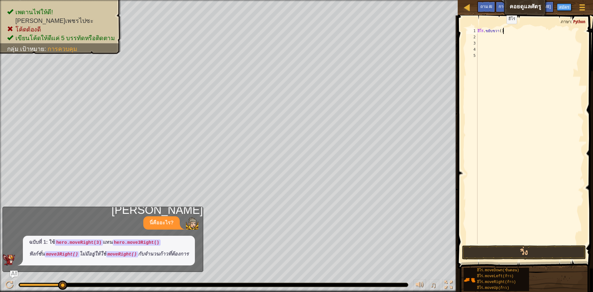
click at [502, 30] on div "ฮีโร่ . [DEMOGRAPHIC_DATA]ขวา ( )" at bounding box center [530, 142] width 108 height 228
type textarea "hero.move3Right()"
drag, startPoint x: 526, startPoint y: 31, endPoint x: 474, endPoint y: 25, distance: 52.5
click at [474, 25] on div "hero.move3Right() 1 2 3 4 5 ฮีโร่ . move3Right ( ) הההההההההההההההההההההההההההה…" at bounding box center [524, 154] width 137 height 271
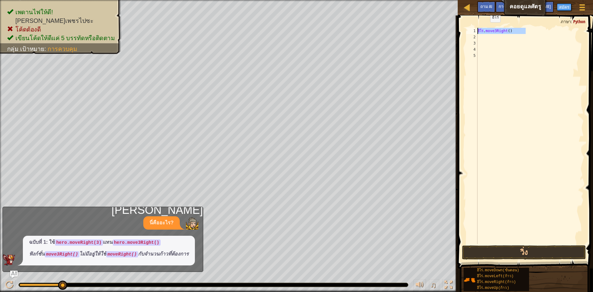
scroll to position [3, 0]
type textarea "H"
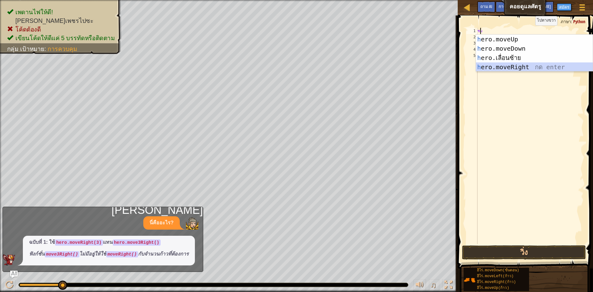
click at [519, 69] on div "h ero.moveUp กด enter h ero.moveDown กด enter h ero.เลื่อนซ้าย กด enter h ero.m…" at bounding box center [534, 63] width 117 height 56
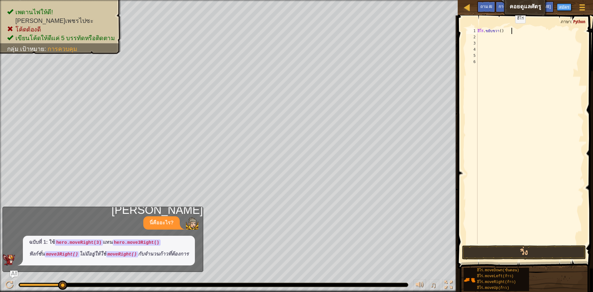
click at [511, 29] on div "ฮีโร่ . [DEMOGRAPHIC_DATA]ขวา ( )" at bounding box center [530, 142] width 108 height 228
click at [509, 32] on div "ฮีโร่ . เคลื่อนไหว ( )" at bounding box center [530, 142] width 108 height 228
type textarea "h"
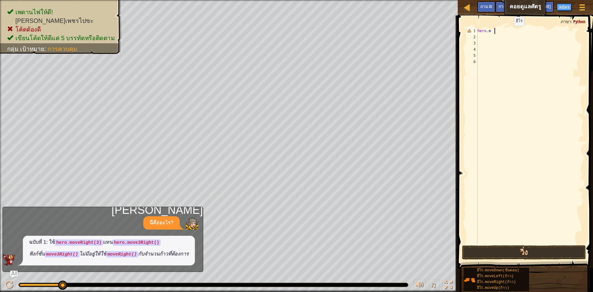
scroll to position [3, 0]
type textarea "M"
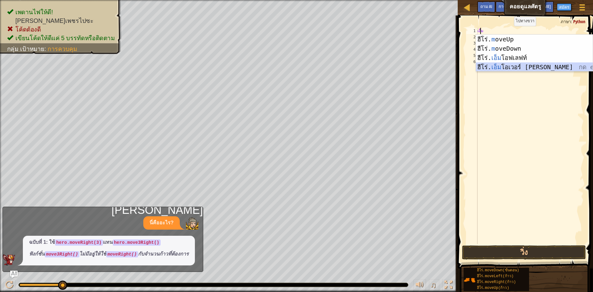
click at [534, 66] on div "ฮีโร่. m oveUp กด enter ฮีโร่. m oveDown กด enter ฮีโร่. เอ็ม โอฟเลฟท์ กด enter…" at bounding box center [534, 63] width 117 height 56
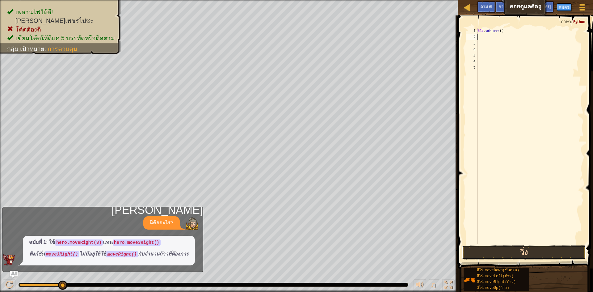
click at [535, 254] on button "วิ่ง" at bounding box center [524, 252] width 124 height 14
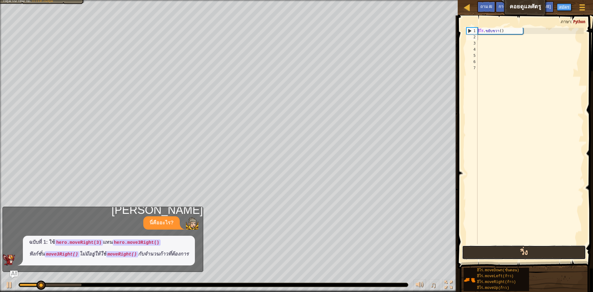
click at [530, 252] on button "วิ่ง" at bounding box center [524, 252] width 124 height 14
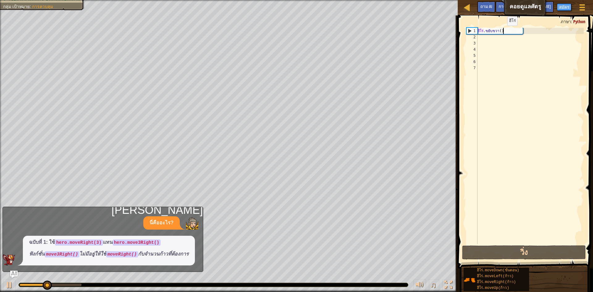
click at [503, 32] on div "ฮีโร่ . [DEMOGRAPHIC_DATA]ขวา ( )" at bounding box center [530, 142] width 108 height 228
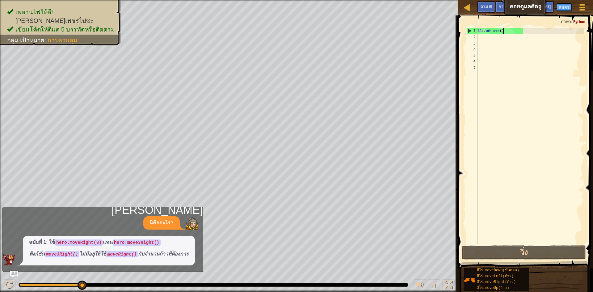
scroll to position [3, 2]
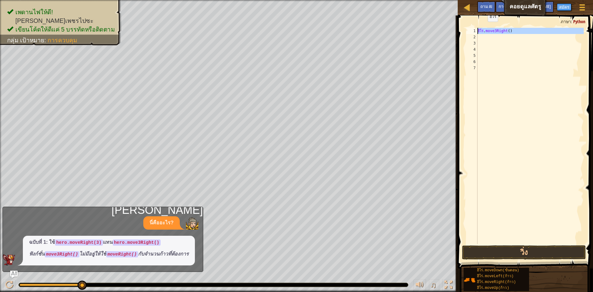
drag, startPoint x: 477, startPoint y: 30, endPoint x: 498, endPoint y: 27, distance: 20.9
click at [498, 27] on div "hero.move3Right() 1 2 3 4 5 6 7 ฮีโร่ . move3Right ( ) הההההההההההההההההההההההה…" at bounding box center [524, 154] width 137 height 271
type textarea "hero.move3Right()"
type textarea "H"
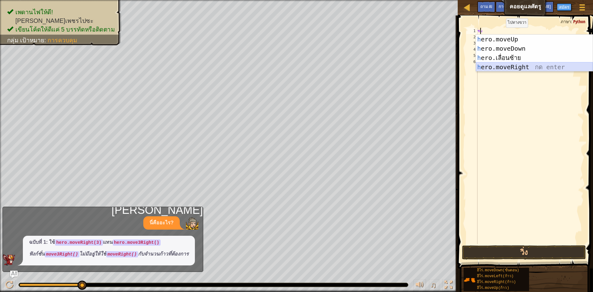
click at [515, 69] on div "h ero.moveUp กด enter h ero.moveDown กด enter h ero.เลื่อนซ้าย กด enter h ero.m…" at bounding box center [534, 63] width 117 height 56
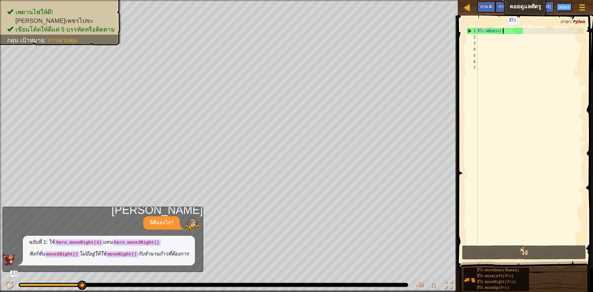
click at [503, 31] on div "ฮีโร่ . [DEMOGRAPHIC_DATA]ขวา ( )" at bounding box center [530, 142] width 108 height 228
click at [502, 28] on div "ฮีโร่ . [DEMOGRAPHIC_DATA]ขวา ( )" at bounding box center [529, 136] width 107 height 216
click at [502, 30] on div "ฮีโร่ . [DEMOGRAPHIC_DATA]ขวา ( )" at bounding box center [530, 142] width 108 height 228
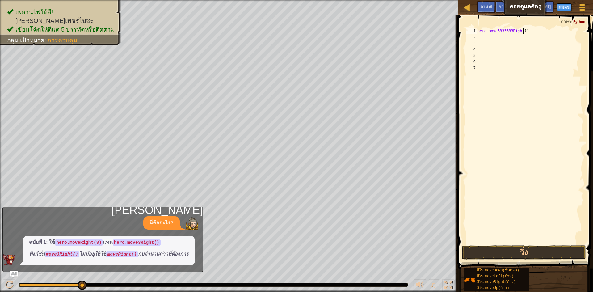
scroll to position [3, 3]
click at [508, 31] on div "ฮีโร่ . move333333Right ( )" at bounding box center [530, 142] width 108 height 228
click at [425, 37] on div "แผนที่ คอยดูแลศัตรู เมนูเกม ฝาปิด [PERSON_NAME]ออกกำลัง[PERSON_NAME] ถาม AI her…" at bounding box center [296, 146] width 593 height 292
type textarea "hero.3333Right()"
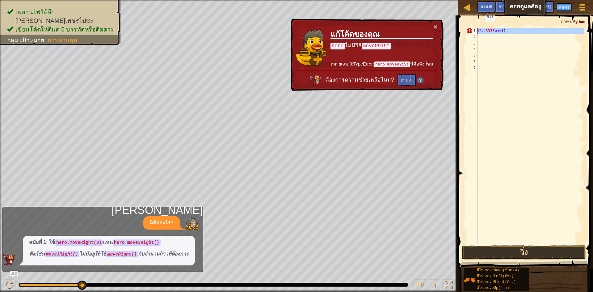
drag, startPoint x: 476, startPoint y: 28, endPoint x: 504, endPoint y: 24, distance: 28.1
click at [504, 24] on div "hero.3333Right() 1 2 3 4 5 6 7 ฮีโร่ .3333 ขวา ( ) הההההההההההההההההההההההההההה…" at bounding box center [524, 154] width 137 height 271
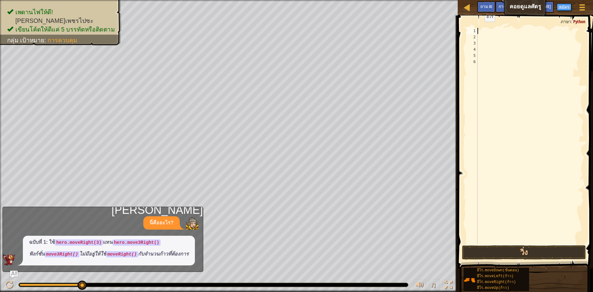
scroll to position [3, 0]
type textarea "M"
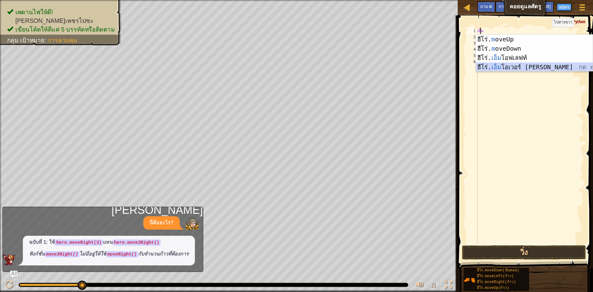
click at [529, 68] on div "ฮีโร่. m oveUp กด enter ฮีโร่. m oveDown กด enter ฮีโร่. เอ็ม โอฟเลฟท์ กด enter…" at bounding box center [534, 63] width 117 height 56
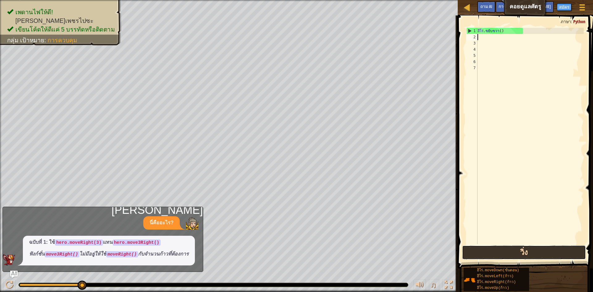
click at [515, 249] on button "วิ่ง" at bounding box center [524, 252] width 124 height 14
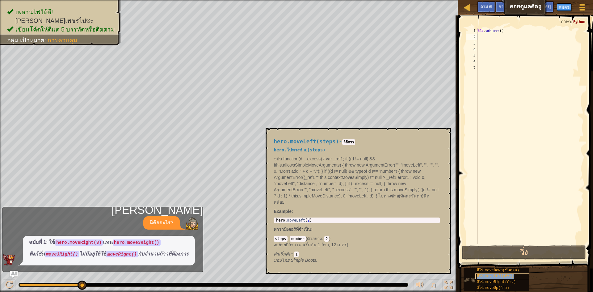
click at [492, 275] on font "ฮีโร่.moveLeft(ก้าว)" at bounding box center [495, 276] width 37 height 4
click at [492, 277] on font "ฮีโร่.moveLeft(ก้าว)" at bounding box center [495, 276] width 37 height 4
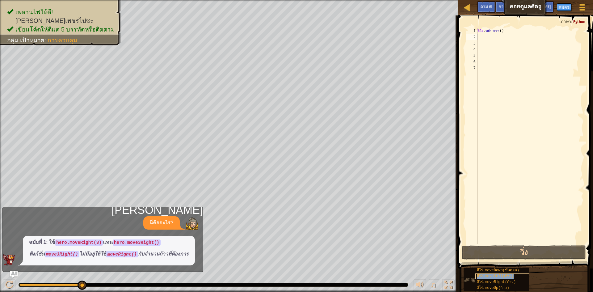
click at [492, 277] on font "ฮีโร่.moveLeft(ก้าว)" at bounding box center [495, 276] width 37 height 4
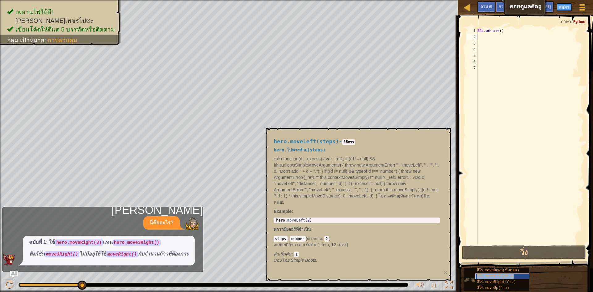
click at [492, 278] on font "ฮีโร่.moveLeft(ก้าว)" at bounding box center [495, 276] width 37 height 4
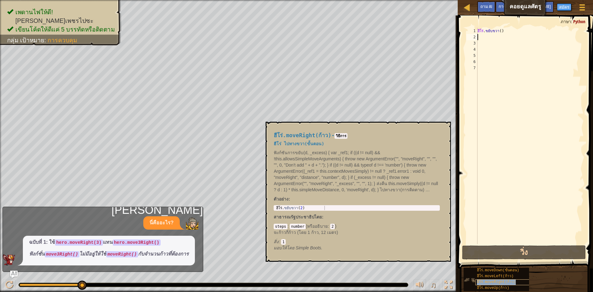
click at [492, 283] on font "ฮีโร่.moveRight(ก้าว)" at bounding box center [496, 282] width 39 height 4
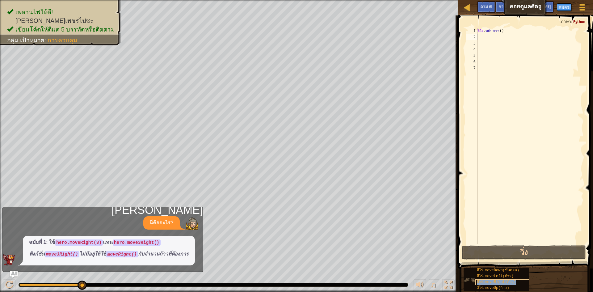
click at [492, 283] on font "ฮีโร่.moveRight(ก้าว)" at bounding box center [496, 282] width 39 height 4
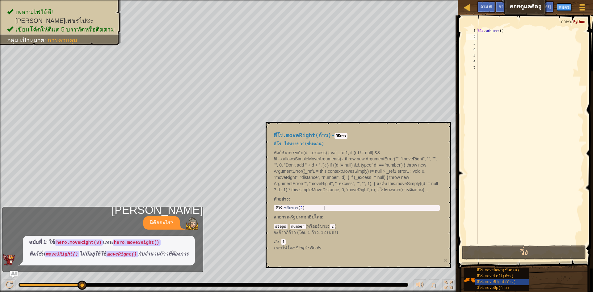
click at [290, 226] on code "number" at bounding box center [298, 227] width 16 height 6
click at [282, 227] on code "steps" at bounding box center [281, 227] width 14 height 6
type textarea "hero.moveRight(2)"
drag, startPoint x: 281, startPoint y: 207, endPoint x: 315, endPoint y: 210, distance: 33.5
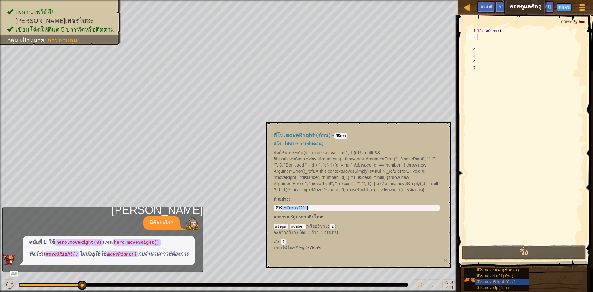
click at [315, 210] on div "ฮีโร่ . ขยับขวา ( 2 )" at bounding box center [357, 212] width 164 height 13
drag, startPoint x: 272, startPoint y: 206, endPoint x: 288, endPoint y: 206, distance: 16.1
click at [288, 206] on div "ฮีโร่.moveRight(ก้าว) - วิธีการ ฮีโร่ ไปทางขวา(ขั้นตอน) ฟังก์ชันการขยับ(d, _exc…" at bounding box center [356, 192] width 175 height 130
click at [325, 210] on div "hero.moveRight(2) 1 ฮีโร่ . ขยับขวา ( 2 ) XXXXXXXXXXXXXXXXXXXXXXXXXXXXXXXXXXXXX…" at bounding box center [357, 208] width 166 height 6
click at [358, 228] on div "steps : number ( หรืออธิบาย : 2 ) จะก้าวกี่ก้าว (โดย 1 ก้าว, 12 เมตร) สิ่ง : 1" at bounding box center [357, 234] width 166 height 22
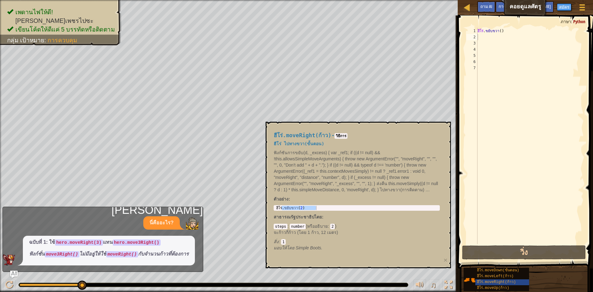
click at [361, 226] on div "steps : number ( หรืออธิบาย : 2 ) จะก้าวกี่ก้าว (โดย 1 ก้าว, 12 เมตร) สิ่ง : 1" at bounding box center [357, 234] width 166 height 22
click at [588, 213] on span at bounding box center [526, 133] width 140 height 271
click at [507, 272] on font "ฮีโร่.moveDown(ขั้นตอน)" at bounding box center [498, 270] width 42 height 4
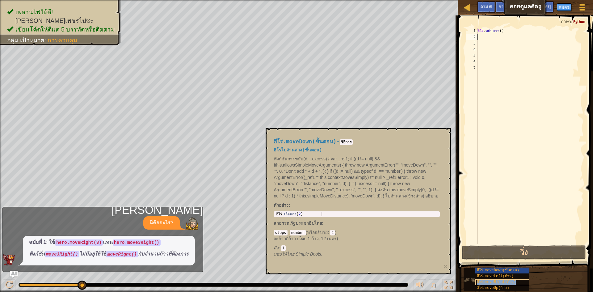
click at [509, 283] on font "ฮีโร่.moveRight(ก้าว)" at bounding box center [496, 282] width 39 height 4
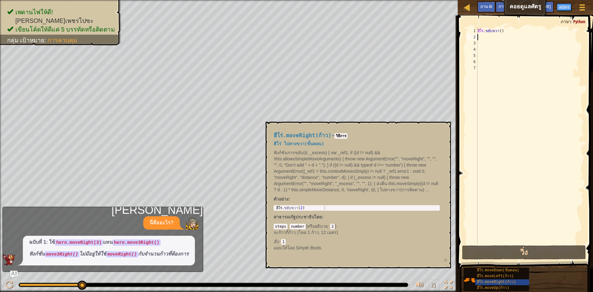
type textarea "hero.moveRight(2)"
drag, startPoint x: 310, startPoint y: 208, endPoint x: 274, endPoint y: 207, distance: 36.1
click at [274, 207] on div "hero.moveRight(2) 1 ฮีโร่ . ขยับขวา ( 2 ) XXXXXXXXXXXXXXXXXXXXXXXXXXXXXXXXXXXXX…" at bounding box center [357, 208] width 166 height 6
click at [545, 161] on div "ฮีโร่ . [DEMOGRAPHIC_DATA]ขวา ( )" at bounding box center [530, 142] width 108 height 228
click at [530, 114] on div "ฮีโร่ . [DEMOGRAPHIC_DATA]ขวา ( )" at bounding box center [530, 142] width 108 height 228
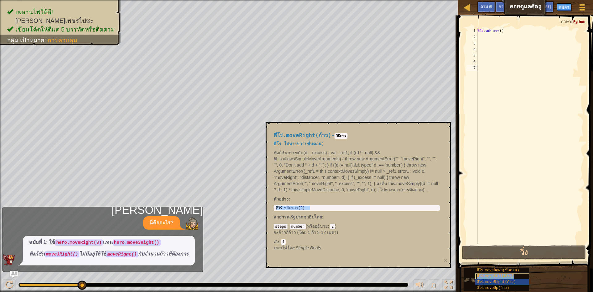
click at [505, 277] on font "ฮีโร่.moveLeft(ก้าว)" at bounding box center [495, 276] width 37 height 4
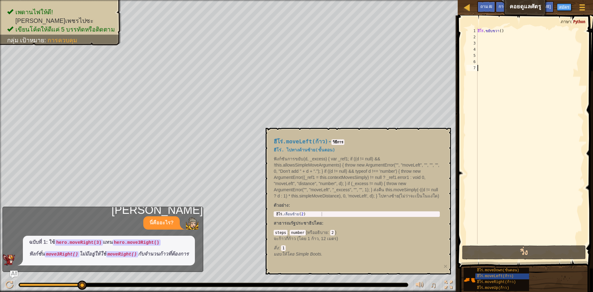
click at [496, 61] on div "ฮีโร่ . [DEMOGRAPHIC_DATA]ขวา ( )" at bounding box center [530, 142] width 108 height 228
click at [477, 41] on div "3" at bounding box center [471, 43] width 11 height 6
type textarea "M"
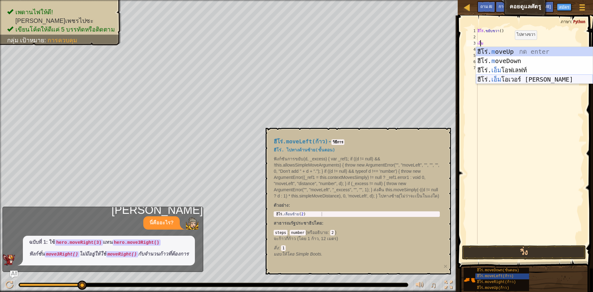
click at [510, 79] on div "ฮีโร่. m oveUp กด enter ฮีโร่. m oveDown กด enter ฮีโร่. เอ็ม โอฟเลฟท์ กด enter…" at bounding box center [534, 75] width 117 height 56
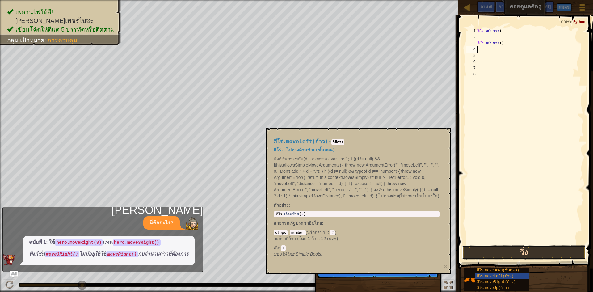
click at [509, 251] on button "วิ่ง" at bounding box center [524, 252] width 124 height 14
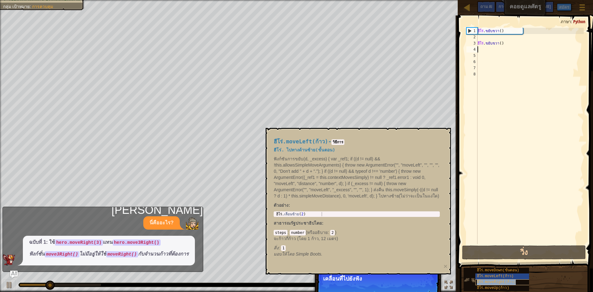
click at [484, 282] on font "ฮีโร่.moveRight(ก้าว)" at bounding box center [496, 282] width 39 height 4
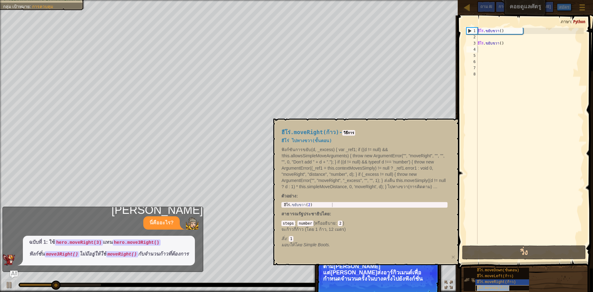
click at [488, 290] on font "ฮีโร่.moveUp(ก้าว)" at bounding box center [493, 288] width 32 height 4
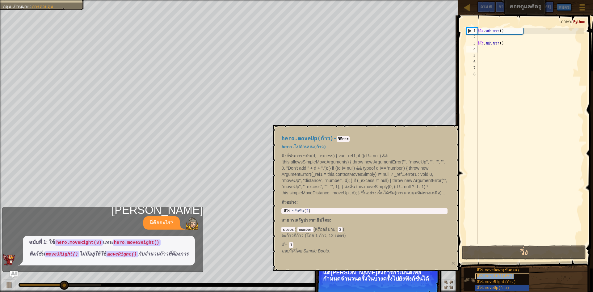
click at [488, 276] on font "ฮีโร่.moveLeft(ก้าว)" at bounding box center [495, 276] width 37 height 4
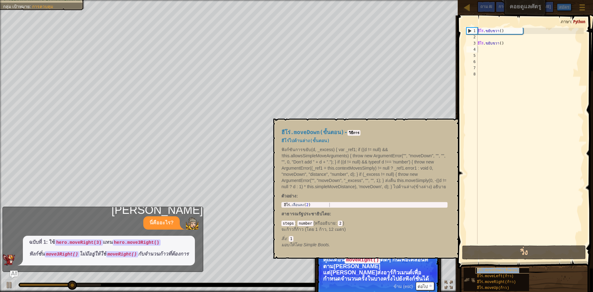
click at [489, 271] on font "ฮีโร่.moveDown(ขั้นตอน)" at bounding box center [498, 270] width 42 height 4
click at [451, 122] on button "×" at bounding box center [451, 125] width 5 height 9
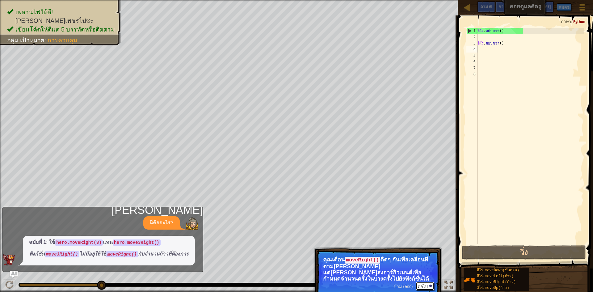
click at [425, 283] on font "ต่อไป" at bounding box center [422, 285] width 10 height 5
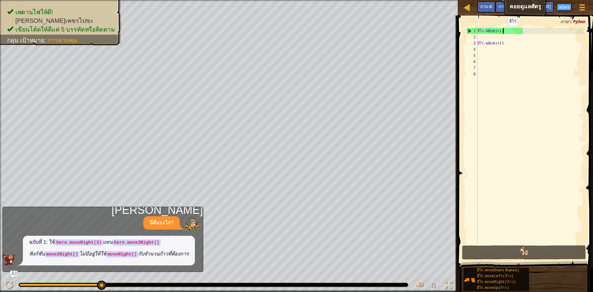
click at [503, 32] on div "ฮีโร่ . ขยับขวา ( ) ฮีโร่ . [DEMOGRAPHIC_DATA]ขวา ( )" at bounding box center [530, 142] width 108 height 228
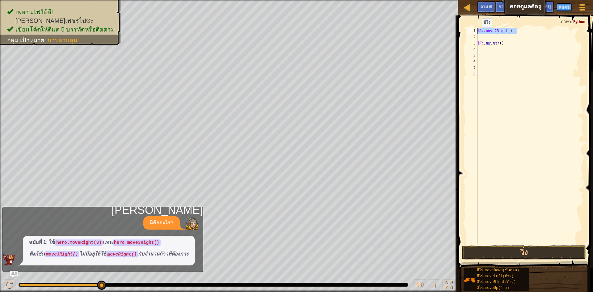
drag, startPoint x: 517, startPoint y: 32, endPoint x: 477, endPoint y: 34, distance: 39.6
click at [477, 34] on div "ฮีโร่ . move2Right ( ) ฮีโร่ . [DEMOGRAPHIC_DATA]ขวา ( )" at bounding box center [530, 142] width 108 height 228
type textarea "t()"
drag, startPoint x: 489, startPoint y: 29, endPoint x: 468, endPoint y: 32, distance: 21.2
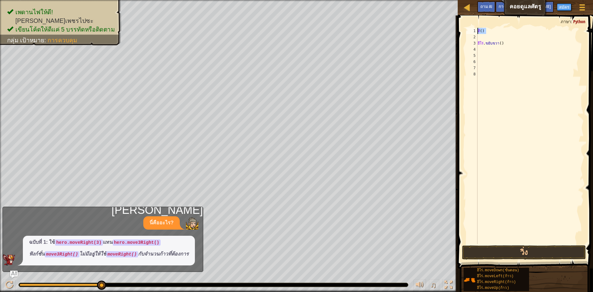
click at [468, 32] on div "t() 1 2 3 4 5 6 7 8 ที ( ) ฮีโร่ . ขยับขวา ( ) הההההההההההההההההההההההההההההההה…" at bounding box center [524, 136] width 119 height 216
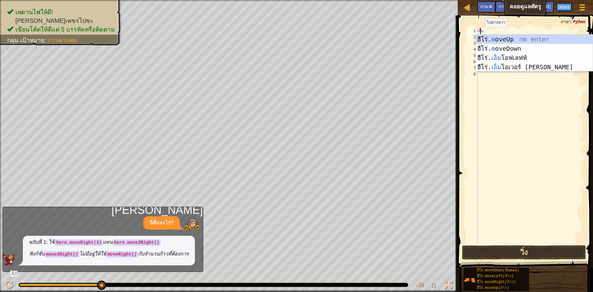
click at [493, 0] on body "แผนที่ คอยดูแลศัตรู เมนูเกม ฝาปิด [PERSON_NAME]ออกกำลัง[PERSON_NAME] ถาม AI her…" at bounding box center [296, 0] width 593 height 0
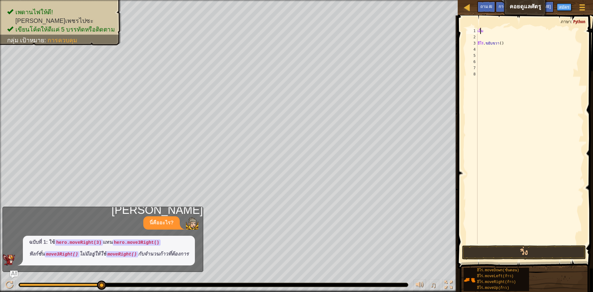
click at [487, 31] on div "เอ็ม ฮีโร่ . [DEMOGRAPHIC_DATA]ขวา ( )" at bounding box center [530, 142] width 108 height 228
type textarea "M"
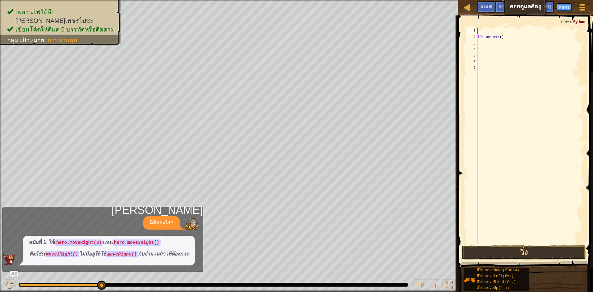
type textarea "M"
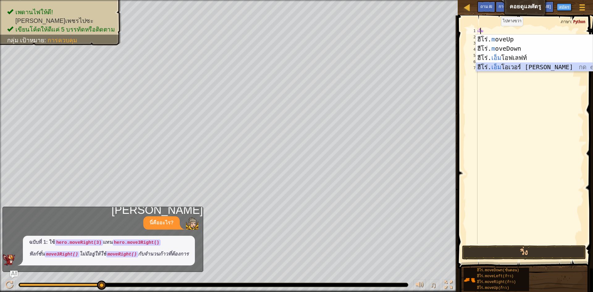
click at [516, 65] on div "ฮีโร่. m oveUp กด enter ฮีโร่. m oveDown กด enter ฮีโร่. เอ็ม โอฟเลฟท์ กด enter…" at bounding box center [534, 63] width 117 height 56
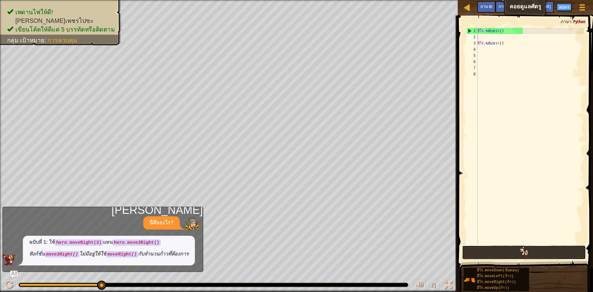
click at [546, 245] on button "วิ่ง" at bounding box center [524, 252] width 124 height 14
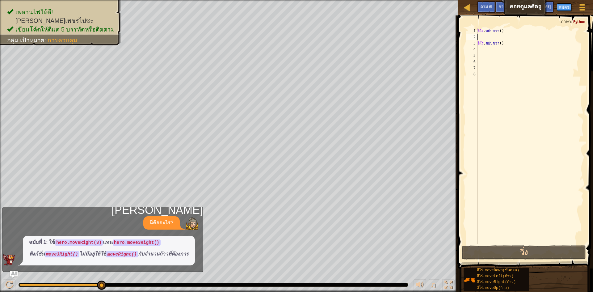
type textarea "M"
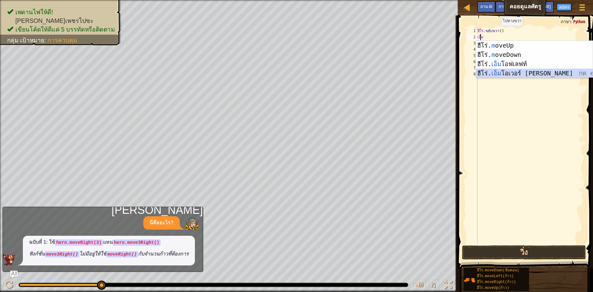
click at [513, 75] on div "ฮีโร่. m oveUp กด enter ฮีโร่. m oveDown กด enter ฮีโร่. เอ็ม โอฟเลฟท์ กด enter…" at bounding box center [534, 69] width 117 height 56
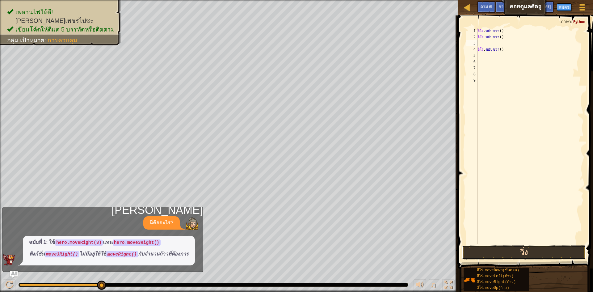
click at [529, 251] on button "วิ่ง" at bounding box center [524, 252] width 124 height 14
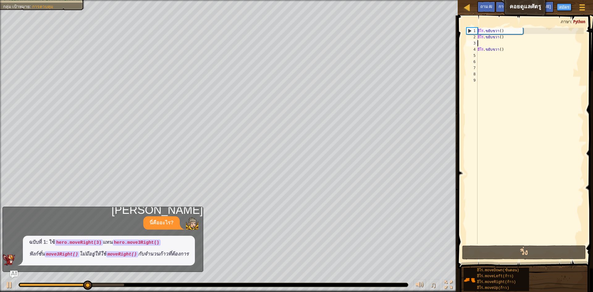
type textarea "M"
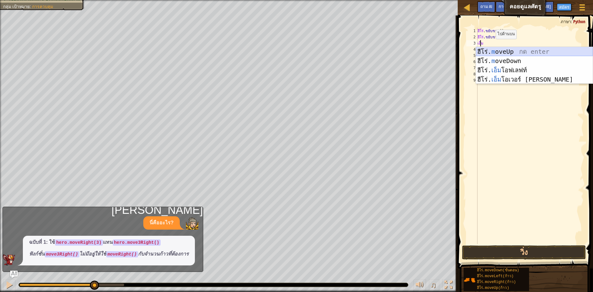
click at [500, 51] on div "ฮีโร่. m oveUp กด enter ฮีโร่. m oveDown กด enter ฮีโร่. เอ็ม โอฟเลฟท์ กด enter…" at bounding box center [534, 75] width 117 height 56
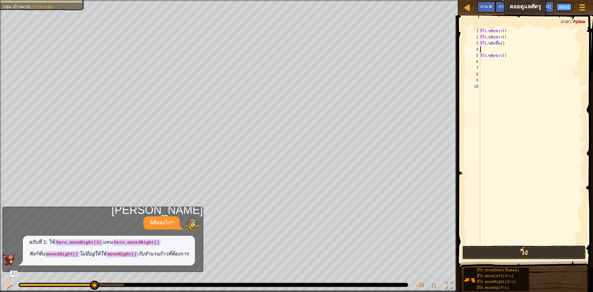
click at [541, 253] on button "วิ่ง" at bounding box center [524, 252] width 124 height 14
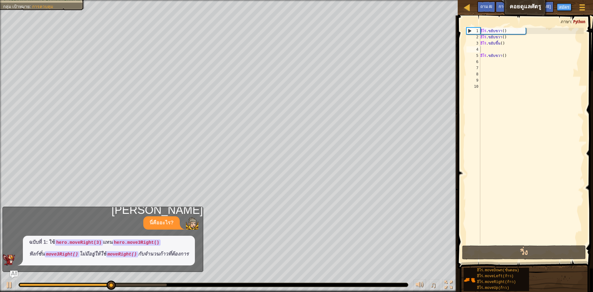
drag, startPoint x: 488, startPoint y: 21, endPoint x: 500, endPoint y: 88, distance: 68.1
click at [500, 88] on div "1 2 3 4 5 6 7 8 9 10 ฮีโร่ . ขยับขวา ( ) ฮีโร่ . ขยับขวา ( ) ฮีโร่ . ขยับขึ้น (…" at bounding box center [524, 154] width 137 height 271
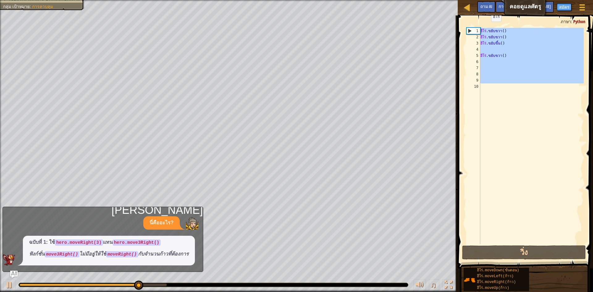
drag, startPoint x: 502, startPoint y: 84, endPoint x: 484, endPoint y: 27, distance: 60.7
click at [484, 27] on div "1 2 3 4 5 6 7 8 9 10 ฮีโร่ . ขยับขวา ( ) ฮีโร่ . ขยับขวา ( ) ฮีโร่ . ขยับขึ้น (…" at bounding box center [524, 154] width 137 height 271
type textarea "hero.moveRight() hero.moveRight()"
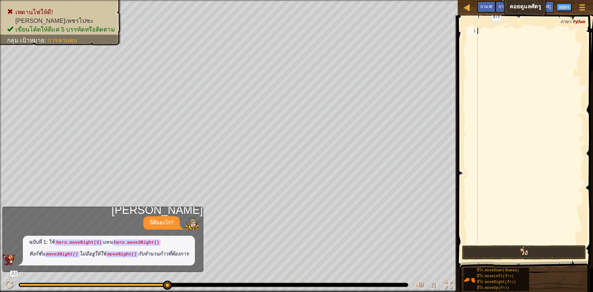
click at [470, 33] on div "1" at bounding box center [471, 31] width 11 height 6
click at [470, 27] on span at bounding box center [526, 133] width 140 height 271
drag, startPoint x: 473, startPoint y: 29, endPoint x: 472, endPoint y: 77, distance: 48.2
type textarea "M"
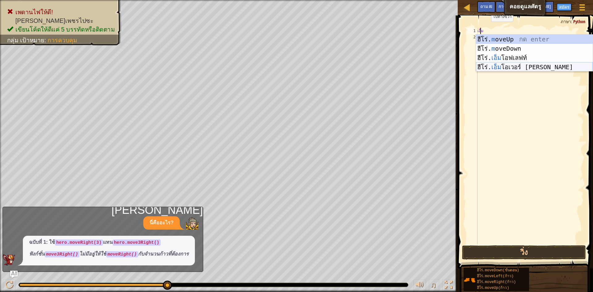
click at [500, 69] on div "ฮีโร่. m oveUp กด enter ฮีโร่. m oveDown กด enter ฮีโร่. เอ็ม โอฟเลฟท์ กด enter…" at bounding box center [534, 63] width 117 height 56
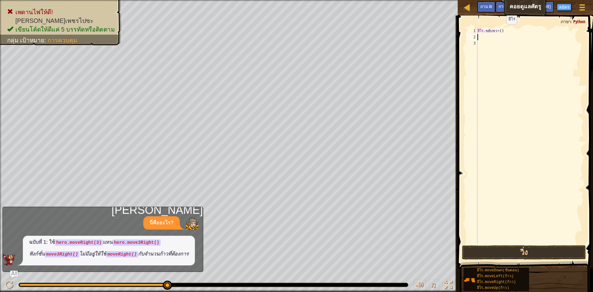
click at [502, 30] on div "ฮีโร่ . [DEMOGRAPHIC_DATA]ขวา ( )" at bounding box center [530, 142] width 108 height 228
type textarea "hero.move3Right()"
click at [507, 253] on button "วิ่ง" at bounding box center [524, 252] width 124 height 14
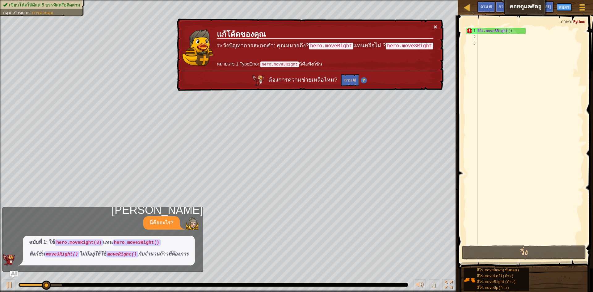
click at [435, 25] on button "×" at bounding box center [435, 25] width 4 height 6
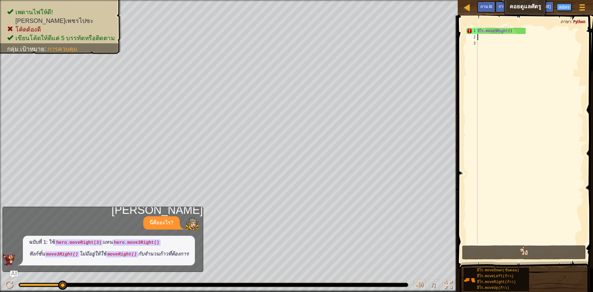
drag, startPoint x: 533, startPoint y: 35, endPoint x: 490, endPoint y: 37, distance: 43.0
click at [490, 37] on div "ฮีโร่ . move3Right ( )" at bounding box center [530, 142] width 108 height 228
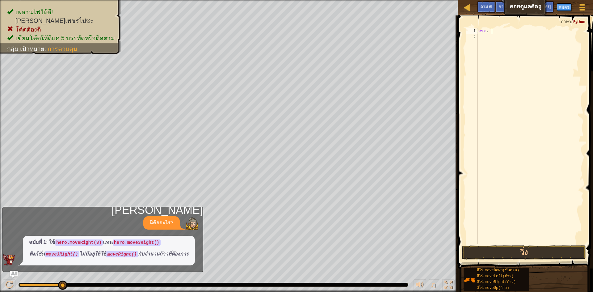
type textarea "h"
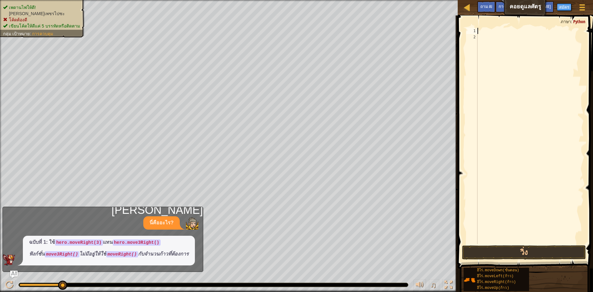
click at [45, 7] on ul "เพดานไฟให้ดี! [PERSON_NAME]เพชรไปซะ โค้ดต้องดี เขียนโค้ดให้ดีแค่ 5 บรรทัดหรือติ…" at bounding box center [42, 16] width 78 height 25
click at [45, 7] on li "เพดานไฟให้ดี!" at bounding box center [41, 7] width 77 height 6
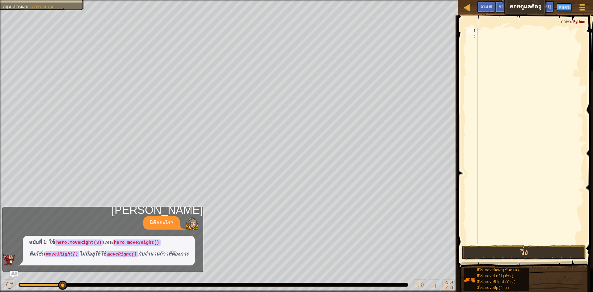
click at [160, 230] on div "นี่คืออะไร? ฉบับที่ 1: ใช้ hero.moveRight(3) แทน hero.move3Right() ฟังก์ชั่น mo…" at bounding box center [101, 240] width 197 height 49
click at [12, 274] on img "ถาม AI" at bounding box center [14, 274] width 8 height 8
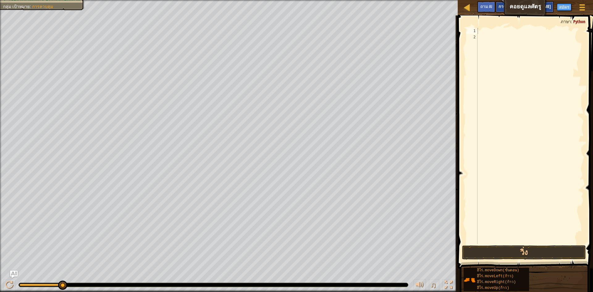
click at [514, 8] on div "การออกกำลัง[PERSON_NAME]" at bounding box center [524, 6] width 58 height 11
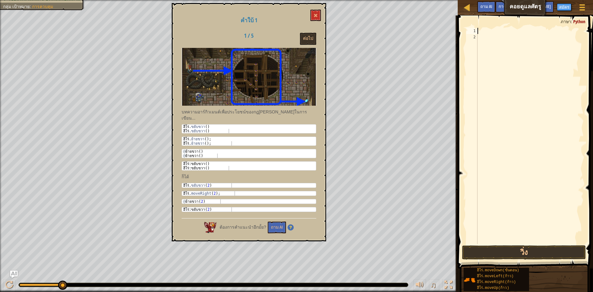
type textarea "hero.moveRight(2);"
click at [203, 191] on div "ฮีโร่ . moveRight ( 2 ) ;" at bounding box center [249, 197] width 134 height 13
click at [213, 199] on pre "1 @ ย้ายขวา ( 2 ) XXXXXXXXXXXXXXXXXXXXXXXXXXXXXXXXXXXXXXXXXXXXXXXXXXXXXXXXXXXXX…" at bounding box center [249, 201] width 135 height 5
click at [274, 224] on font "ถาม AI" at bounding box center [277, 227] width 12 height 6
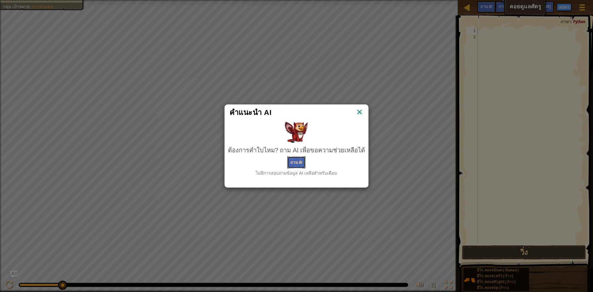
click at [300, 161] on font "ถาม AI" at bounding box center [296, 162] width 12 height 6
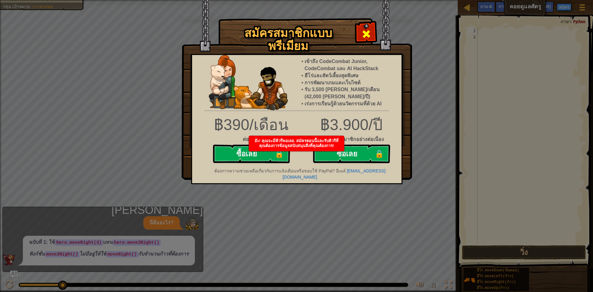
click at [369, 37] on span at bounding box center [366, 34] width 10 height 10
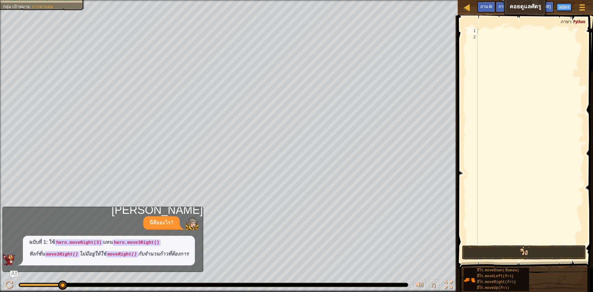
click at [92, 259] on div "ฉบับที่ 1: ใช้ hero.moveRight(3) แทน hero.move3Right() ฟังก์ชั่น move3Right() ไ…" at bounding box center [109, 251] width 172 height 30
drag, startPoint x: 152, startPoint y: 235, endPoint x: 175, endPoint y: 213, distance: 32.1
click at [154, 233] on div "นี่คืออะไร? ฉบับที่ 1: ใช้ hero.moveRight(3) แทน hero.move3Right() ฟังก์ชั่น mo…" at bounding box center [101, 240] width 197 height 49
click at [175, 213] on div "[PERSON_NAME]คืออะไร? ฉบับที่ 1: ใช้ hero.moveRight(3) แทน hero.move3Right() ฟั…" at bounding box center [102, 239] width 201 height 65
click at [185, 210] on font "[PERSON_NAME]" at bounding box center [156, 209] width 91 height 13
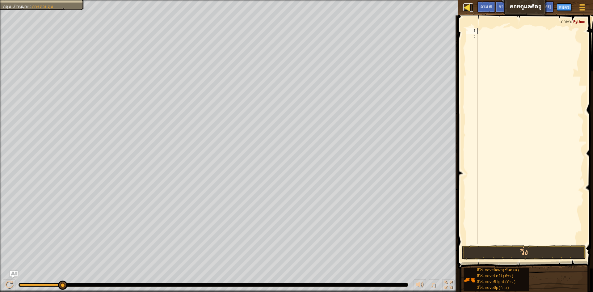
click at [463, 4] on div at bounding box center [467, 7] width 8 height 8
select select "th"
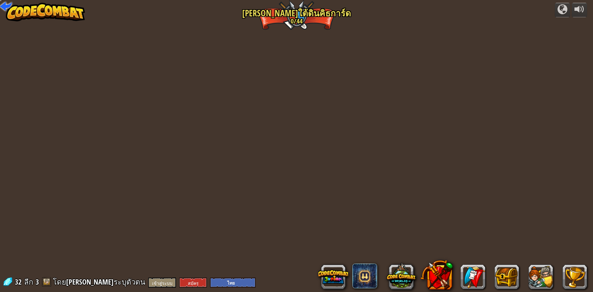
select select "th"
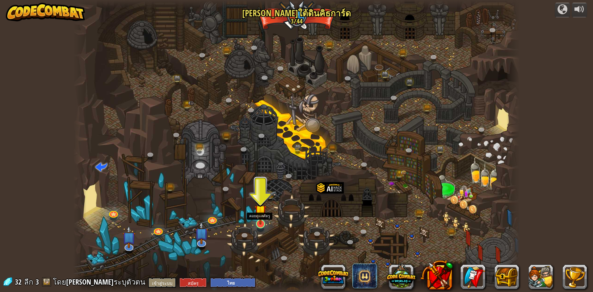
click at [263, 223] on img at bounding box center [260, 210] width 12 height 27
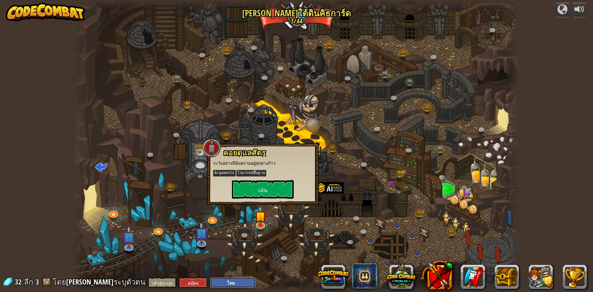
click at [210, 278] on select "ภาษาอังกฤษ (สหรัฐอเมริกา) อังกฤษ (สหราชอาณาจักร) 简体中文 繁體中文 русский ภาษาสเปน (ES…" at bounding box center [233, 282] width 46 height 10
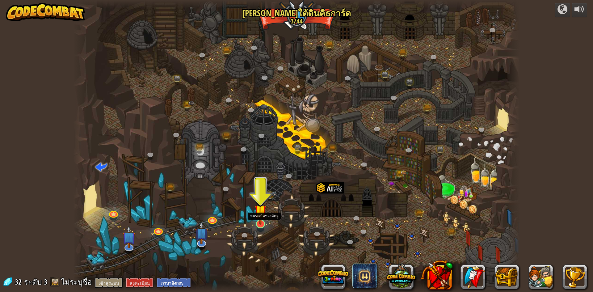
click at [261, 224] on img at bounding box center [260, 210] width 12 height 27
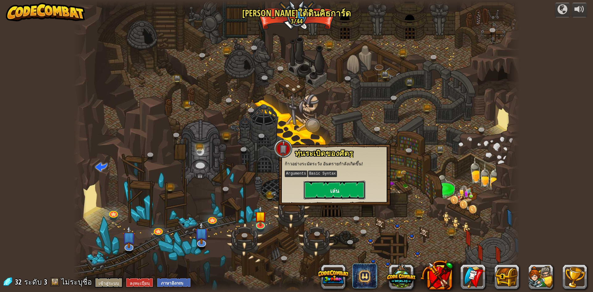
click at [349, 186] on button "เล่น" at bounding box center [335, 190] width 62 height 19
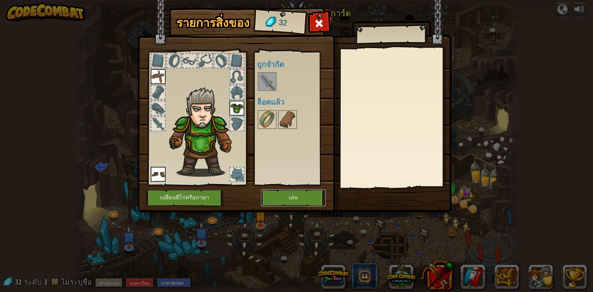
click at [287, 193] on button "เล่น" at bounding box center [293, 197] width 65 height 17
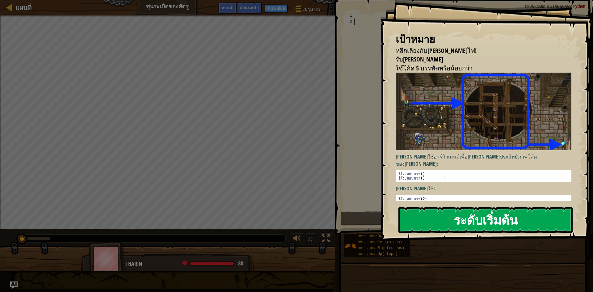
click at [487, 213] on font "ระดับเริ่มต้น" at bounding box center [486, 219] width 64 height 17
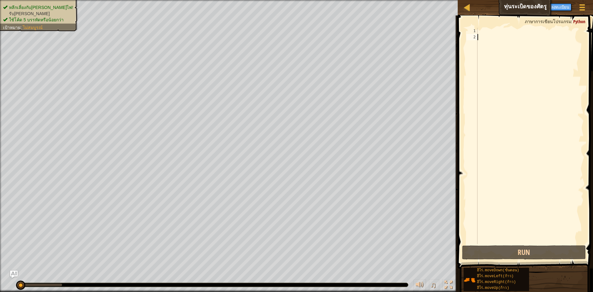
click at [485, 32] on div at bounding box center [529, 142] width 107 height 228
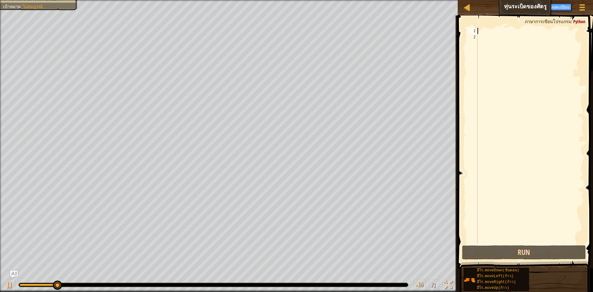
type textarea "H"
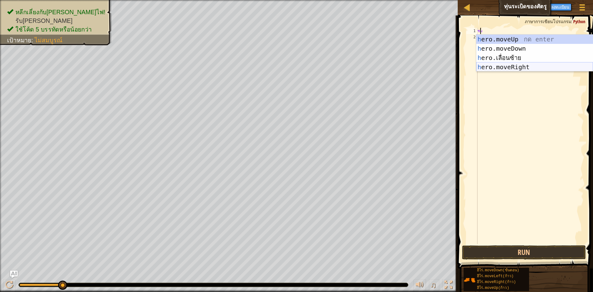
click at [509, 66] on div "h ero.moveUp กด enter h ero.moveDown กด Enter h ero.เลื่อนซ้าย กด Enter h ero.m…" at bounding box center [534, 63] width 117 height 56
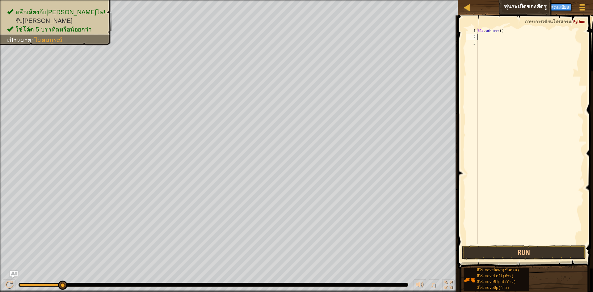
click at [502, 30] on div "ฮีโร่ . [DEMOGRAPHIC_DATA]ขวา ( )" at bounding box center [529, 142] width 107 height 228
drag, startPoint x: 517, startPoint y: 30, endPoint x: 470, endPoint y: 32, distance: 46.7
click at [470, 32] on div "hero.move3Right() 1 2 3 ฮีโร่ . move3Right ( ) הההההההההההההההההההההההההההההההה…" at bounding box center [524, 136] width 119 height 216
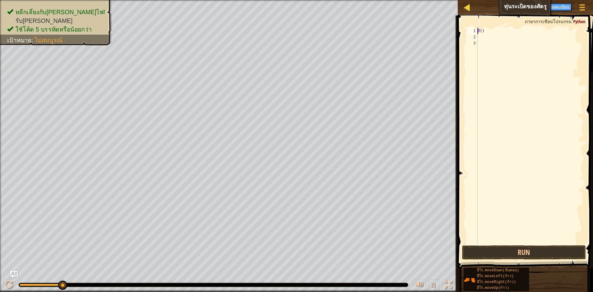
type textarea "t()"
click at [469, 6] on div at bounding box center [467, 7] width 8 height 8
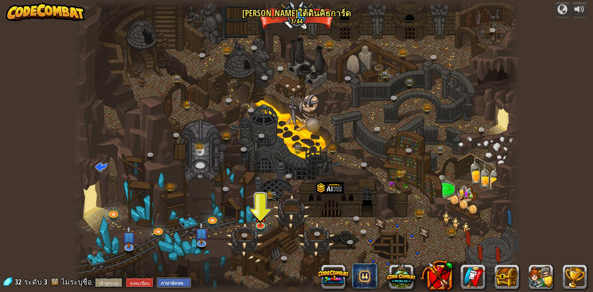
click at [174, 278] on select "ภาษาอังกฤษ (สหรัฐอเมริกา) อังกฤษ (สหราชอาณาจักร) 简体中文 繁體中文 русский ภาษาสเปน (ES…" at bounding box center [174, 282] width 35 height 10
select select "th"
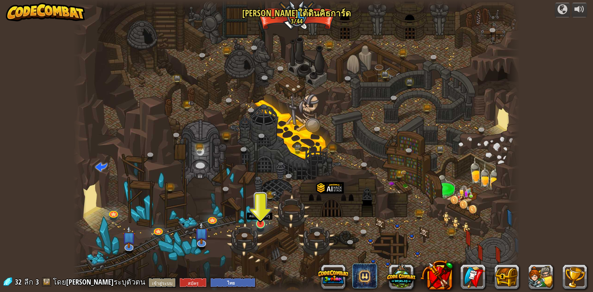
click at [262, 221] on img at bounding box center [260, 210] width 12 height 27
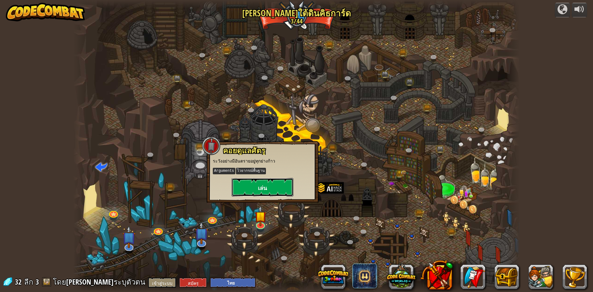
click at [281, 183] on button "เล่น" at bounding box center [263, 187] width 62 height 19
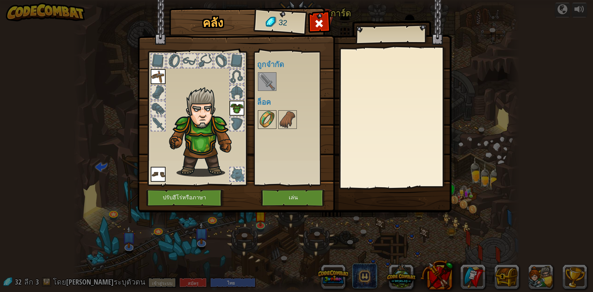
click at [269, 116] on img at bounding box center [266, 119] width 17 height 17
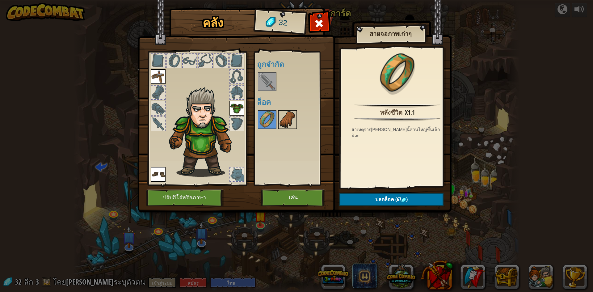
click at [281, 117] on img at bounding box center [287, 119] width 17 height 17
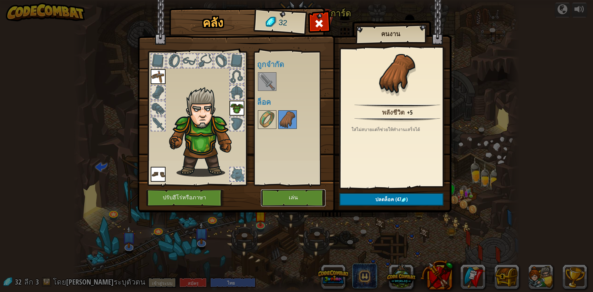
click at [295, 191] on button "เล่น" at bounding box center [293, 197] width 65 height 17
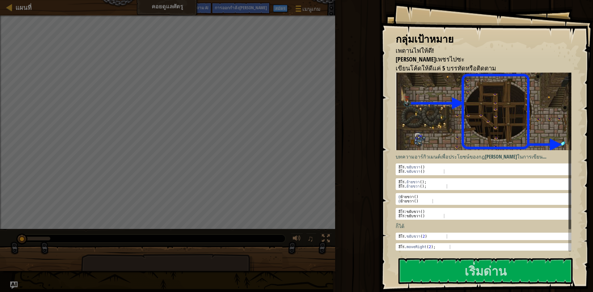
type textarea "hero.moveRight()"
click at [423, 167] on div "ฮีโร่ . ขยับขวา ( ) ฮีโร่ . [DEMOGRAPHIC_DATA]ขวา ( )" at bounding box center [485, 173] width 177 height 17
click at [458, 279] on button "เริ่มด่าน" at bounding box center [485, 271] width 174 height 26
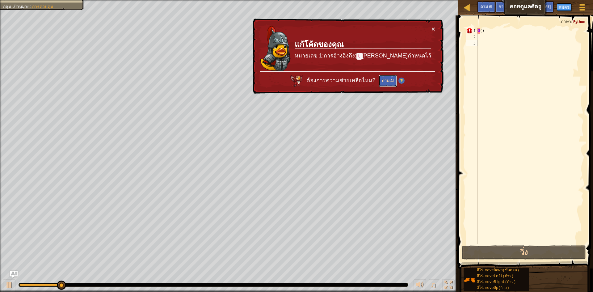
click at [394, 78] on font "ถาม AI" at bounding box center [388, 81] width 12 height 6
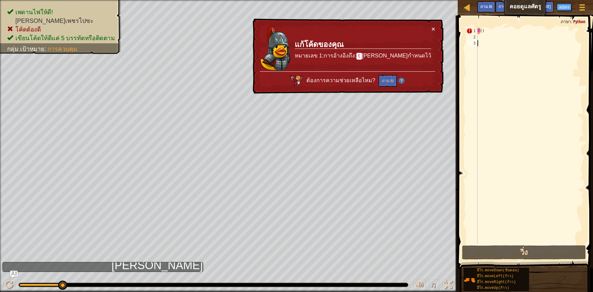
scroll to position [3, 0]
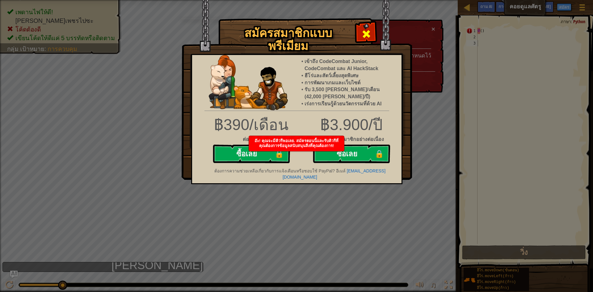
click at [367, 30] on span at bounding box center [366, 34] width 10 height 10
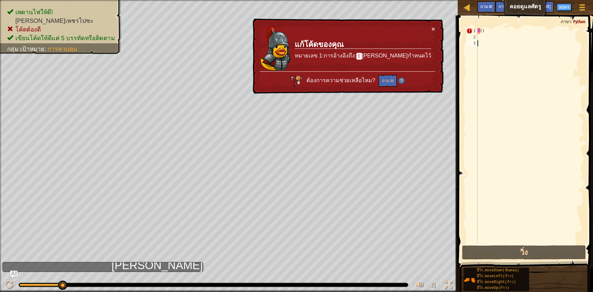
click at [436, 26] on div "× แก้โค้ดของคุณ หมายเลข 1:การอ้างอิงถึง: t [PERSON_NAME]กำหนดไว้ ต้องการความช่ว…" at bounding box center [347, 56] width 192 height 75
click at [433, 27] on button "×" at bounding box center [433, 29] width 4 height 6
click at [508, 33] on div "ที ( )" at bounding box center [529, 142] width 107 height 228
click at [434, 27] on button "×" at bounding box center [433, 29] width 4 height 6
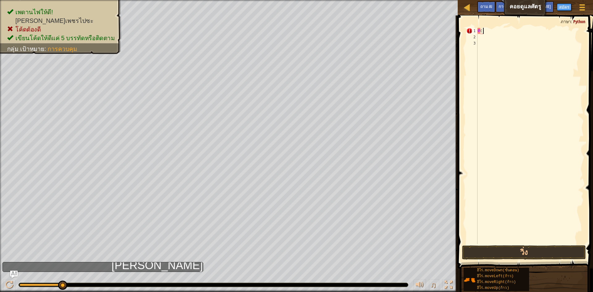
type textarea "t"
type textarea "H"
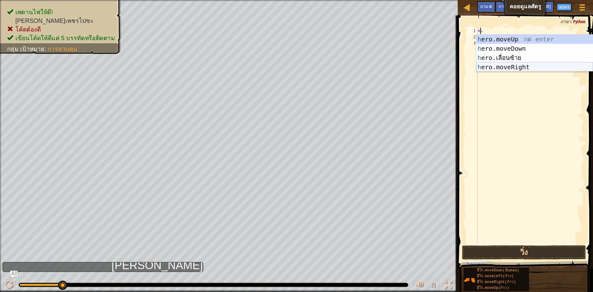
click at [541, 65] on div "h ero.moveUp กด enter h ero.moveDown กด enter h ero.เลื่อนซ้าย กด enter h ero.m…" at bounding box center [534, 63] width 117 height 56
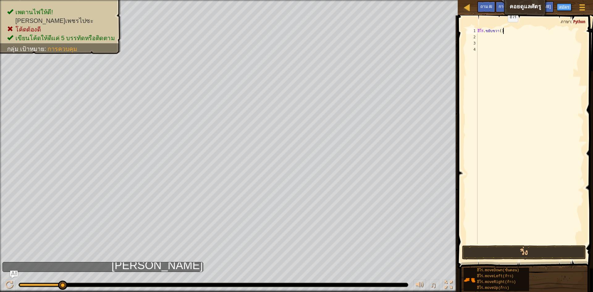
click at [503, 28] on div "ฮีโร่ . [DEMOGRAPHIC_DATA]ขวา ( )" at bounding box center [529, 142] width 107 height 228
click at [491, 31] on div "ฮีโร่ . move3Right ( )" at bounding box center [529, 142] width 107 height 228
drag, startPoint x: 532, startPoint y: 32, endPoint x: 460, endPoint y: 35, distance: 71.4
click at [460, 35] on div "hero.move3Right() 1 2 3 4 ฮีโร่ . move3Right ( ) XXXXXXXXXXXXXXXXXXXXXXXXXXXXXX…" at bounding box center [524, 154] width 137 height 271
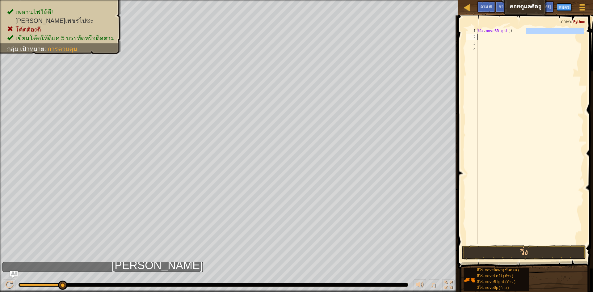
type textarea "hero.move3Right()"
drag, startPoint x: 481, startPoint y: 23, endPoint x: 482, endPoint y: 44, distance: 21.3
click at [482, 48] on div "hero.move3Right() 1 2 3 4 ฮีโร่ . move3Right ( ) XXXXXXXXXXXXXXXXXXXXXXXXXXXXXX…" at bounding box center [524, 154] width 137 height 271
drag, startPoint x: 479, startPoint y: 20, endPoint x: 485, endPoint y: 47, distance: 28.0
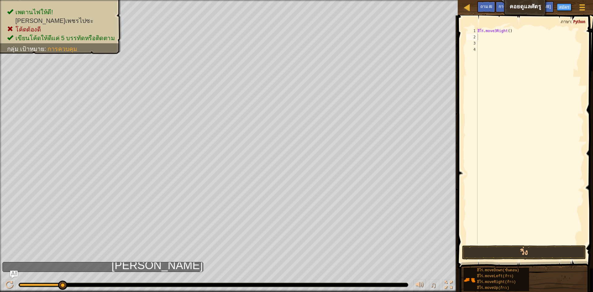
click at [485, 40] on div "1 2 3 4 ฮีโร่ . move3Right ( ) XXXXXXXXXXXXXXXXXXXXXXXXXXXXXXXXXXXXXXXXXXXXXXXX…" at bounding box center [524, 154] width 137 height 271
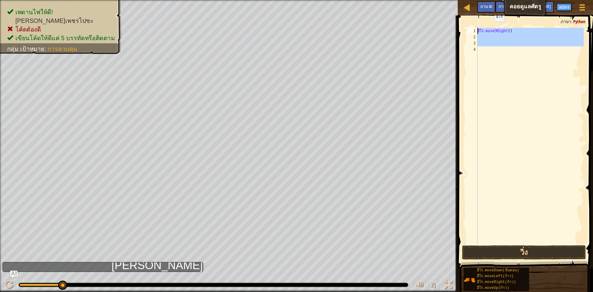
drag, startPoint x: 485, startPoint y: 54, endPoint x: 492, endPoint y: 20, distance: 34.9
click at [492, 20] on div "1 2 3 4 ฮีโร่ . move3Right ( ) XXXXXXXXXXXXXXXXXXXXXXXXXXXXXXXXXXXXXXXXXXXXXXXX…" at bounding box center [524, 154] width 137 height 271
type textarea "hero.move3Right()"
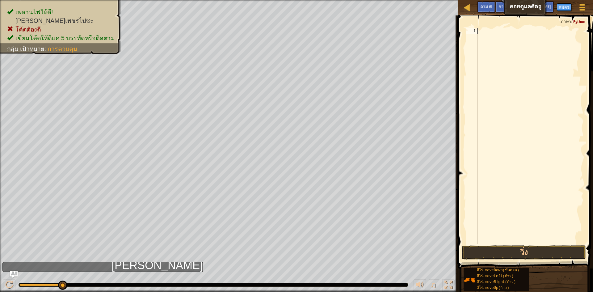
type textarea "H"
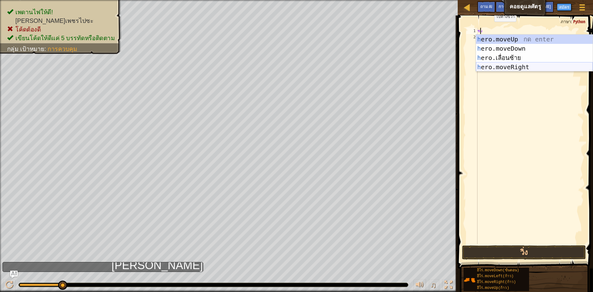
click at [499, 68] on div "h ero.moveUp กด enter h ero.moveDown กด enter h ero.เลื่อนซ้าย กด enter h ero.m…" at bounding box center [534, 63] width 117 height 56
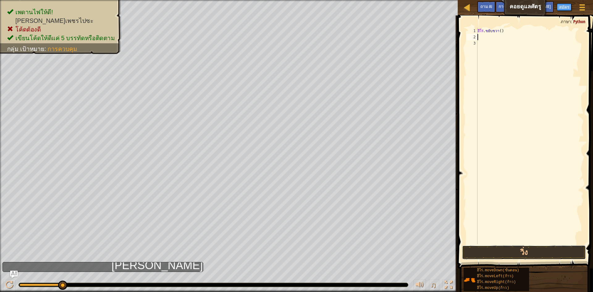
drag, startPoint x: 544, startPoint y: 251, endPoint x: 593, endPoint y: 180, distance: 86.2
click at [544, 251] on button "วิ่ง" at bounding box center [524, 252] width 124 height 14
